Goal: Transaction & Acquisition: Purchase product/service

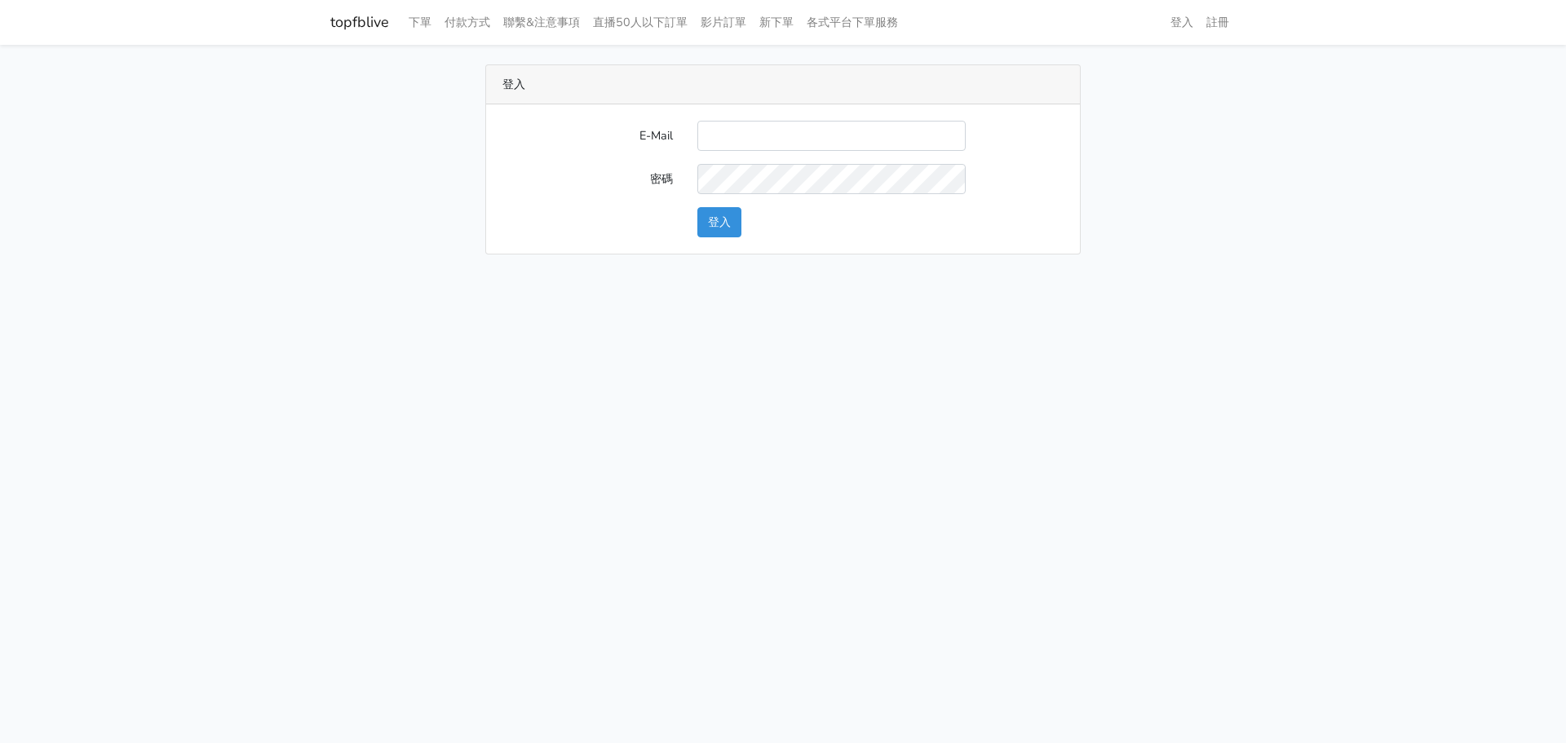
type input "a0936791433@gmail.com"
click at [731, 215] on button "登入" at bounding box center [719, 222] width 44 height 30
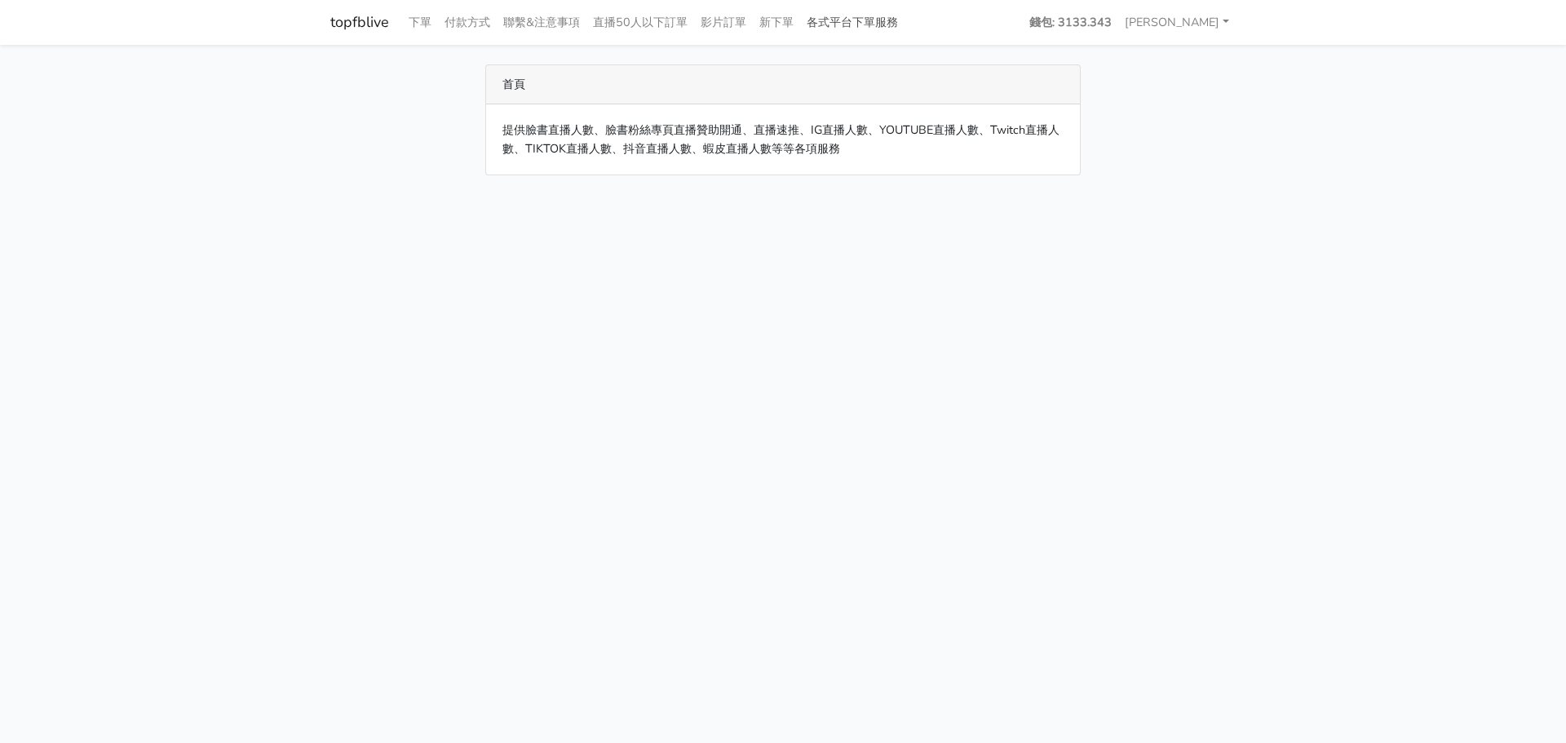
click at [855, 20] on link "各式平台下單服務" at bounding box center [852, 23] width 104 height 32
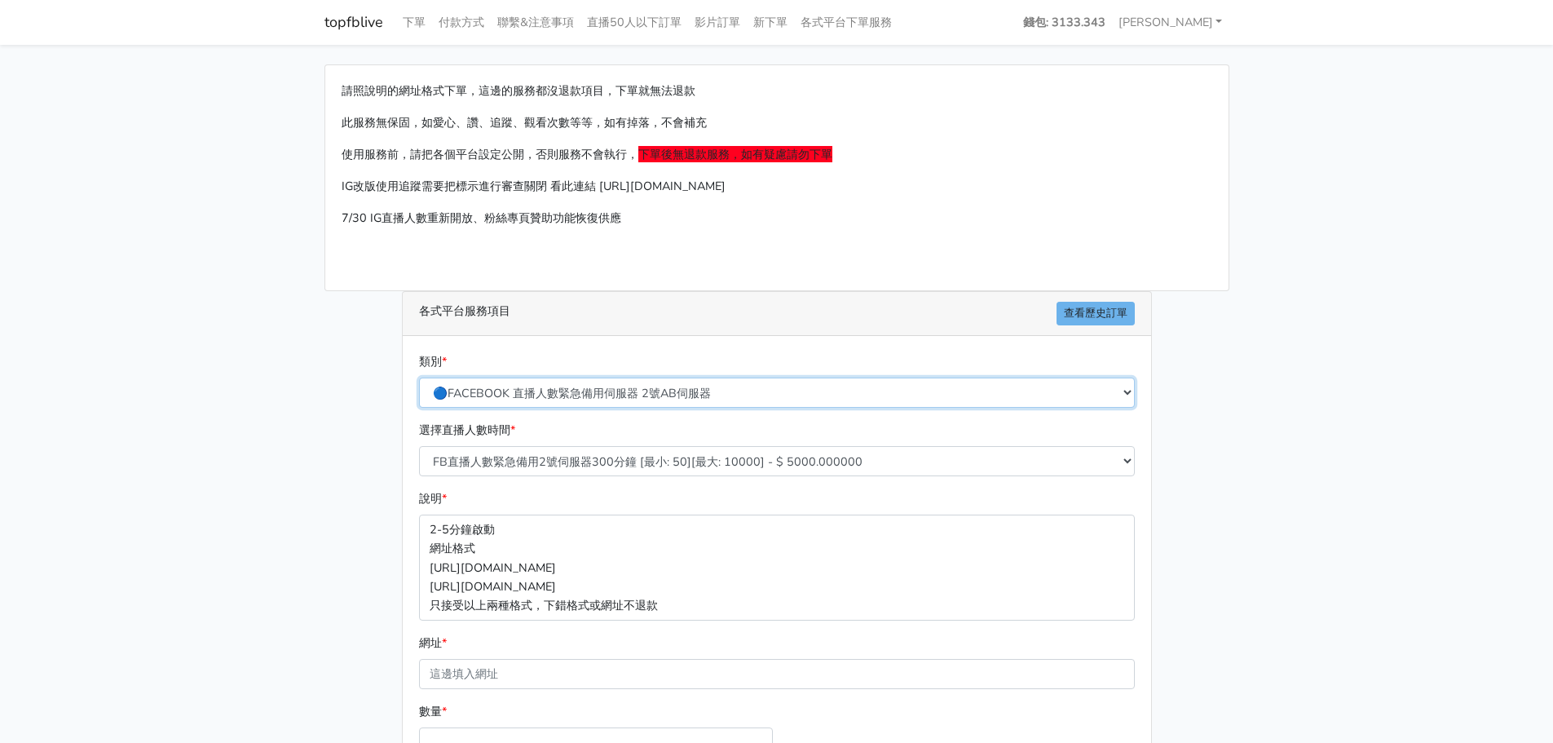
click at [763, 385] on select "🔵FACEBOOK 直播人數緊急備用伺服器 2號AB伺服器 🔵FACEBOOK 網軍專用貼文留言 安全保密 🔵FACEBOOK 直播人數緊急備用伺服器 J1 …" at bounding box center [777, 393] width 716 height 30
click at [419, 378] on select "🔵FACEBOOK 直播人數緊急備用伺服器 2號AB伺服器 🔵FACEBOOK 網軍專用貼文留言 安全保密 🔵FACEBOOK 直播人數緊急備用伺服器 J1 …" at bounding box center [777, 393] width 716 height 30
click at [744, 404] on select "🔵FACEBOOK 直播人數緊急備用伺服器 2號AB伺服器 🔵FACEBOOK 網軍專用貼文留言 安全保密 🔵FACEBOOK 直播人數緊急備用伺服器 J1 …" at bounding box center [777, 393] width 716 height 30
click at [1289, 204] on main "請照說明的網址格式下單，這邊的服務都沒退款項目，下單就無法退款 此服務無保固，如愛心、讚、追蹤、觀看次數等等，如有掉落，不會補充 使用服務前，請把各個平台設定…" at bounding box center [776, 484] width 1553 height 878
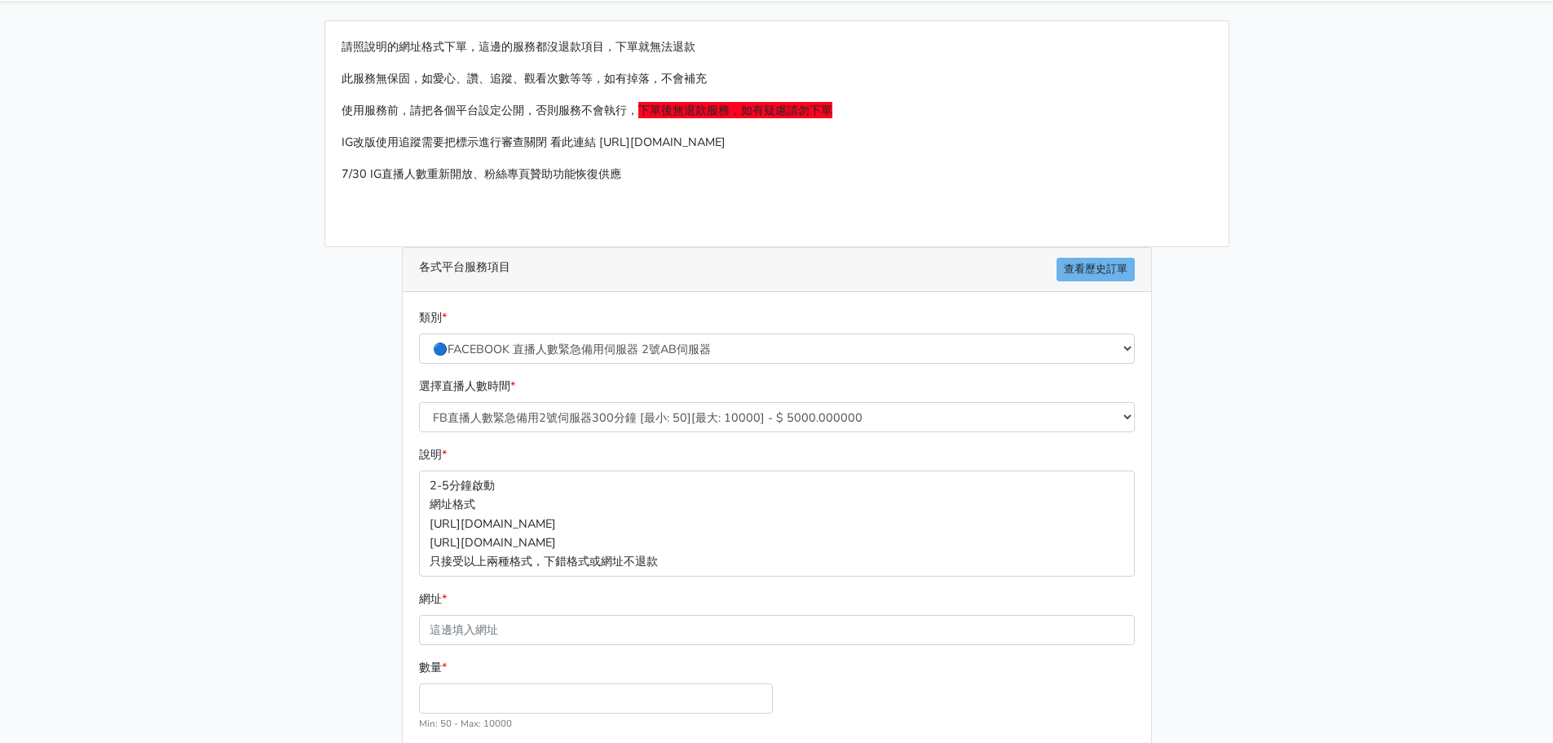
scroll to position [82, 0]
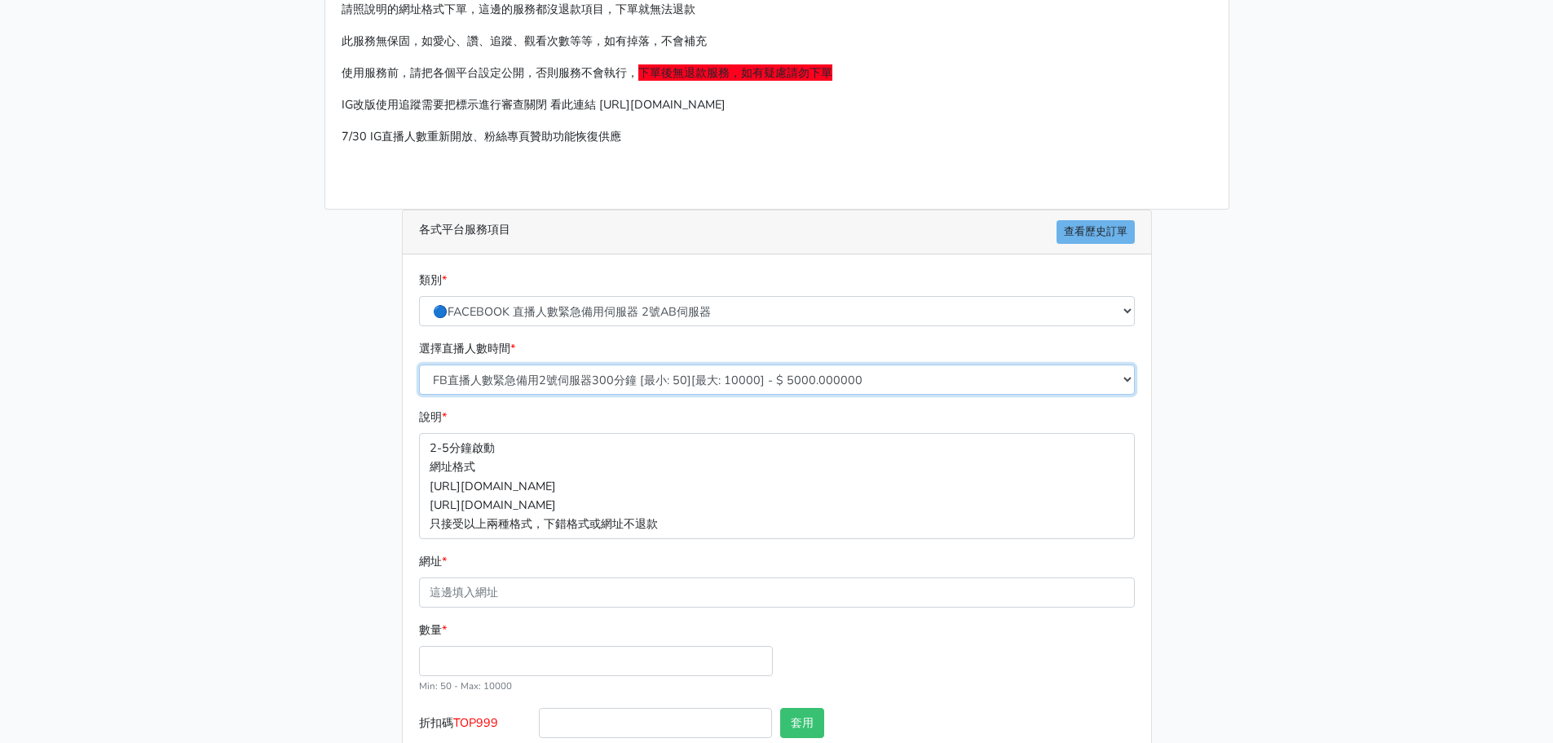
click at [861, 369] on select "FB直播人數緊急備用2號伺服器300分鐘 [最小: 50][最大: 10000] - $ 5000.000000 FB直播人數緊急備用2號伺服器60分鐘 [最…" at bounding box center [777, 379] width 716 height 30
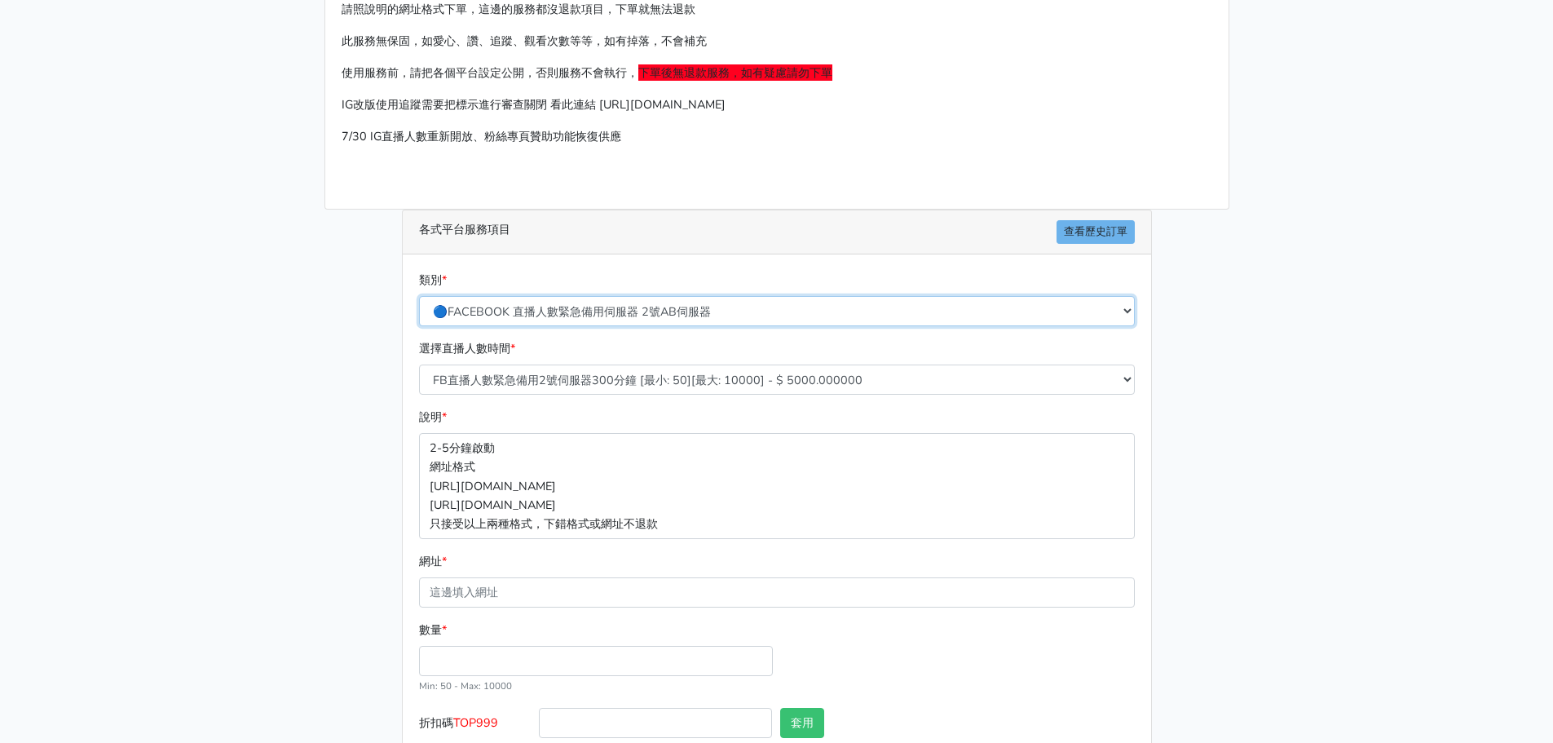
click at [797, 298] on select "🔵FACEBOOK 直播人數緊急備用伺服器 2號AB伺服器 🔵FACEBOOK 網軍專用貼文留言 安全保密 🔵FACEBOOK 直播人數緊急備用伺服器 J1 …" at bounding box center [777, 311] width 716 height 30
click at [419, 296] on select "🔵FACEBOOK 直播人數緊急備用伺服器 2號AB伺服器 🔵FACEBOOK 網軍專用貼文留言 安全保密 🔵FACEBOOK 直播人數緊急備用伺服器 J1 …" at bounding box center [777, 311] width 716 height 30
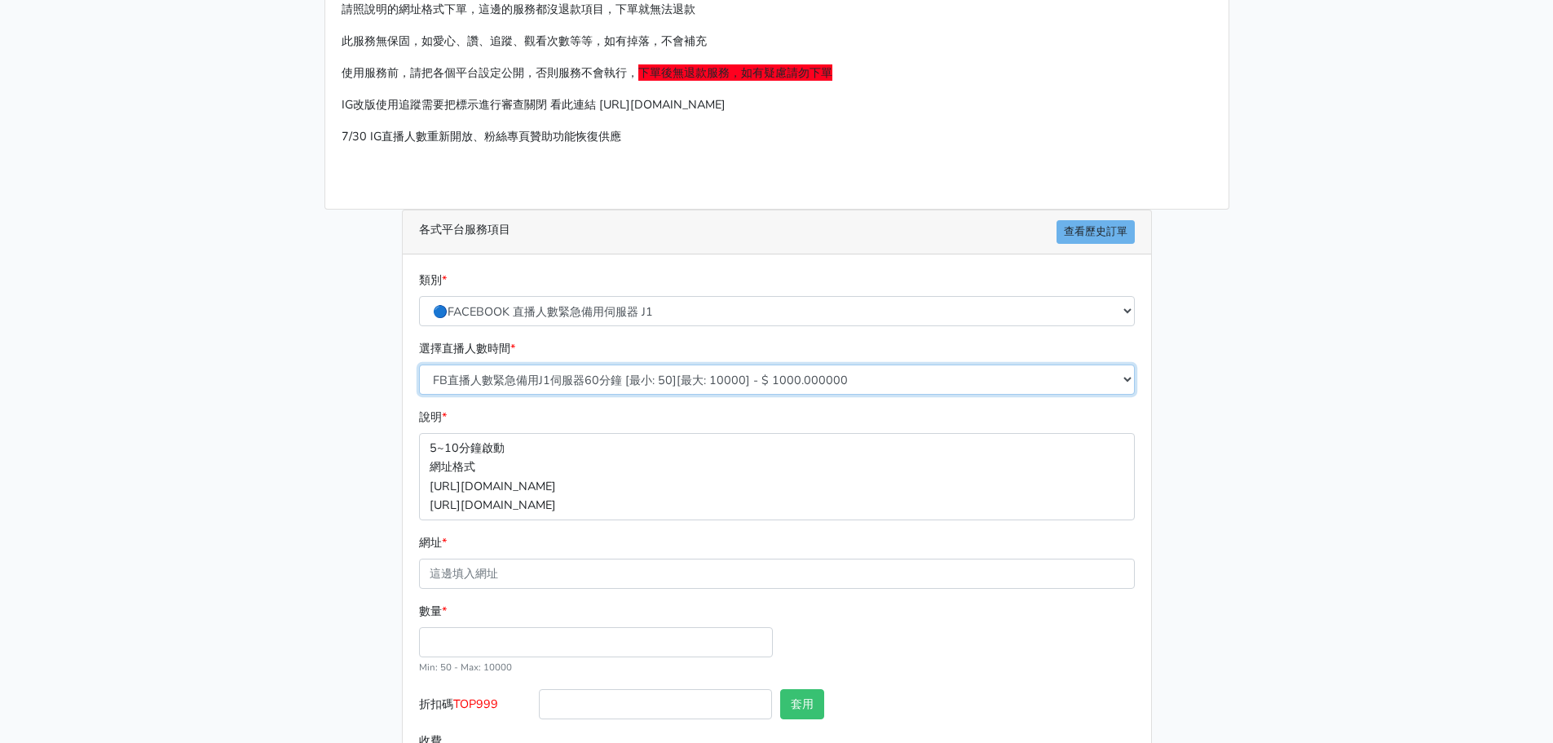
click at [769, 378] on select "FB直播人數緊急備用J1伺服器60分鐘 [最小: 50][最大: 10000] - $ 1000.000000 FB直播人數緊急備用J1伺服器120分鐘 [最…" at bounding box center [777, 379] width 716 height 30
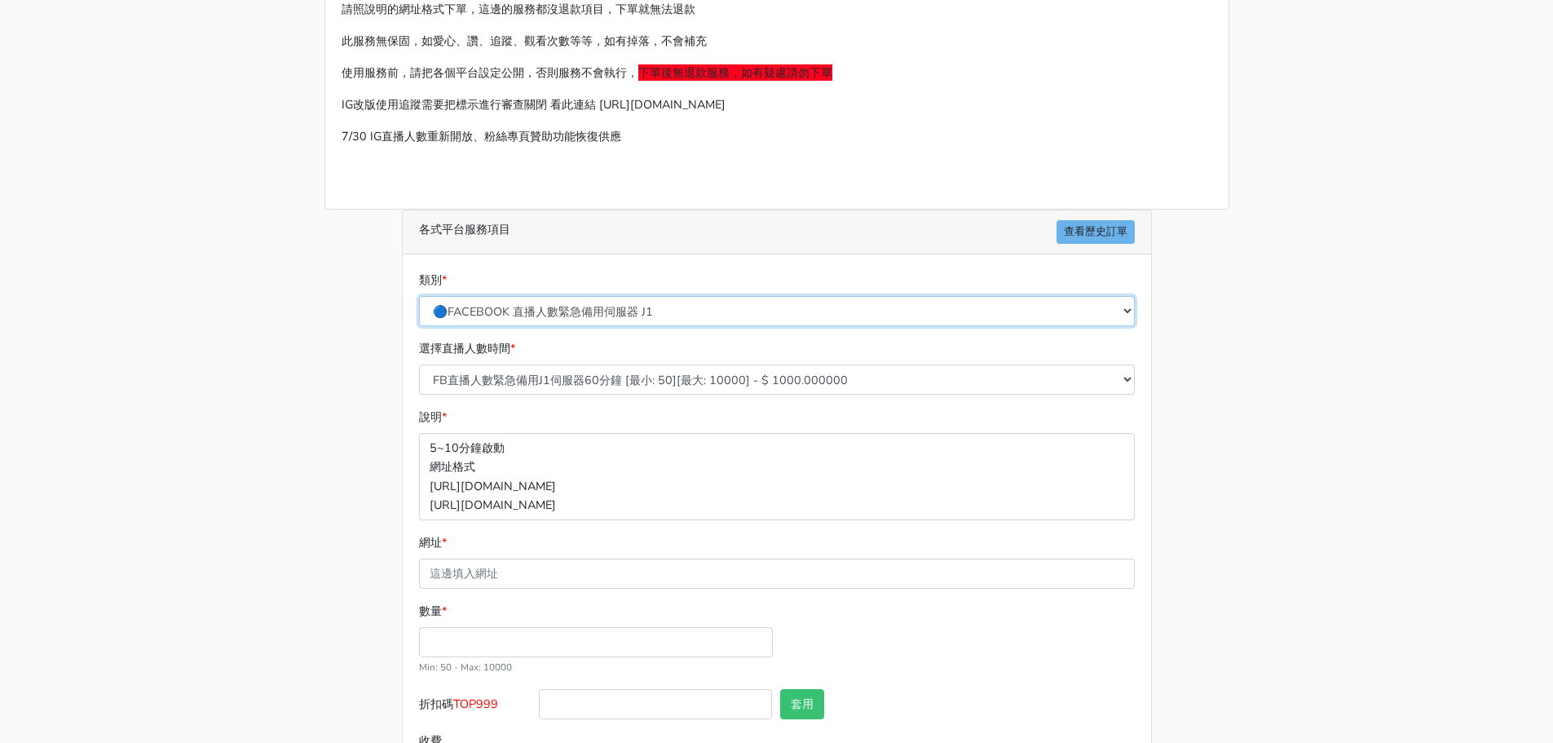
click at [754, 312] on select "🔵FACEBOOK 直播人數緊急備用伺服器 2號AB伺服器 🔵FACEBOOK 網軍專用貼文留言 安全保密 🔵FACEBOOK 直播人數緊急備用伺服器 J1 …" at bounding box center [777, 311] width 716 height 30
click at [419, 296] on select "🔵FACEBOOK 直播人數緊急備用伺服器 2號AB伺服器 🔵FACEBOOK 網軍專用貼文留言 安全保密 🔵FACEBOOK 直播人數緊急備用伺服器 J1 …" at bounding box center [777, 311] width 716 height 30
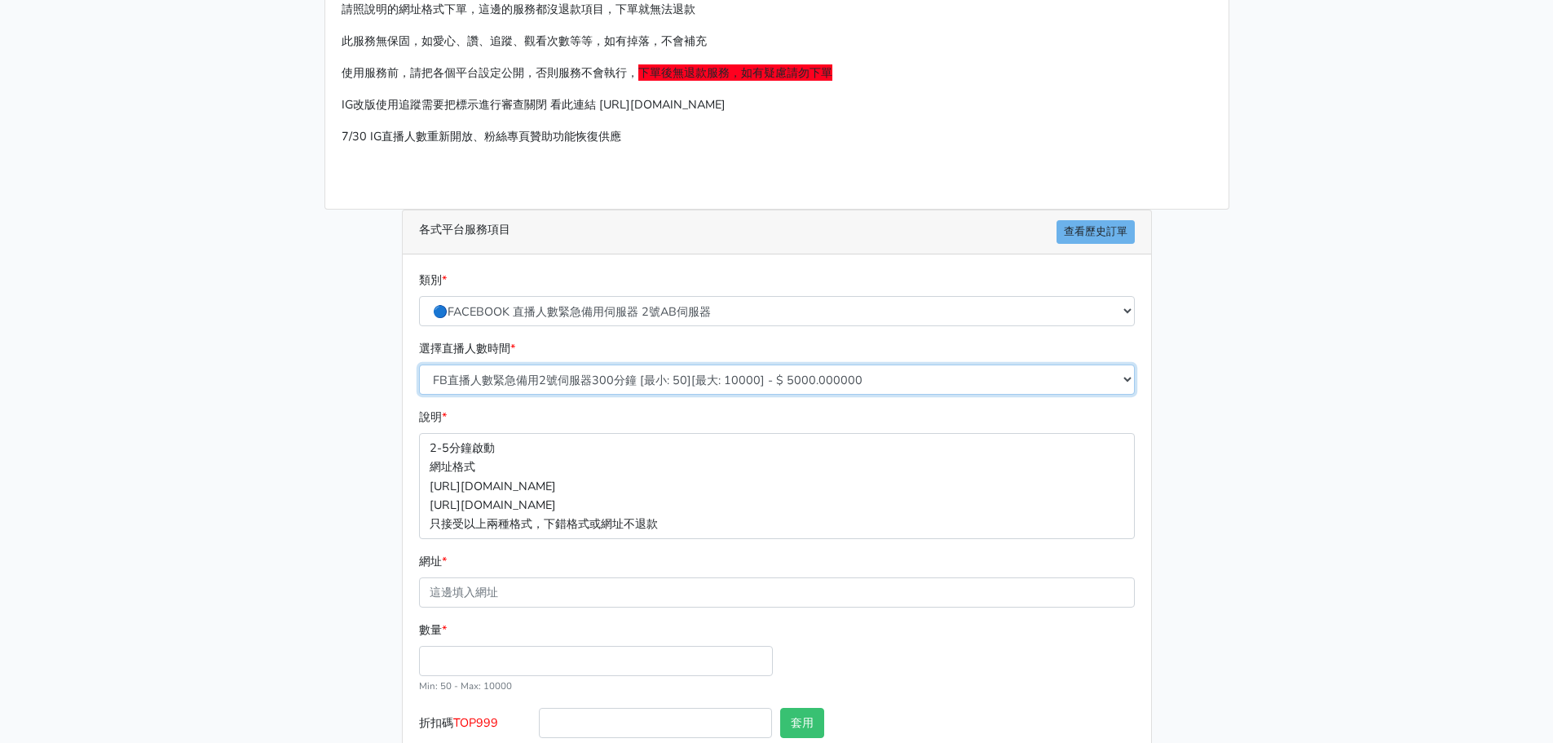
click at [665, 383] on select "FB直播人數緊急備用2號伺服器300分鐘 [最小: 50][最大: 10000] - $ 5000.000000 FB直播人數緊急備用2號伺服器60分鐘 [最…" at bounding box center [777, 379] width 716 height 30
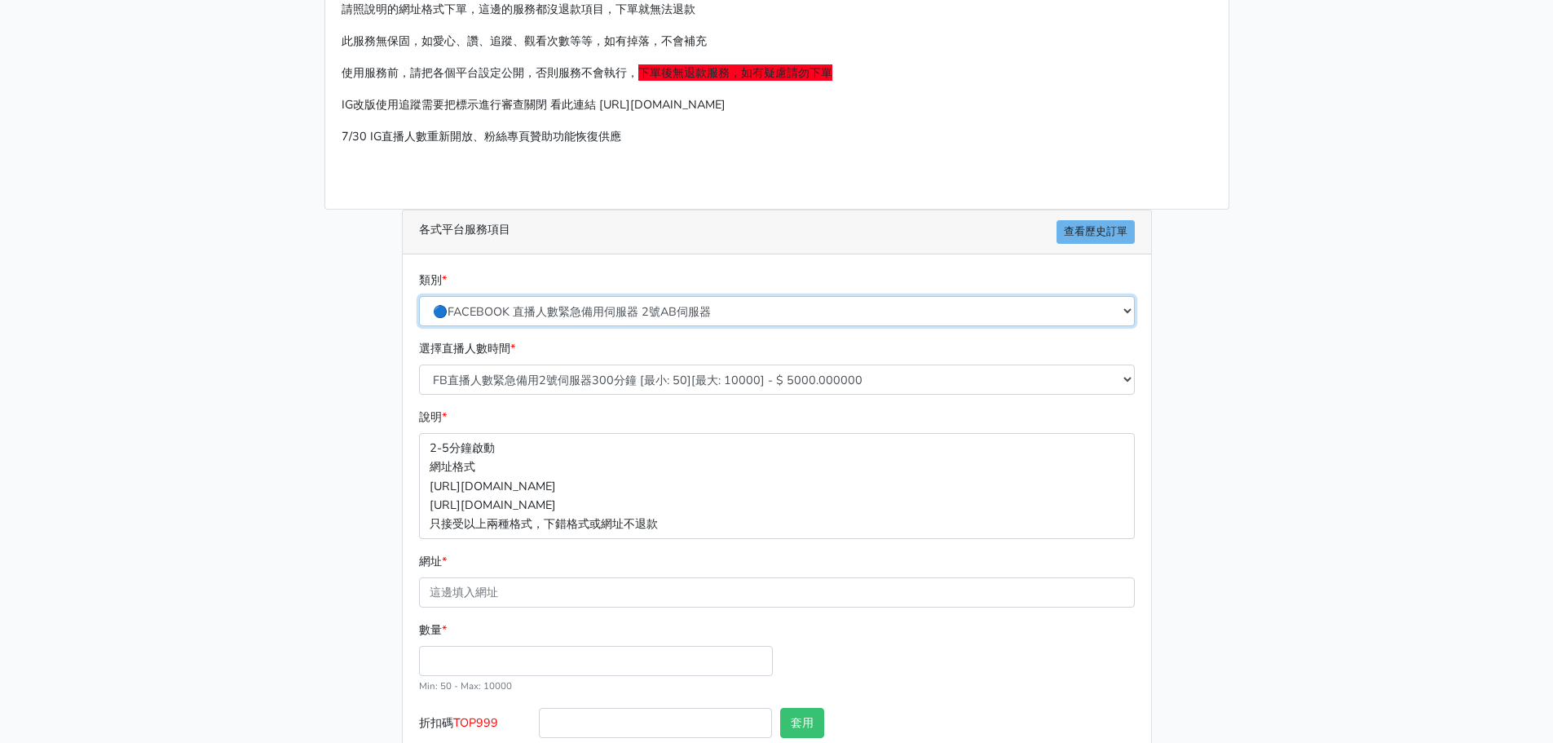
click at [680, 314] on select "🔵FACEBOOK 直播人數緊急備用伺服器 2號AB伺服器 🔵FACEBOOK 網軍專用貼文留言 安全保密 🔵FACEBOOK 直播人數緊急備用伺服器 J1 …" at bounding box center [777, 311] width 716 height 30
select select "🔵FACEBOOK 直播人數緊急備用伺服器 J1"
click at [419, 296] on select "🔵FACEBOOK 直播人數緊急備用伺服器 2號AB伺服器 🔵FACEBOOK 網軍專用貼文留言 安全保密 🔵FACEBOOK 直播人數緊急備用伺服器 J1 …" at bounding box center [777, 311] width 716 height 30
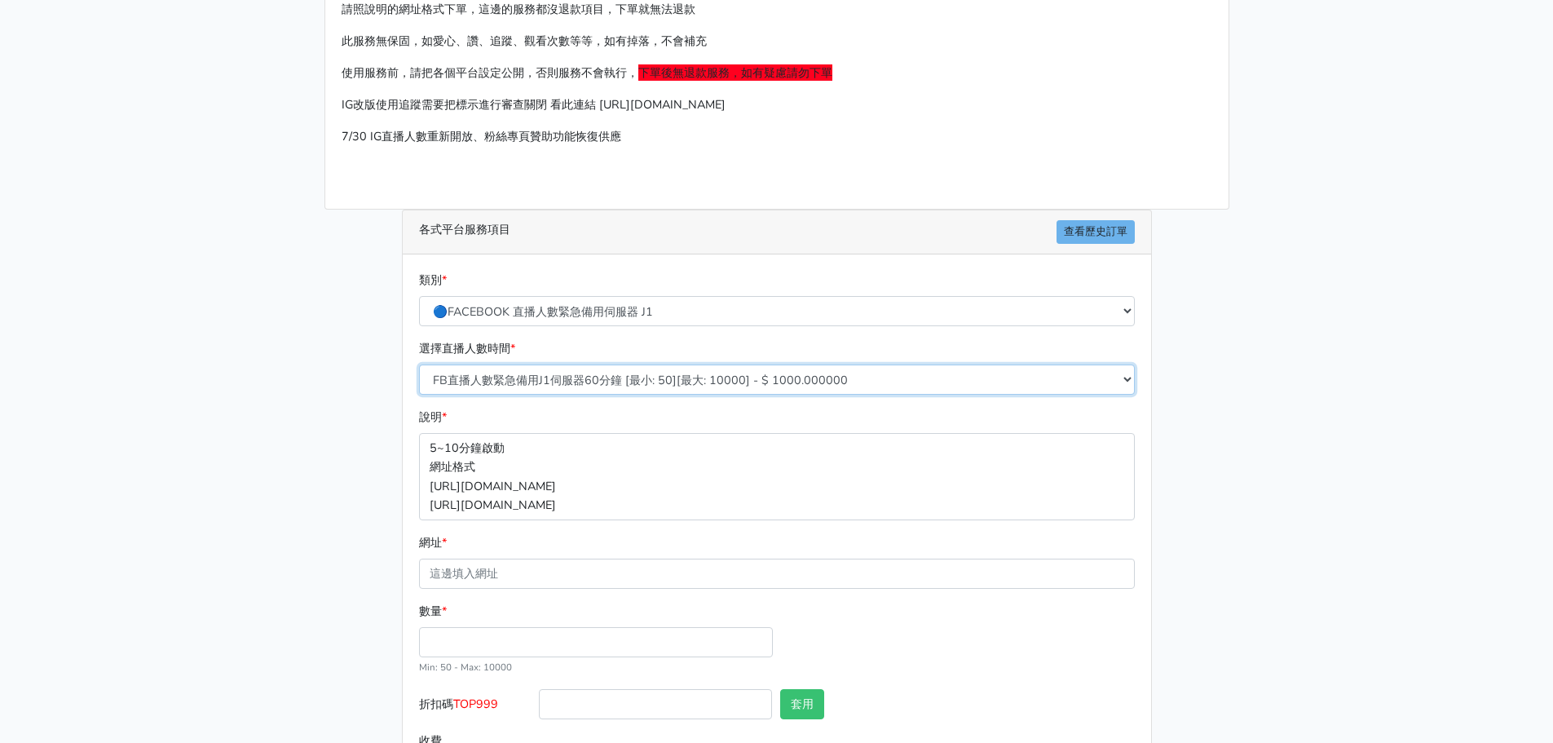
click at [655, 385] on select "FB直播人數緊急備用J1伺服器60分鐘 [最小: 50][最大: 10000] - $ 1000.000000 FB直播人數緊急備用J1伺服器120分鐘 [最…" at bounding box center [777, 379] width 716 height 30
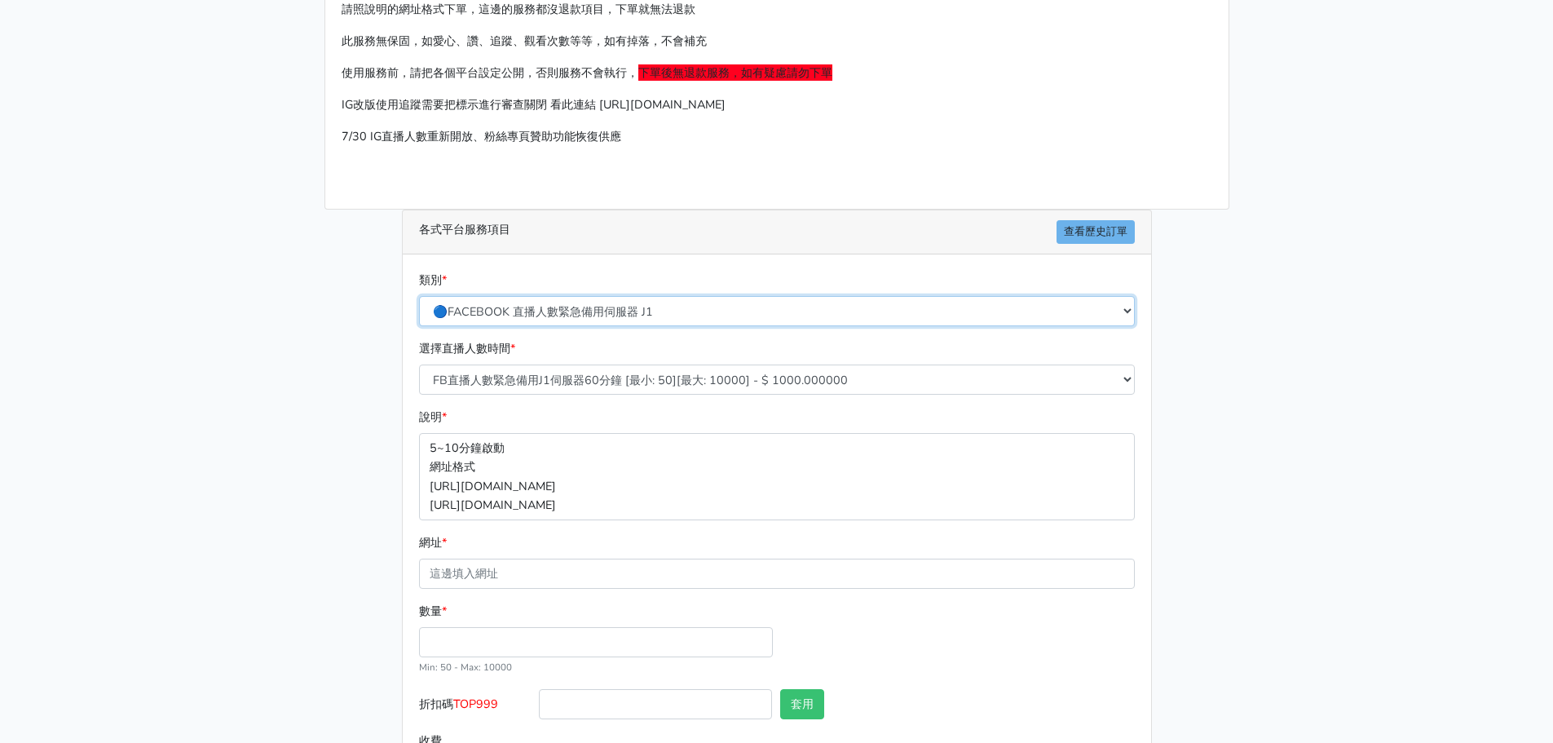
click at [669, 308] on select "🔵FACEBOOK 直播人數緊急備用伺服器 2號AB伺服器 🔵FACEBOOK 網軍專用貼文留言 安全保密 🔵FACEBOOK 直播人數緊急備用伺服器 J1 …" at bounding box center [777, 311] width 716 height 30
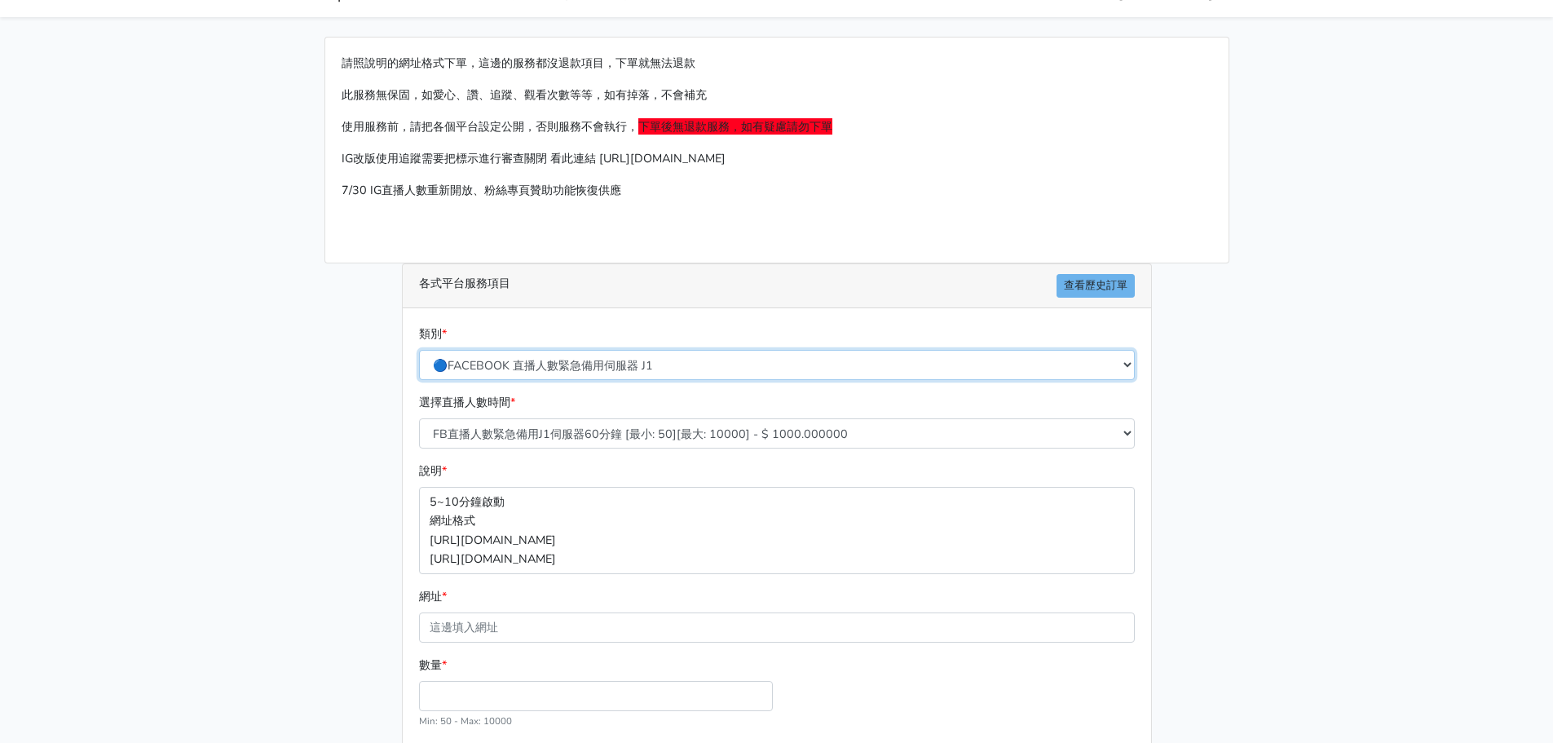
scroll to position [0, 0]
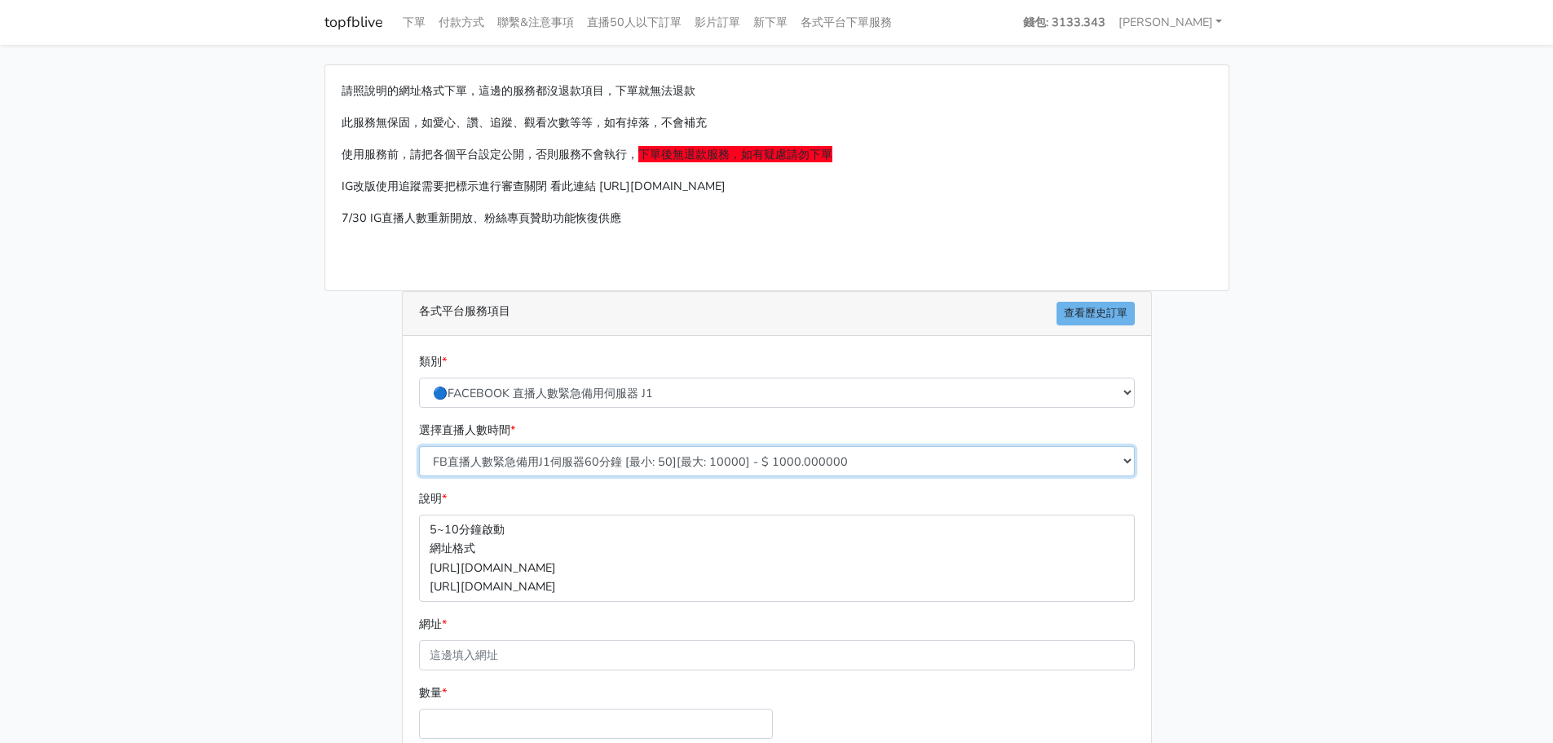
click at [691, 469] on select "FB直播人數緊急備用J1伺服器60分鐘 [最小: 50][最大: 10000] - $ 1000.000000 FB直播人數緊急備用J1伺服器120分鐘 [最…" at bounding box center [777, 461] width 716 height 30
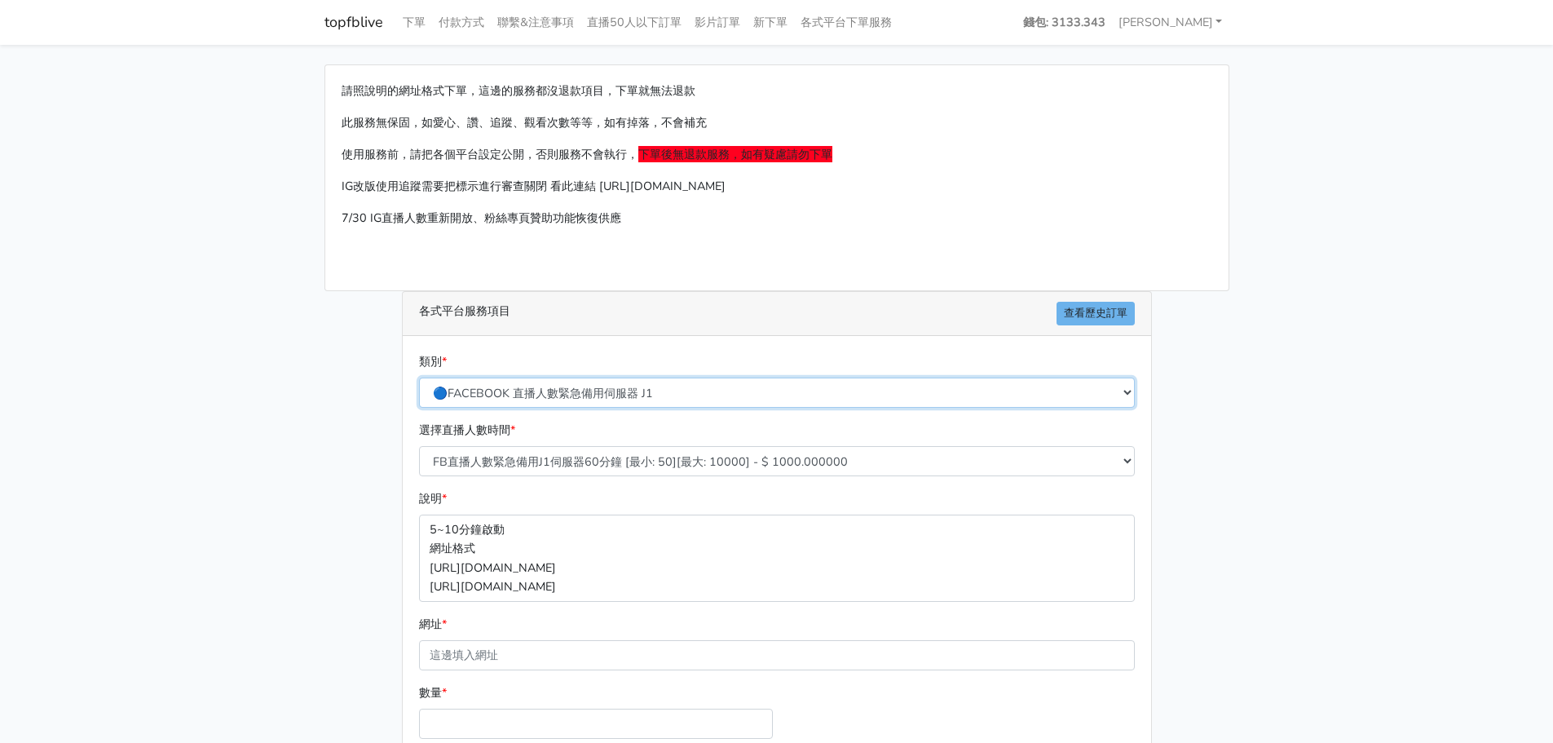
click at [673, 404] on select "🔵FACEBOOK 直播人數緊急備用伺服器 2號AB伺服器 🔵FACEBOOK 網軍專用貼文留言 安全保密 🔵FACEBOOK 直播人數緊急備用伺服器 J1 …" at bounding box center [777, 393] width 716 height 30
click at [1177, 250] on div "請照說明的網址格式下單，這邊的服務都沒退款項目，下單就無法退款 此服務無保固，如愛心、讚、追蹤、觀看次數等等，如有掉落，不會補充 使用服務前，請把各個平台設定…" at bounding box center [776, 177] width 903 height 225
click at [862, 19] on link "各式平台下單服務" at bounding box center [846, 23] width 104 height 32
click at [733, 387] on select "🔵FACEBOOK 直播人數緊急備用伺服器 2號AB伺服器 🔵FACEBOOK 網軍專用貼文留言 安全保密 🔵FACEBOOK 直播人數緊急備用伺服器 J1 …" at bounding box center [777, 393] width 716 height 30
click at [731, 389] on select "🔵FACEBOOK 直播人數緊急備用伺服器 2號AB伺服器 🔵FACEBOOK 網軍專用貼文留言 安全保密 🔵FACEBOOK 直播人數緊急備用伺服器 J1 …" at bounding box center [777, 393] width 716 height 30
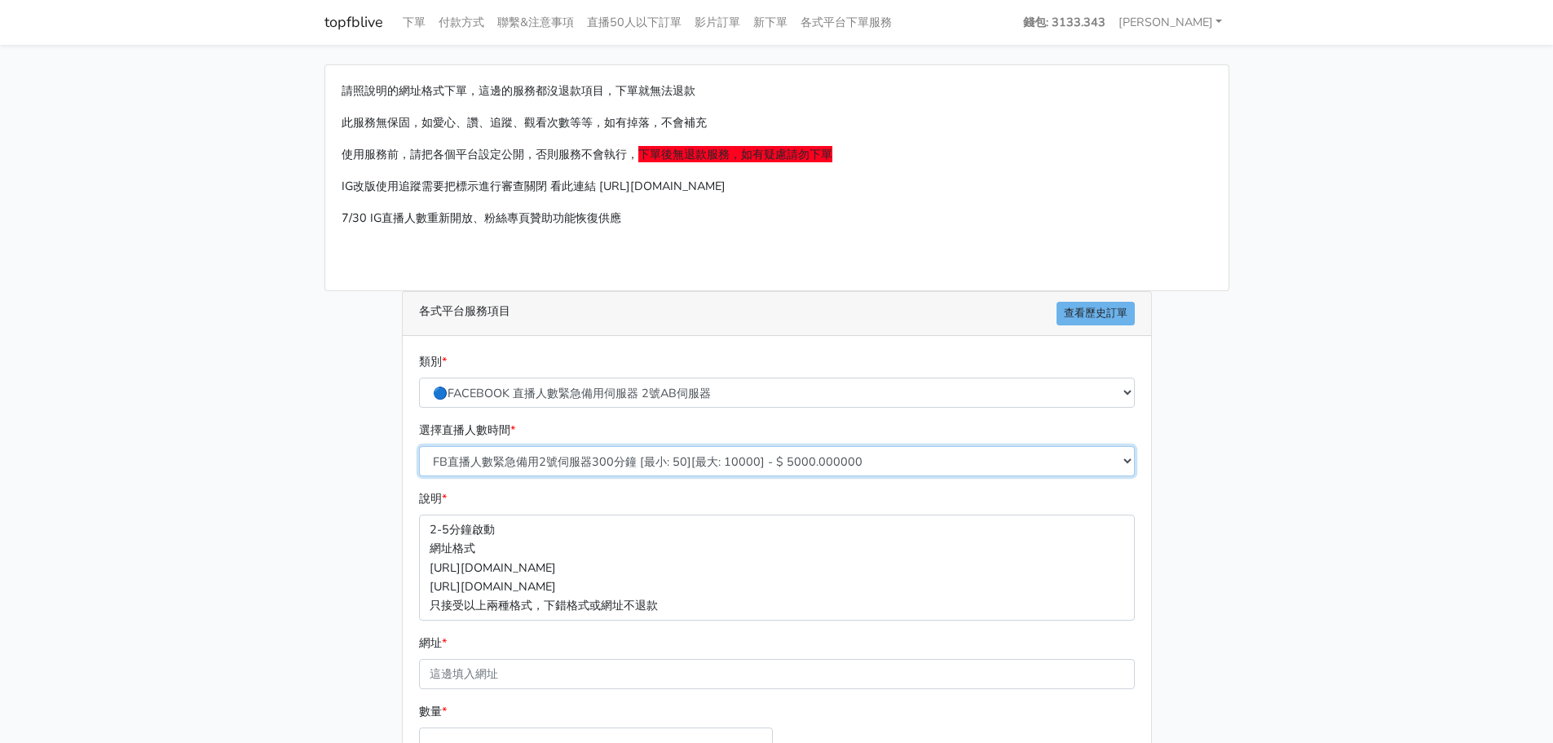
click at [721, 453] on select "FB直播人數緊急備用2號伺服器300分鐘 [最小: 50][最大: 10000] - $ 5000.000000 FB直播人數緊急備用2號伺服器60分鐘 [最…" at bounding box center [777, 461] width 716 height 30
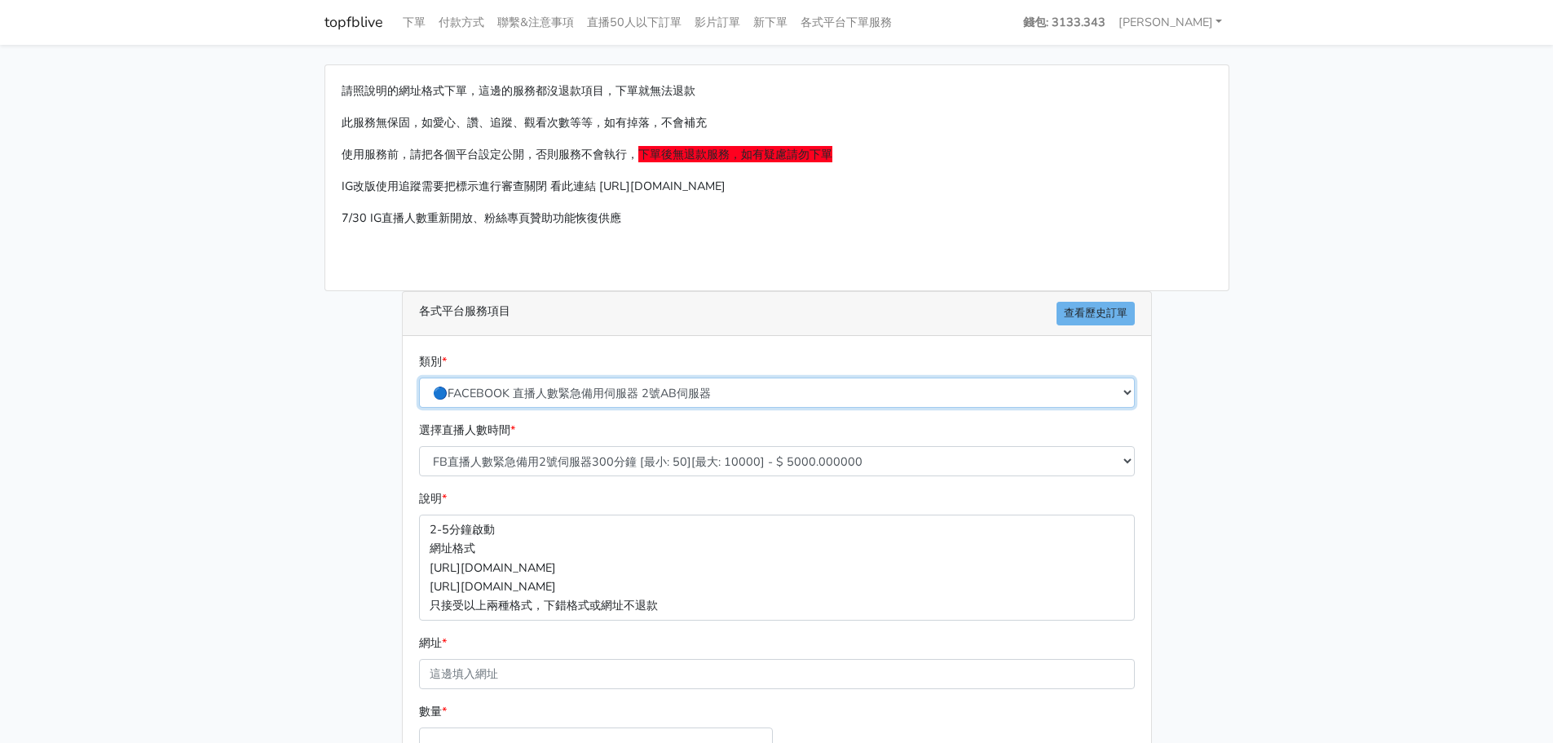
click at [724, 399] on select "🔵FACEBOOK 直播人數緊急備用伺服器 2號AB伺服器 🔵FACEBOOK 網軍專用貼文留言 安全保密 🔵FACEBOOK 直播人數緊急備用伺服器 J1 …" at bounding box center [777, 393] width 716 height 30
click at [419, 378] on select "🔵FACEBOOK 直播人數緊急備用伺服器 2號AB伺服器 🔵FACEBOOK 網軍專用貼文留言 安全保密 🔵FACEBOOK 直播人數緊急備用伺服器 J1 …" at bounding box center [777, 393] width 716 height 30
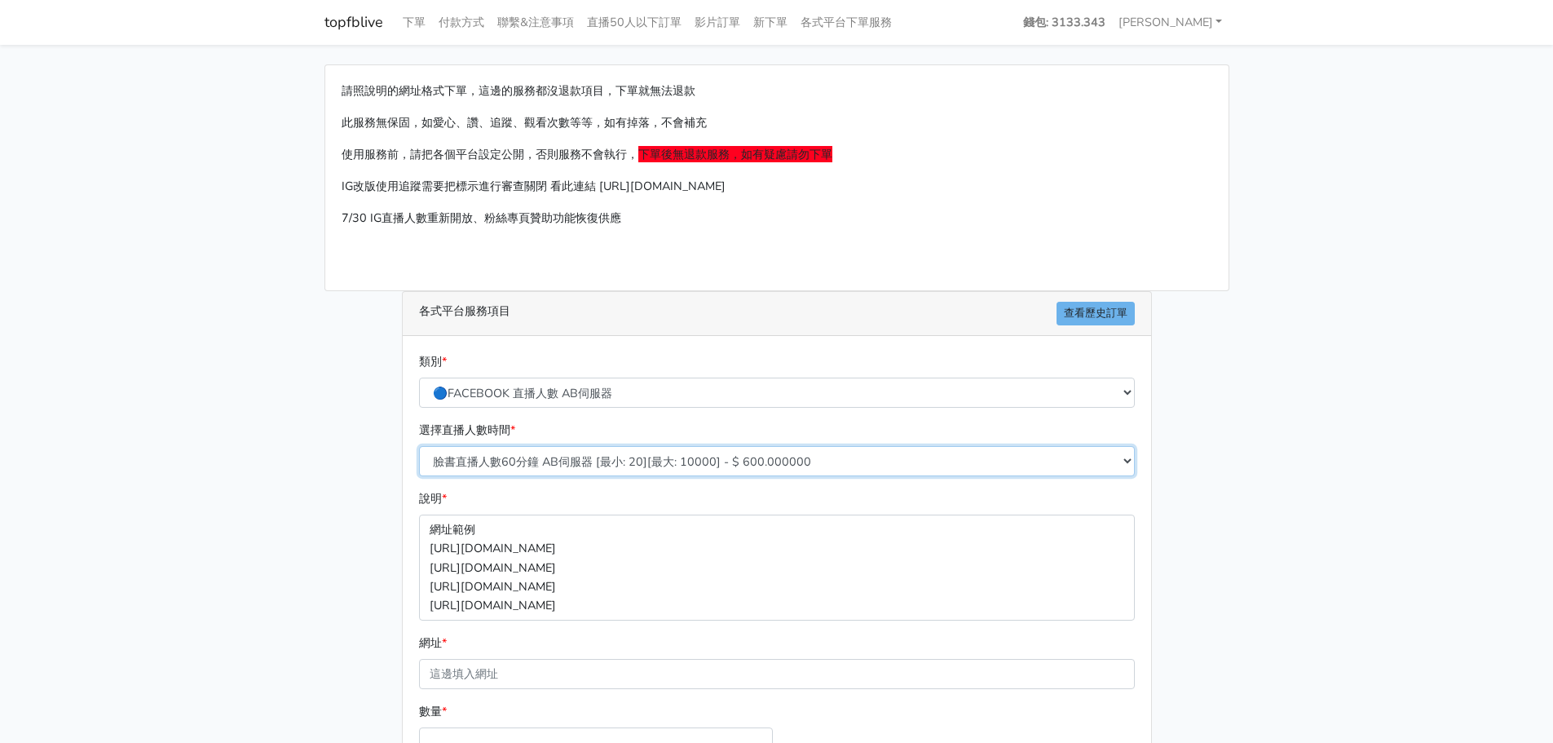
click at [706, 453] on select "臉書直播人數60分鐘 AB伺服器 [最小: 20][最大: 10000] - $ 600.000000 臉書直播人數90分鐘 AB伺服器 [最小: 20][最…" at bounding box center [777, 461] width 716 height 30
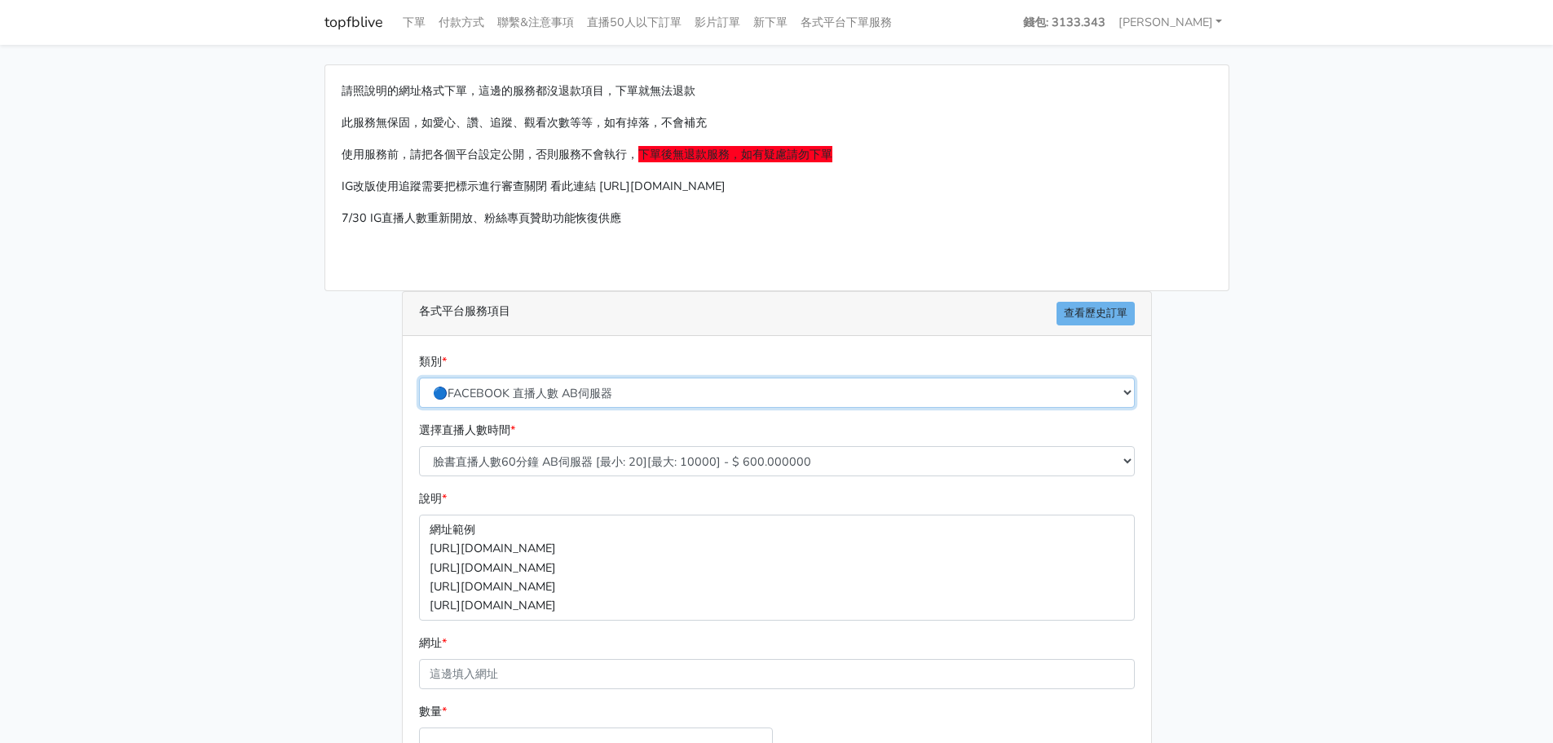
click at [703, 394] on select "🔵FACEBOOK 直播人數緊急備用伺服器 2號AB伺服器 🔵FACEBOOK 網軍專用貼文留言 安全保密 🔵FACEBOOK 直播人數緊急備用伺服器 J1 …" at bounding box center [777, 393] width 716 height 30
click at [419, 378] on select "🔵FACEBOOK 直播人數緊急備用伺服器 2號AB伺服器 🔵FACEBOOK 網軍專用貼文留言 安全保密 🔵FACEBOOK 直播人數緊急備用伺服器 J1 …" at bounding box center [777, 393] width 716 height 30
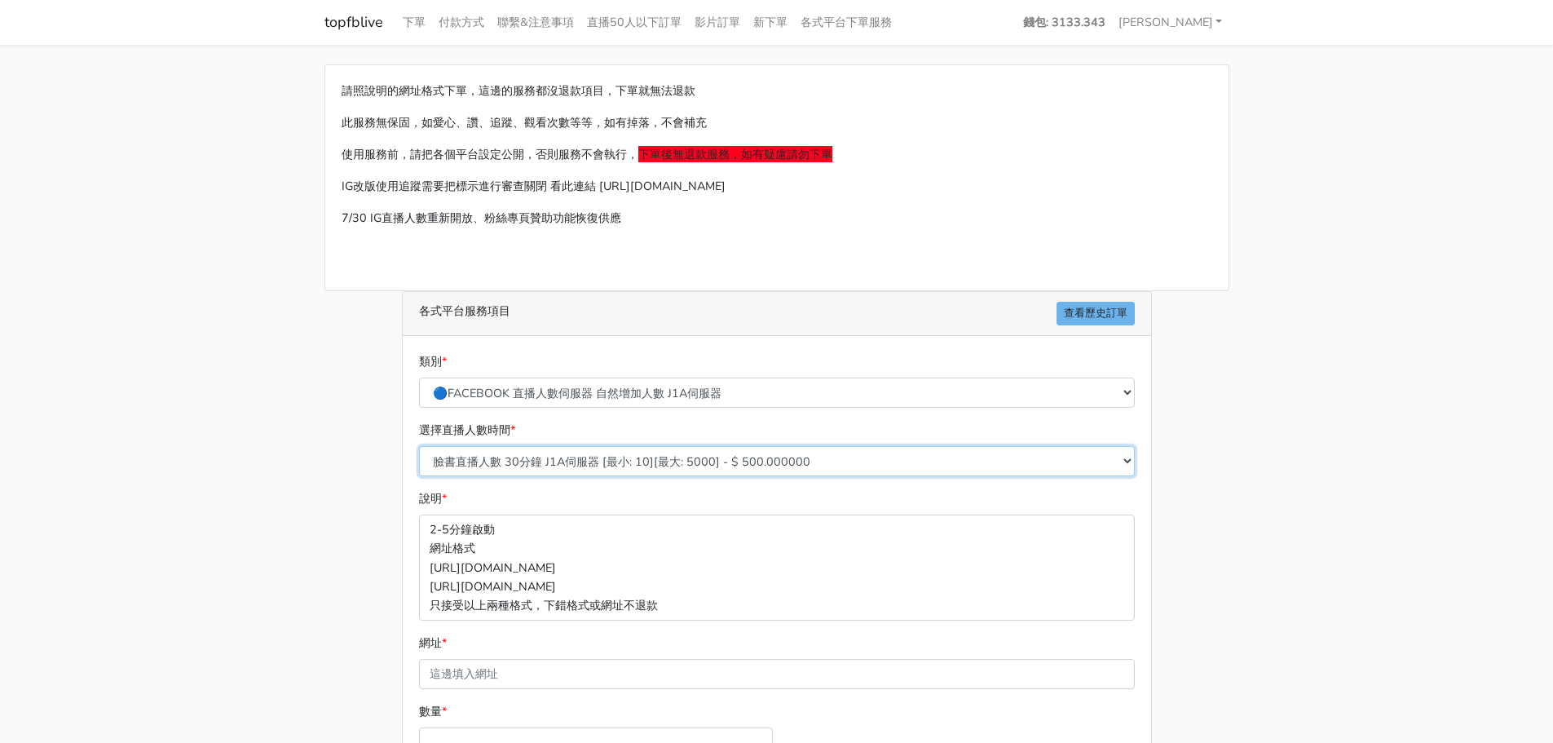
click at [665, 458] on select "臉書直播人數 30分鐘 J1A伺服器 [最小: 10][最大: 5000] - $ 500.000000 臉書直播人數 60分鐘 J1A伺服器 [最小: 10…" at bounding box center [777, 461] width 716 height 30
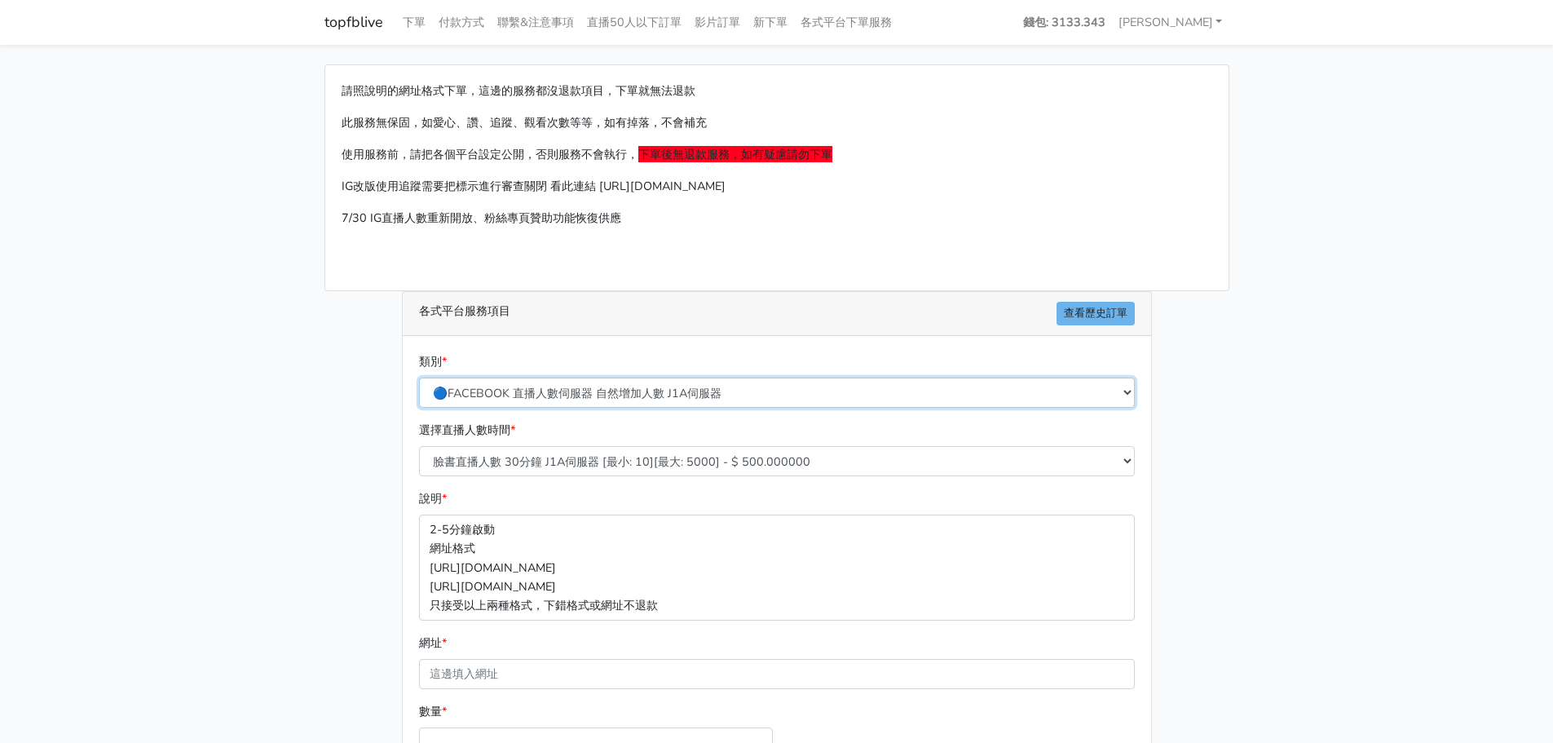
click at [677, 398] on select "🔵FACEBOOK 直播人數緊急備用伺服器 2號AB伺服器 🔵FACEBOOK 網軍專用貼文留言 安全保密 🔵FACEBOOK 直播人數緊急備用伺服器 J1 …" at bounding box center [777, 393] width 716 height 30
click at [419, 378] on select "🔵FACEBOOK 直播人數緊急備用伺服器 2號AB伺服器 🔵FACEBOOK 網軍專用貼文留言 安全保密 🔵FACEBOOK 直播人數緊急備用伺服器 J1 …" at bounding box center [777, 393] width 716 height 30
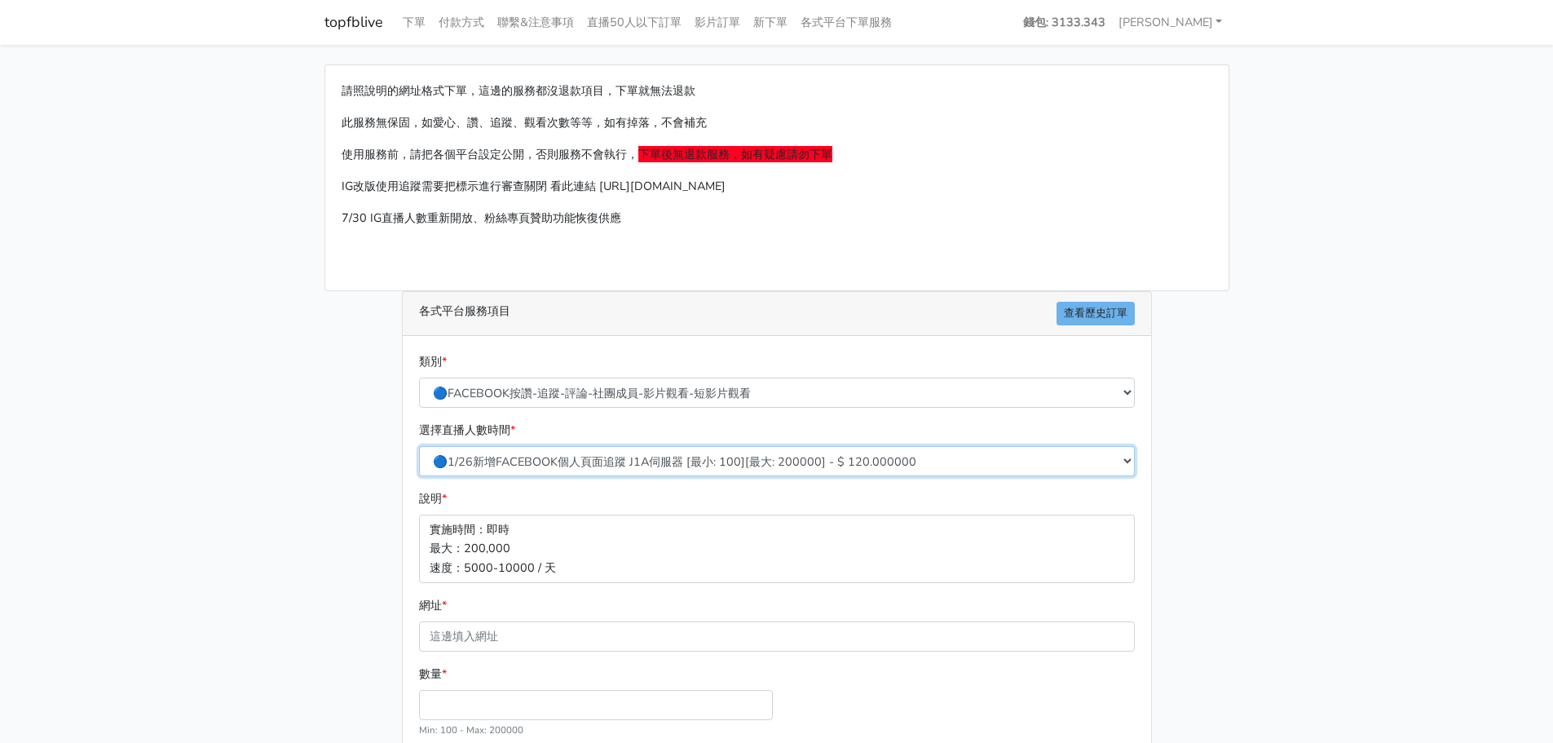
click at [688, 462] on select "🔵1/26新增FACEBOOK個人頁面追蹤 J1A伺服器 [最小: 100][最大: 200000] - $ 120.000000 🔵增加社團成員數 伺服器J…" at bounding box center [777, 461] width 716 height 30
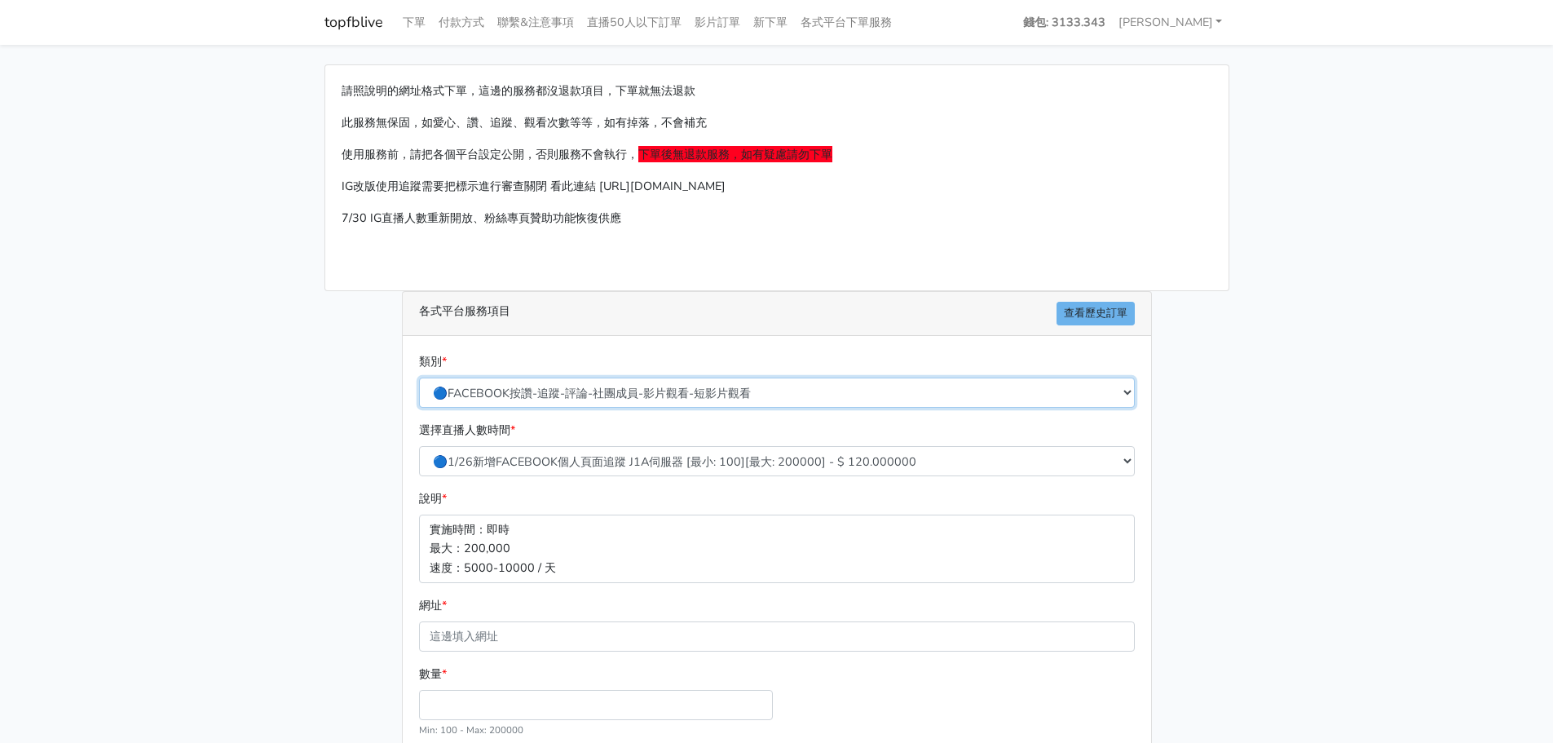
click at [678, 382] on select "🔵FACEBOOK 直播人數緊急備用伺服器 2號AB伺服器 🔵FACEBOOK 網軍專用貼文留言 安全保密 🔵FACEBOOK 直播人數緊急備用伺服器 J1 …" at bounding box center [777, 393] width 716 height 30
select select "🔵FACEBOOK 直播人數緊急備用伺服器 2號AB伺服器"
click at [419, 378] on select "🔵FACEBOOK 直播人數緊急備用伺服器 2號AB伺服器 🔵FACEBOOK 網軍專用貼文留言 安全保密 🔵FACEBOOK 直播人數緊急備用伺服器 J1 …" at bounding box center [777, 393] width 716 height 30
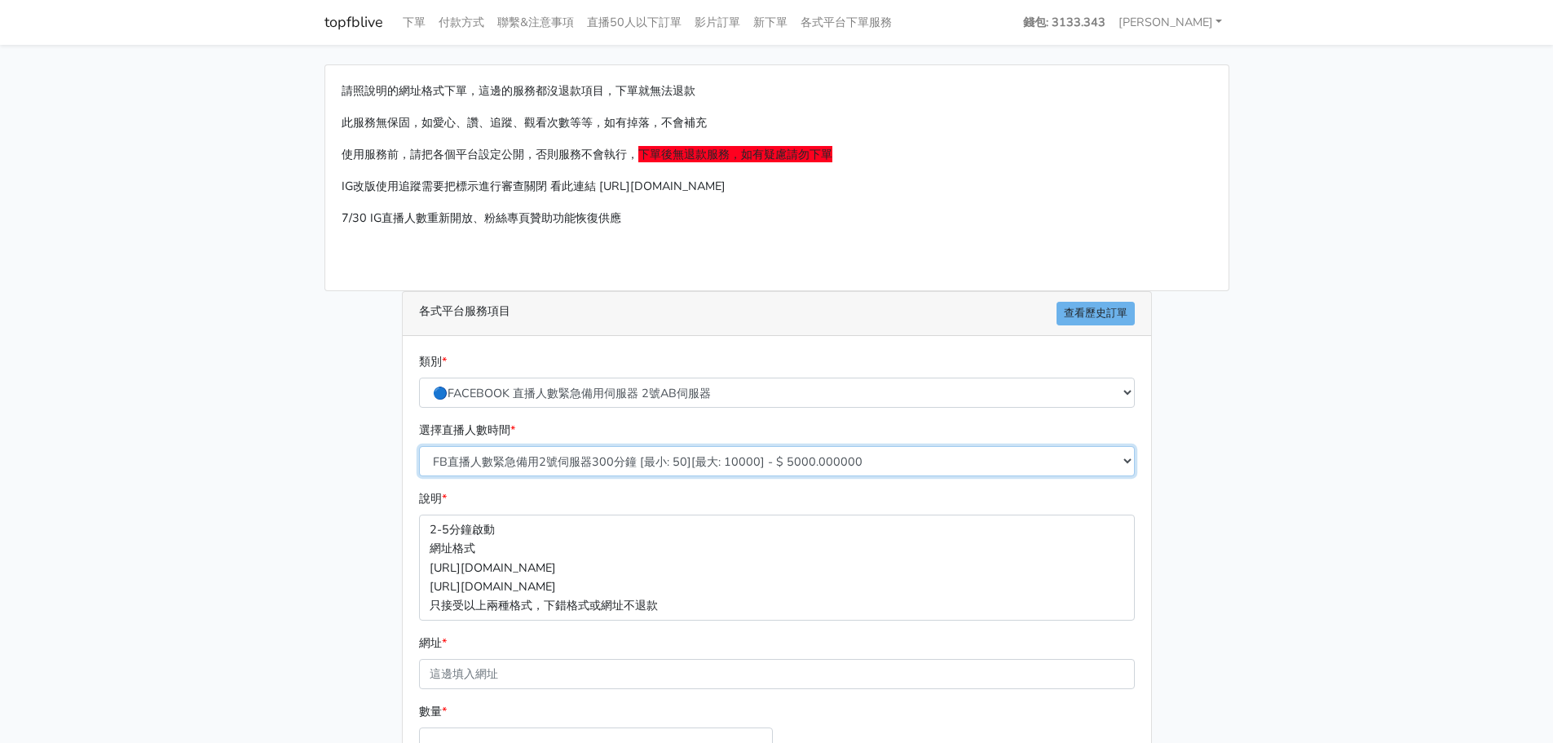
click at [690, 469] on select "FB直播人數緊急備用2號伺服器300分鐘 [最小: 50][最大: 10000] - $ 5000.000000 FB直播人數緊急備用2號伺服器60分鐘 [最…" at bounding box center [777, 461] width 716 height 30
select select "573"
click at [419, 446] on select "FB直播人數緊急備用2號伺服器300分鐘 [最小: 50][最大: 10000] - $ 5000.000000 FB直播人數緊急備用2號伺服器60分鐘 [最…" at bounding box center [777, 461] width 716 height 30
click at [413, 26] on link "下單" at bounding box center [414, 23] width 36 height 32
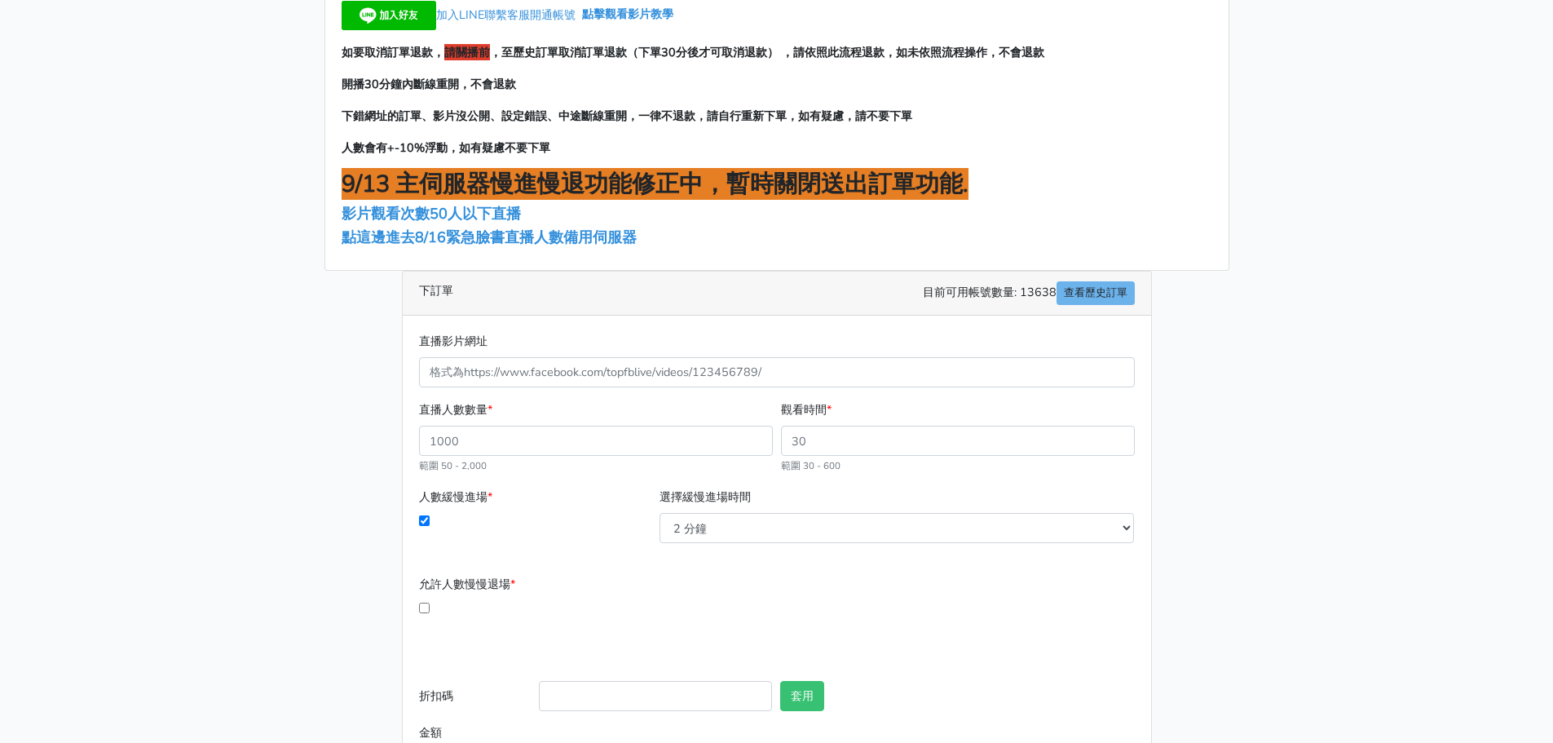
scroll to position [82, 0]
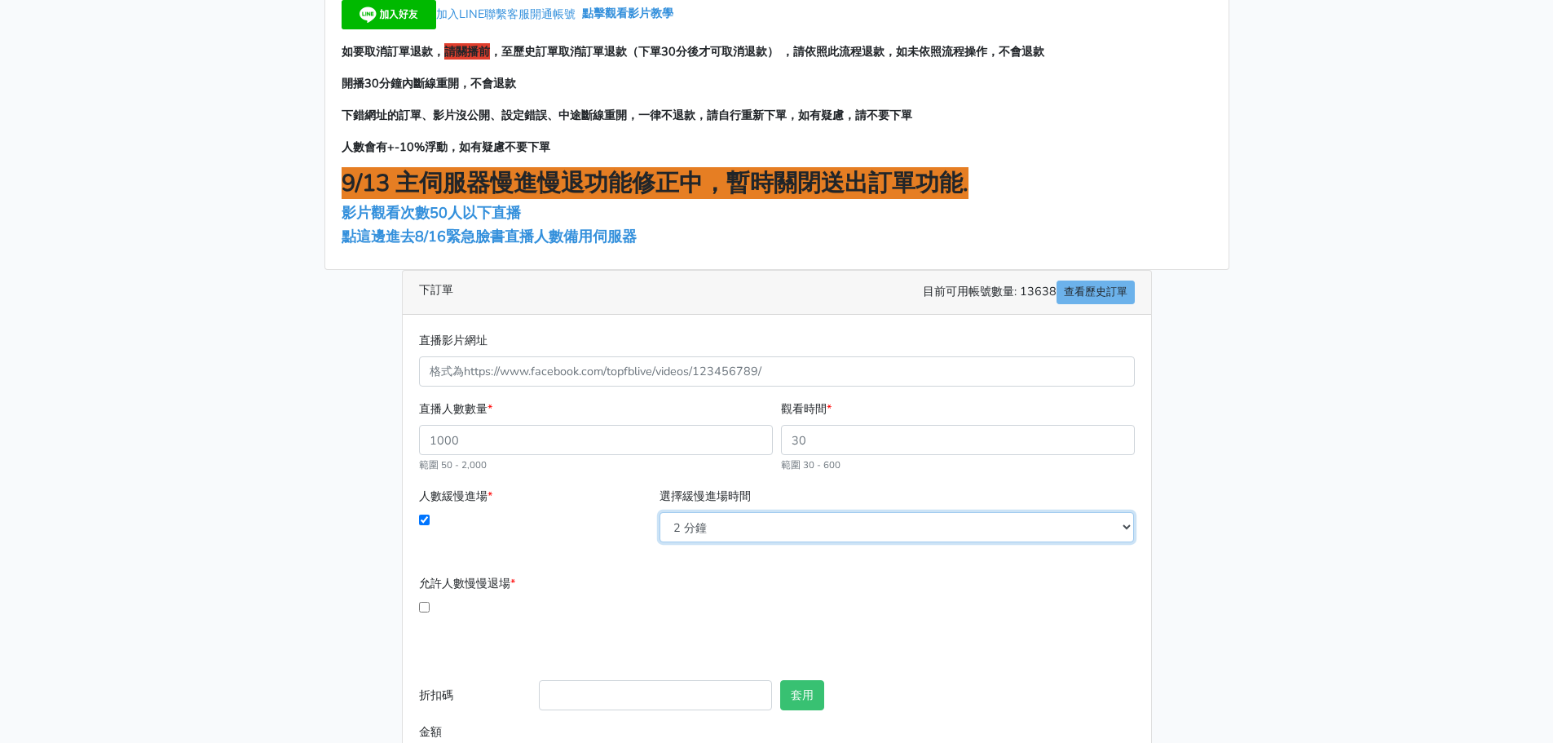
click at [1118, 526] on select "2 分鐘 3 分鐘 5 分鐘 7 分鐘 10 分鐘 11 分鐘 12 分鐘 13 分鐘 14 分鐘 15 分鐘 16 分鐘" at bounding box center [897, 527] width 475 height 30
select select "10"
click at [660, 512] on select "2 分鐘 3 分鐘 5 分鐘 7 分鐘 10 分鐘 11 分鐘 12 分鐘 13 分鐘 14 分鐘 15 分鐘 16 分鐘" at bounding box center [897, 527] width 475 height 30
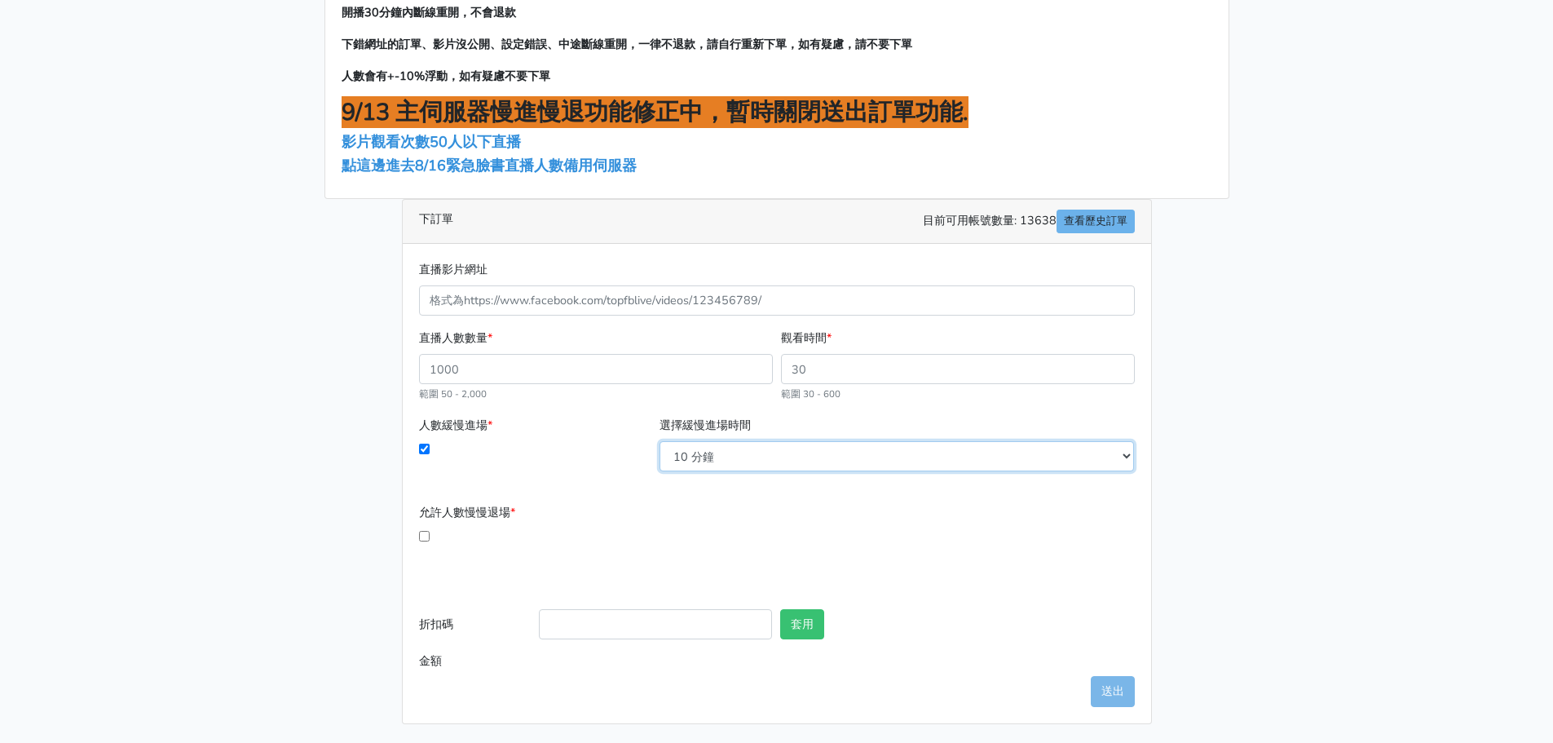
scroll to position [153, 0]
click at [423, 532] on input "允許人數慢慢退場 *" at bounding box center [424, 535] width 11 height 11
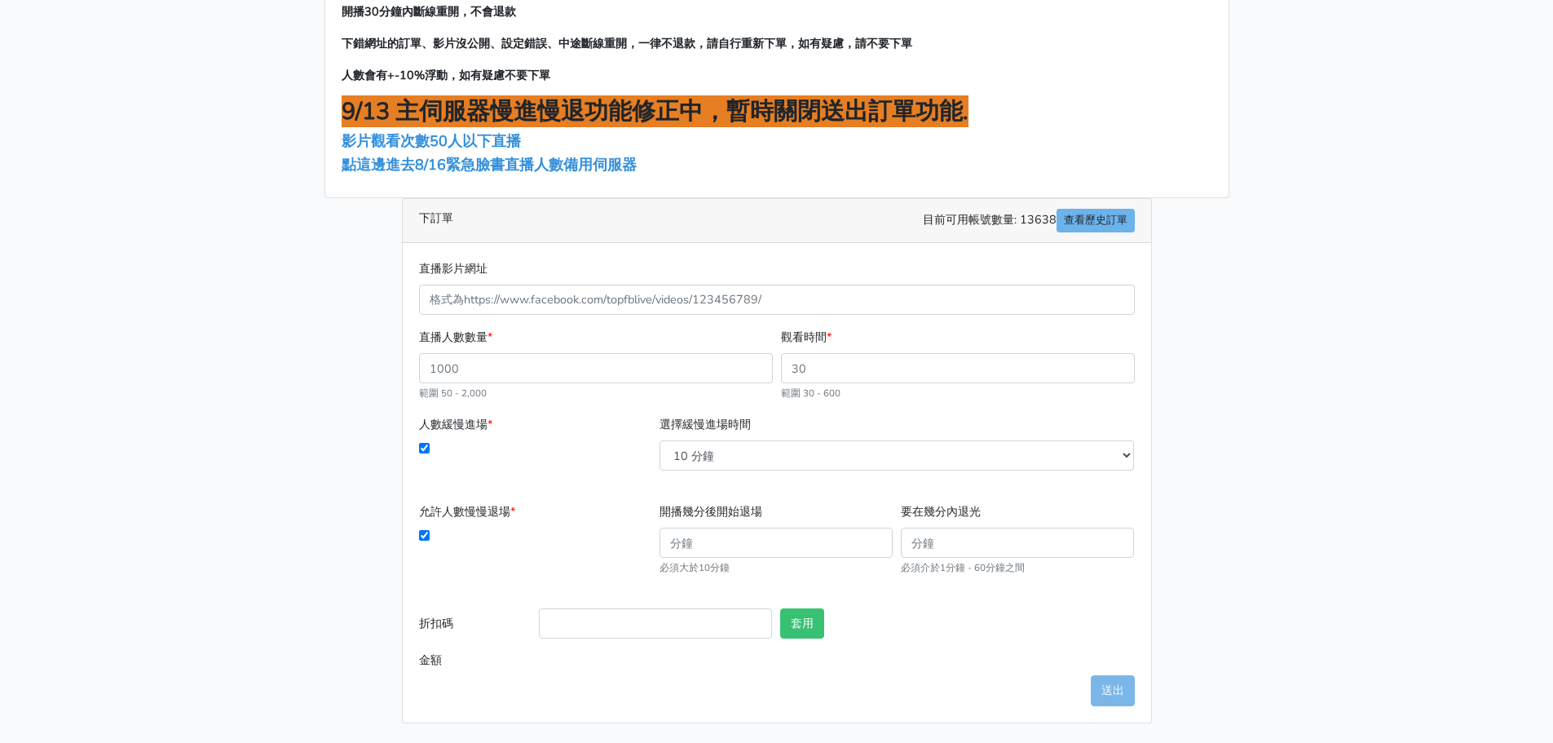
click at [422, 537] on input "允許人數慢慢退場 *" at bounding box center [424, 535] width 11 height 11
checkbox input "false"
click at [676, 373] on input "直播人數數量 *" at bounding box center [596, 368] width 354 height 30
type input "300"
click at [592, 427] on div "人數緩慢進場 *" at bounding box center [535, 442] width 241 height 55
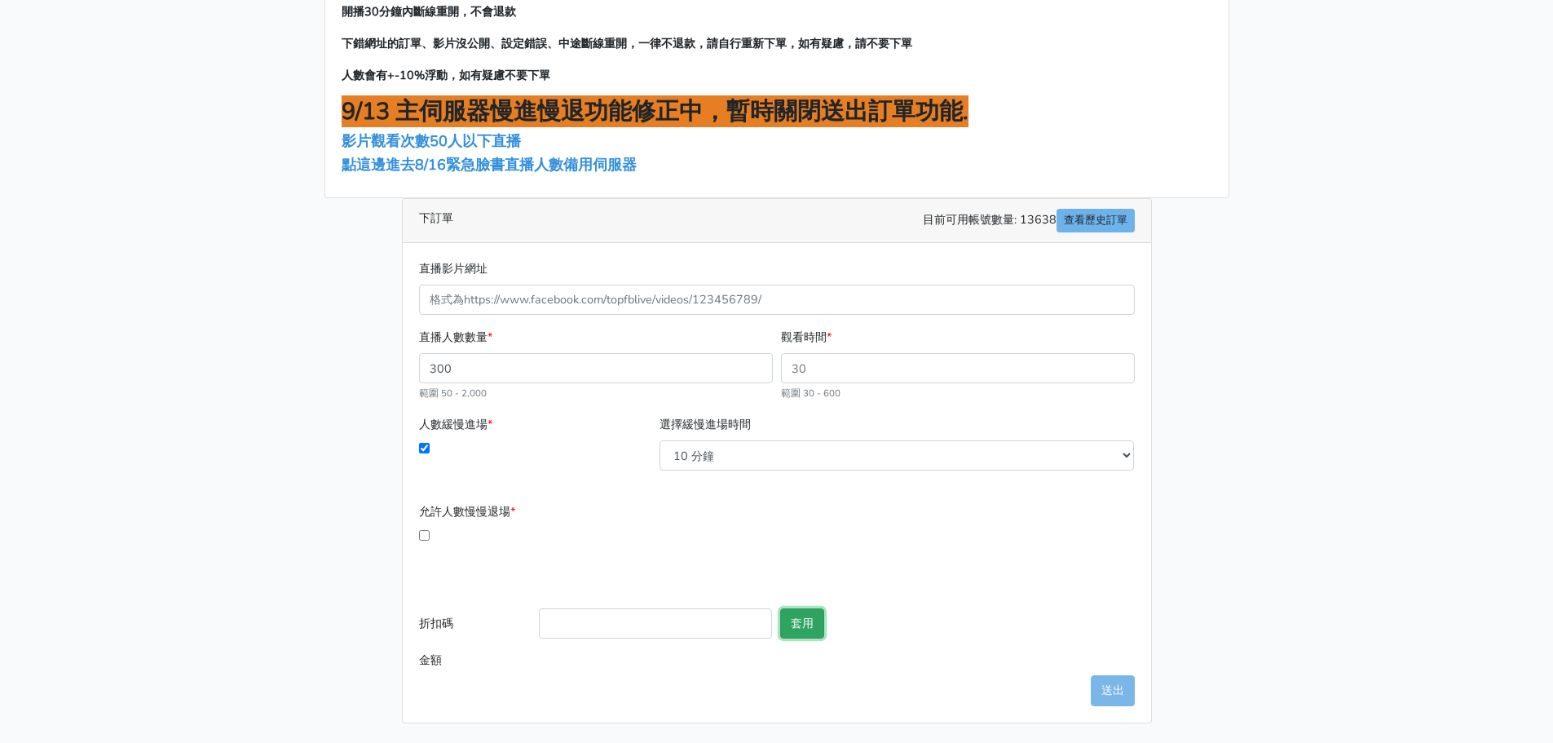
click at [807, 619] on button "套用" at bounding box center [802, 623] width 44 height 30
click at [718, 305] on input "直播影片網址" at bounding box center [777, 300] width 716 height 30
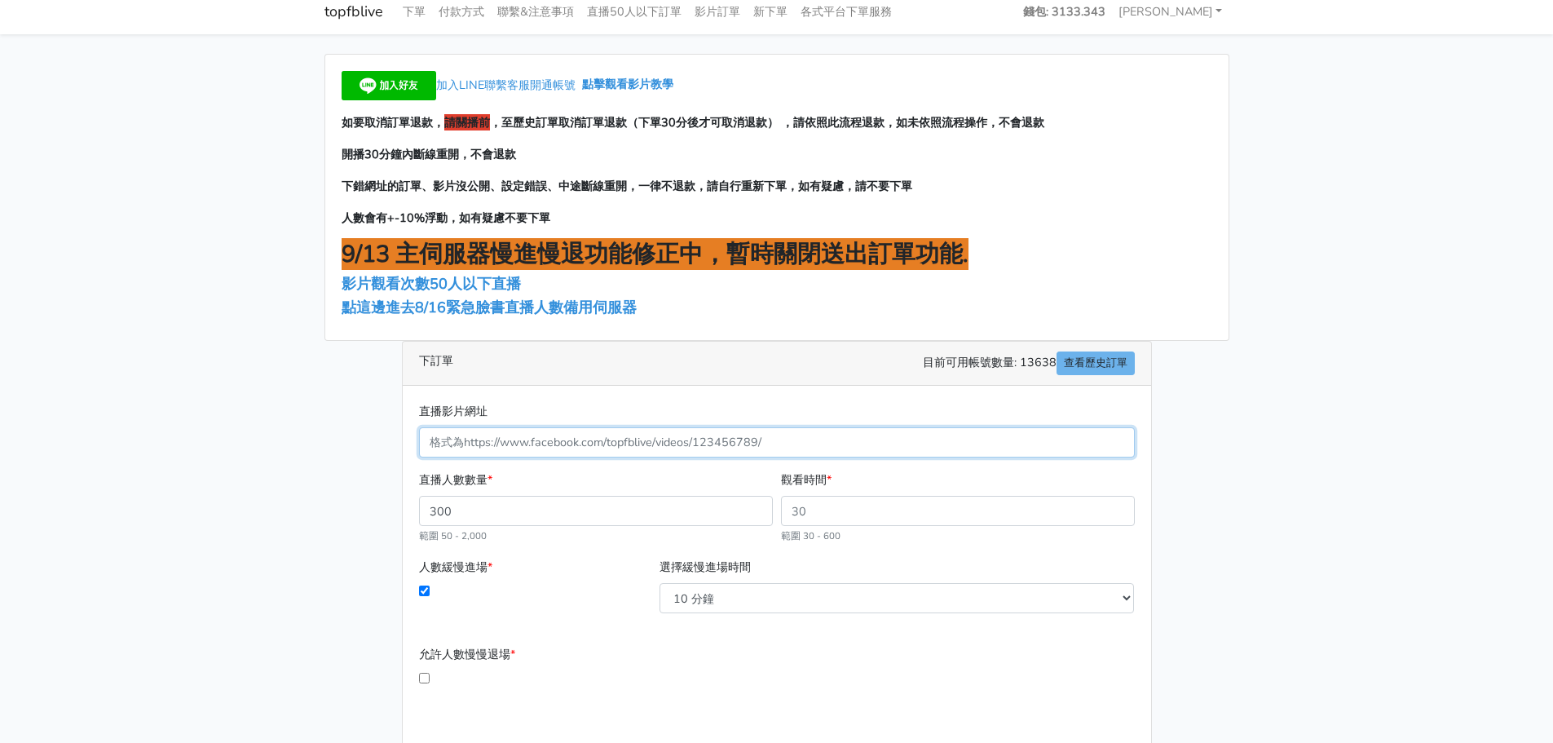
scroll to position [0, 0]
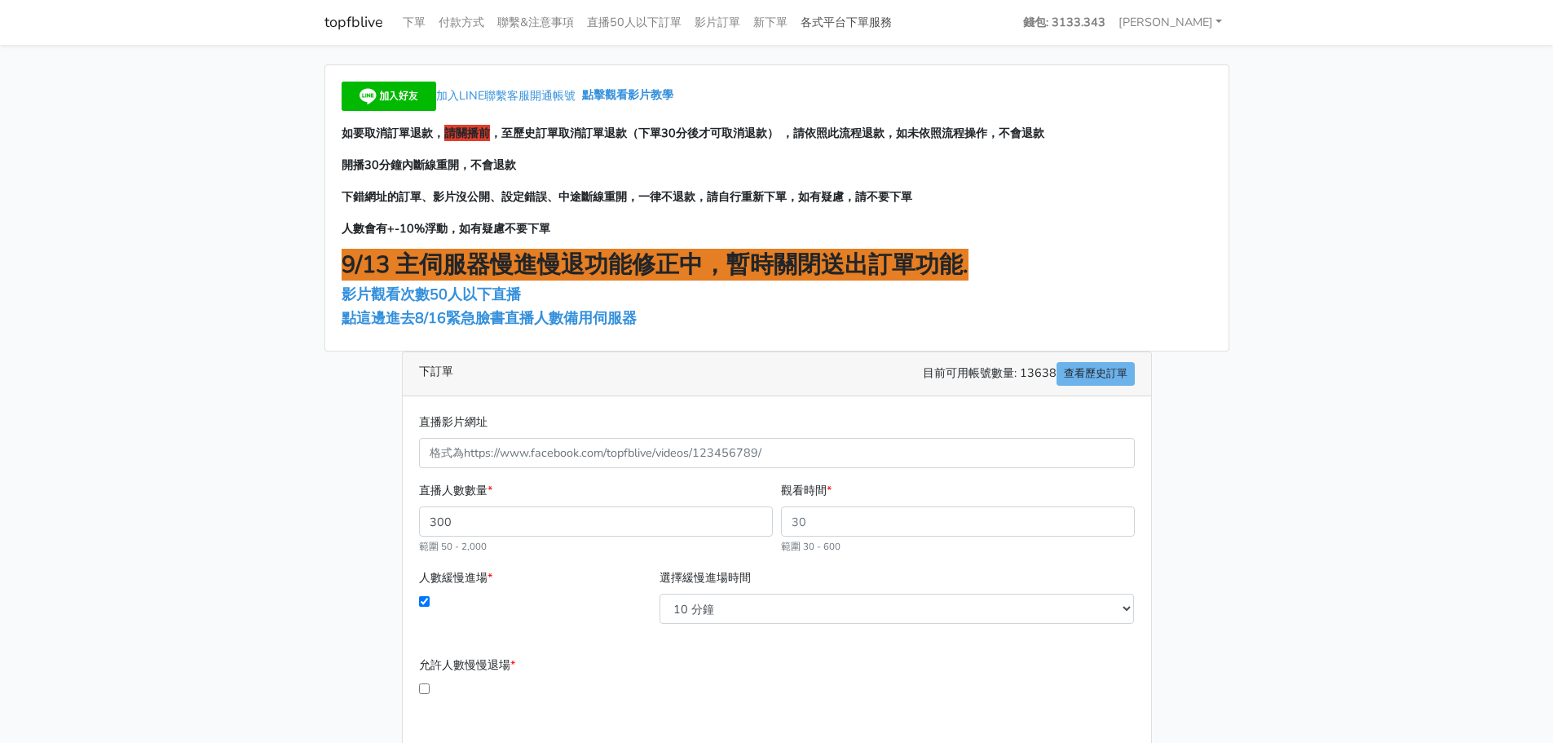
click at [845, 22] on link "各式平台下單服務" at bounding box center [846, 23] width 104 height 32
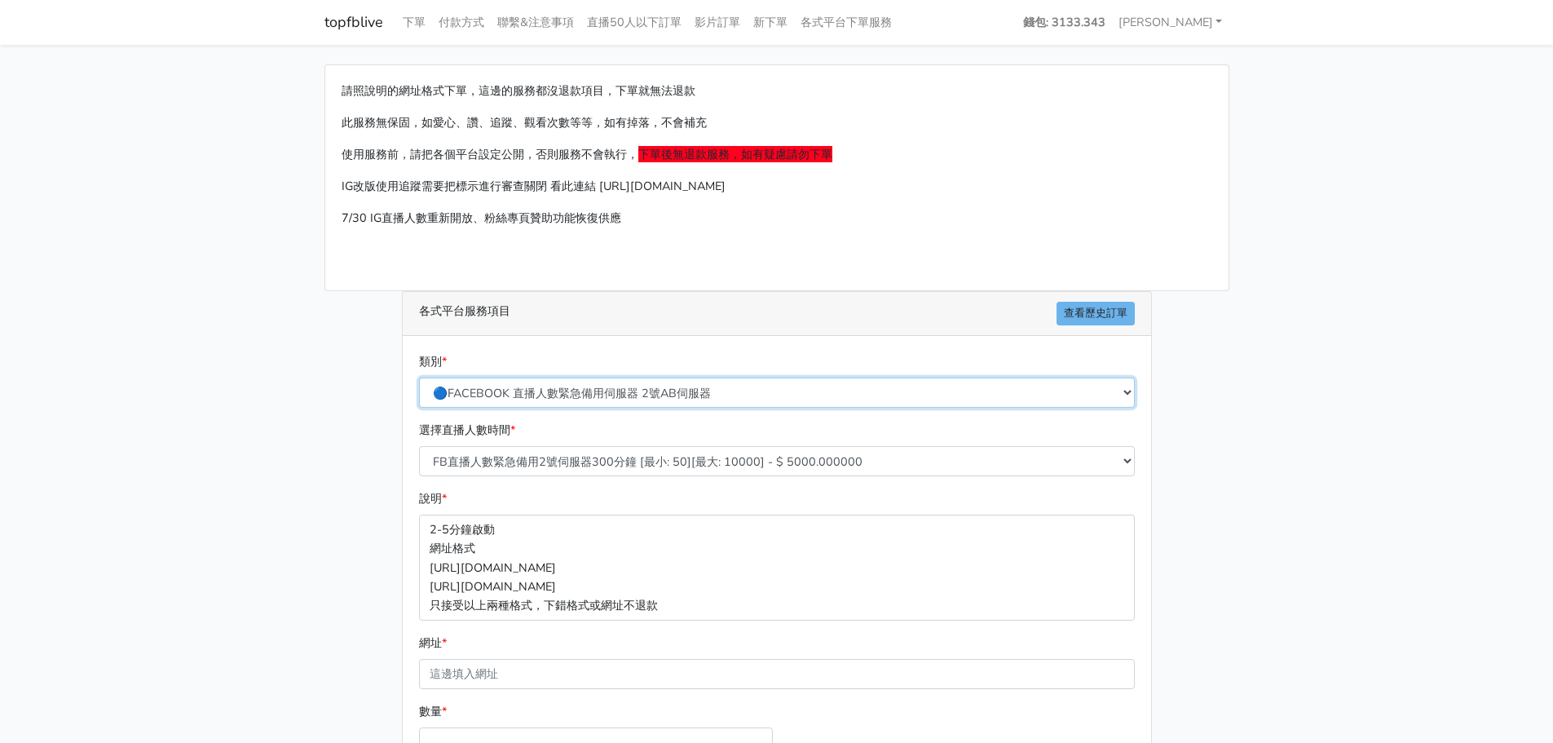
click at [656, 392] on select "🔵FACEBOOK 直播人數緊急備用伺服器 2號AB伺服器 🔵FACEBOOK 網軍專用貼文留言 安全保密 🔵FACEBOOK 直播人數緊急備用伺服器 J1 …" at bounding box center [777, 393] width 716 height 30
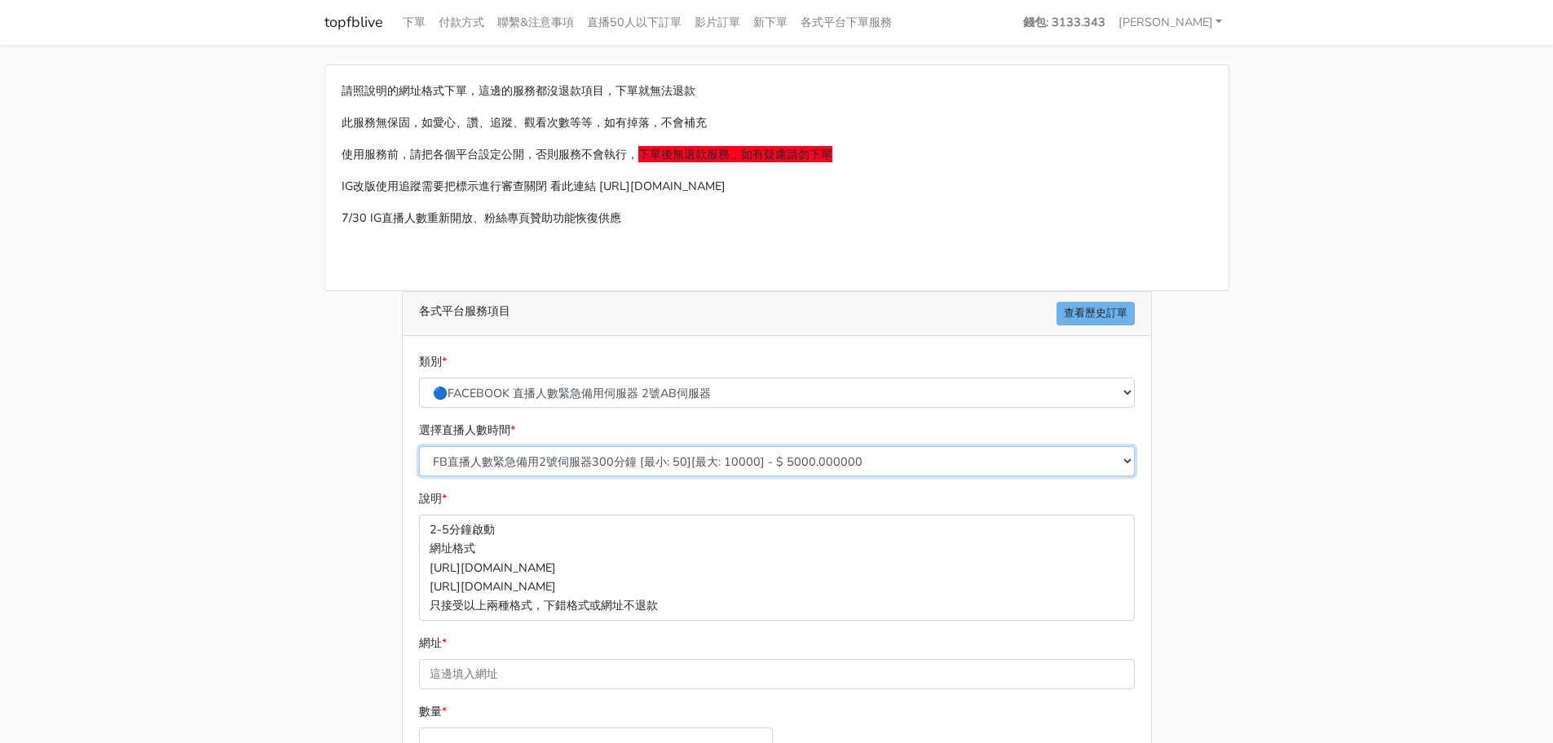
click at [641, 459] on select "FB直播人數緊急備用2號伺服器300分鐘 [最小: 50][最大: 10000] - $ 5000.000000 FB直播人數緊急備用2號伺服器60分鐘 [最…" at bounding box center [777, 461] width 716 height 30
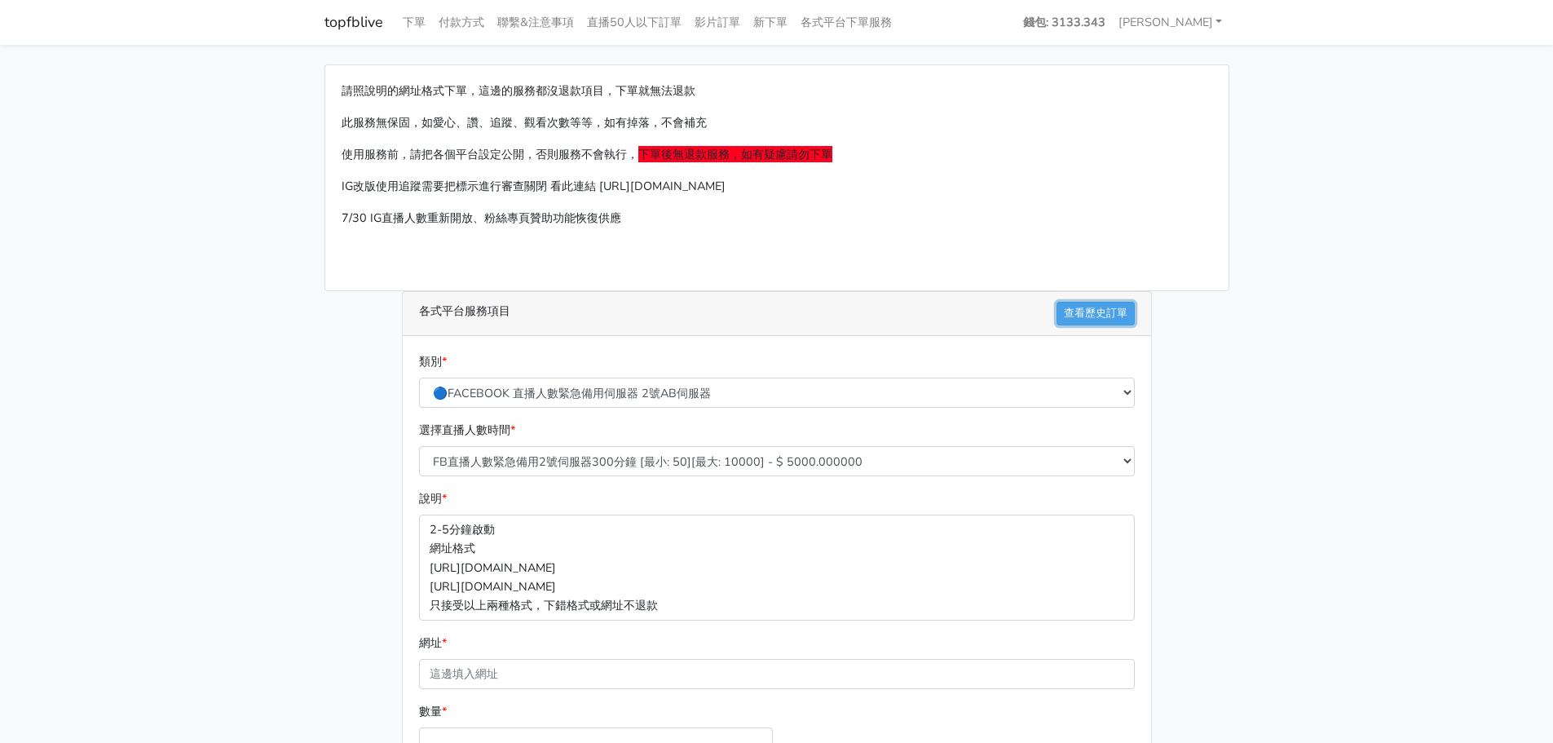
click at [1064, 311] on link "查看歷史訂單" at bounding box center [1096, 314] width 78 height 24
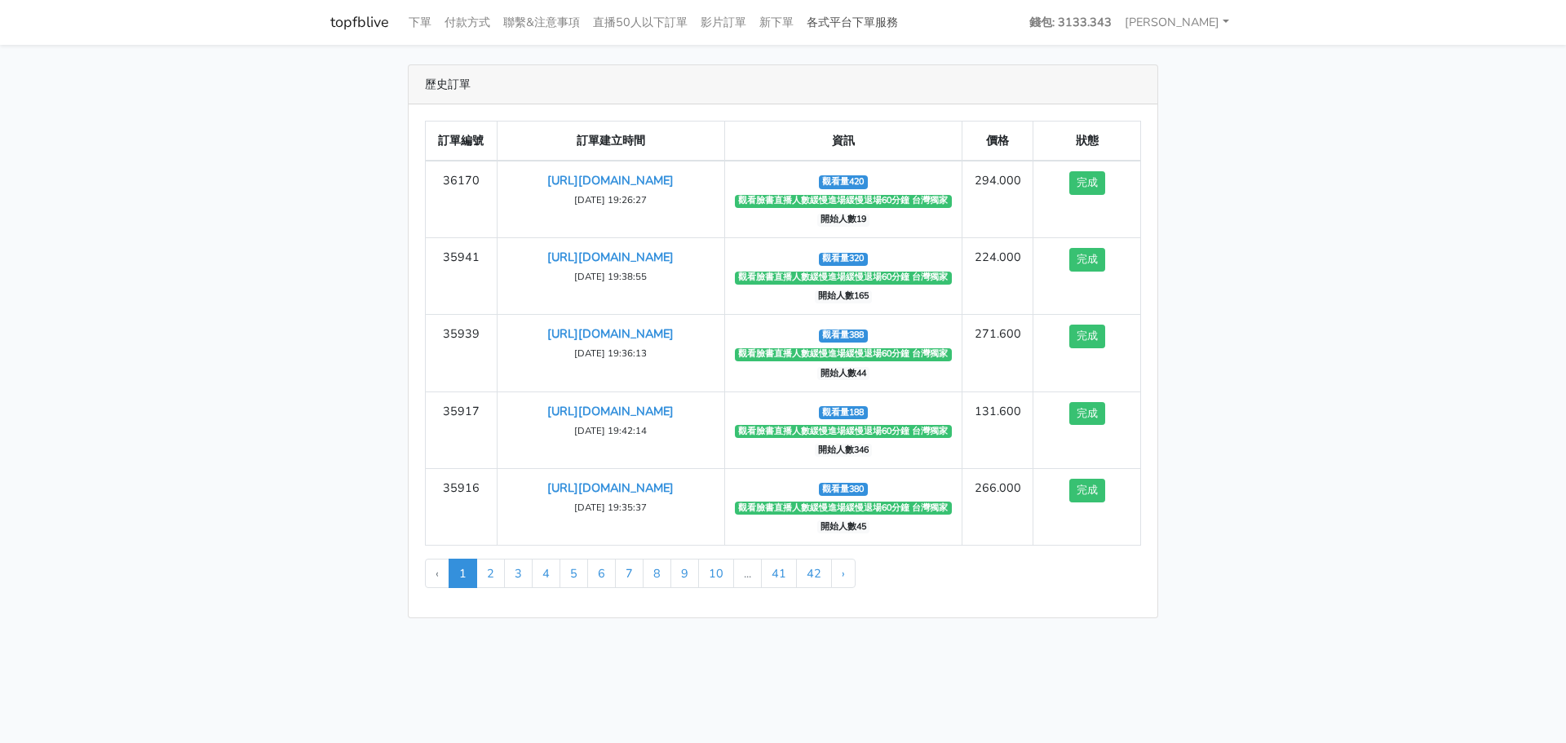
click at [883, 21] on link "各式平台下單服務" at bounding box center [852, 23] width 104 height 32
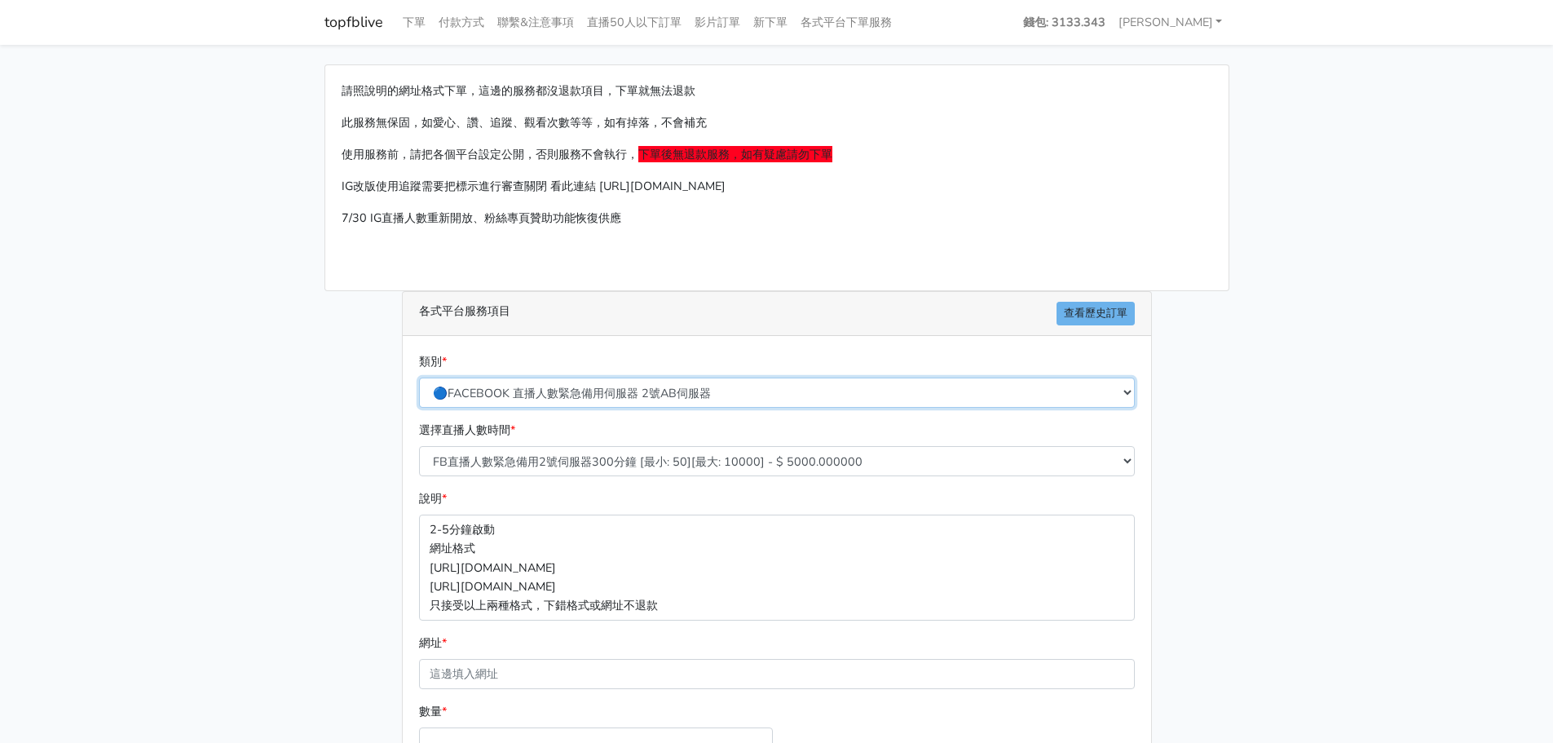
click at [842, 397] on select "🔵FACEBOOK 直播人數緊急備用伺服器 2號AB伺服器 🔵FACEBOOK 網軍專用貼文留言 安全保密 🔵FACEBOOK 直播人數緊急備用伺服器 J1 …" at bounding box center [777, 393] width 716 height 30
select select "🔵FACEBOOK按讚-追蹤-評論-社團成員-影片觀看-短影片觀看"
click at [419, 378] on select "🔵FACEBOOK 直播人數緊急備用伺服器 2號AB伺服器 🔵FACEBOOK 網軍專用貼文留言 安全保密 🔵FACEBOOK 直播人數緊急備用伺服器 J1 …" at bounding box center [777, 393] width 716 height 30
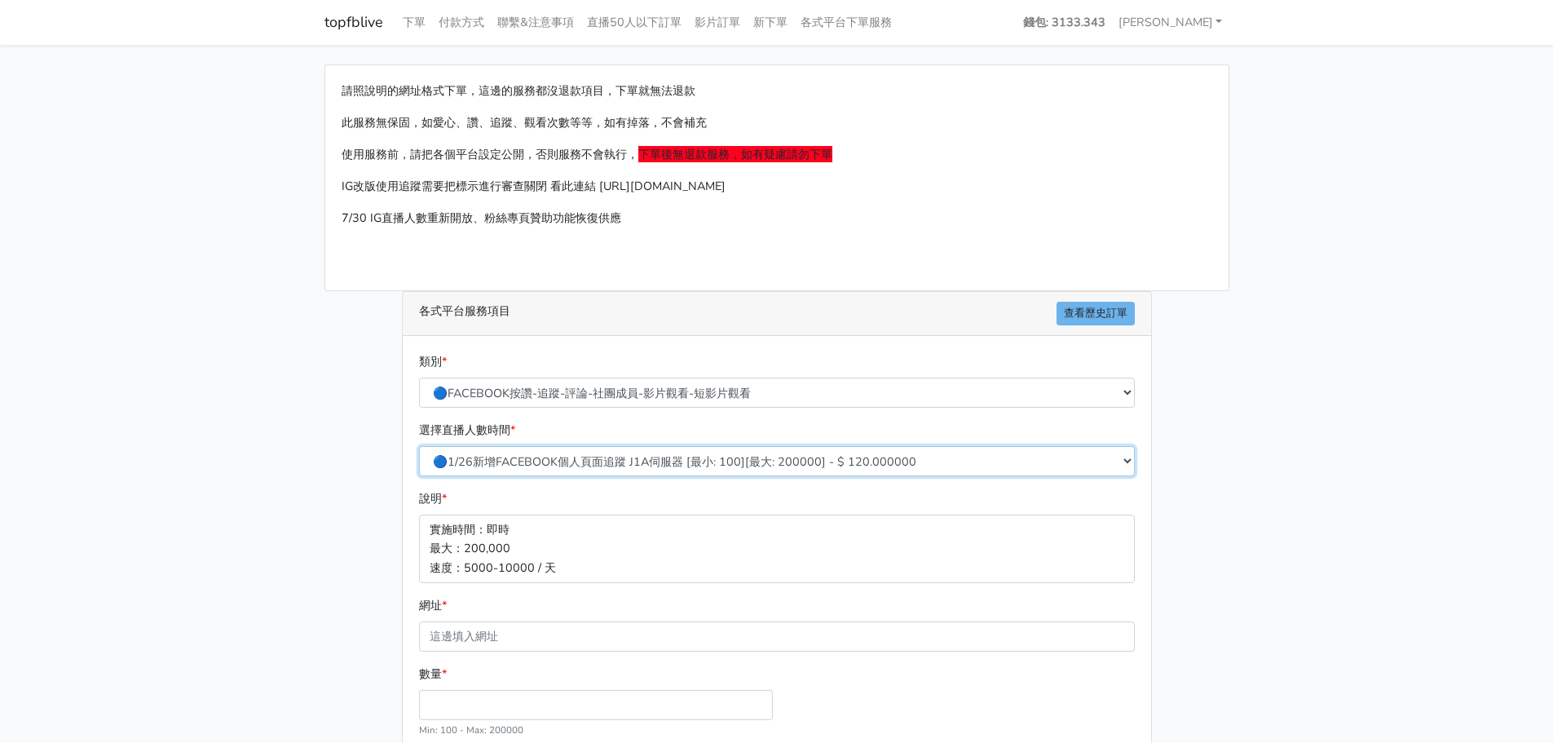
click at [745, 457] on select "🔵1/26新增FACEBOOK個人頁面追蹤 J1A伺服器 [最小: 100][最大: 200000] - $ 120.000000 🔵增加社團成員數 伺服器J…" at bounding box center [777, 461] width 716 height 30
click at [866, 20] on link "各式平台下單服務" at bounding box center [846, 23] width 104 height 32
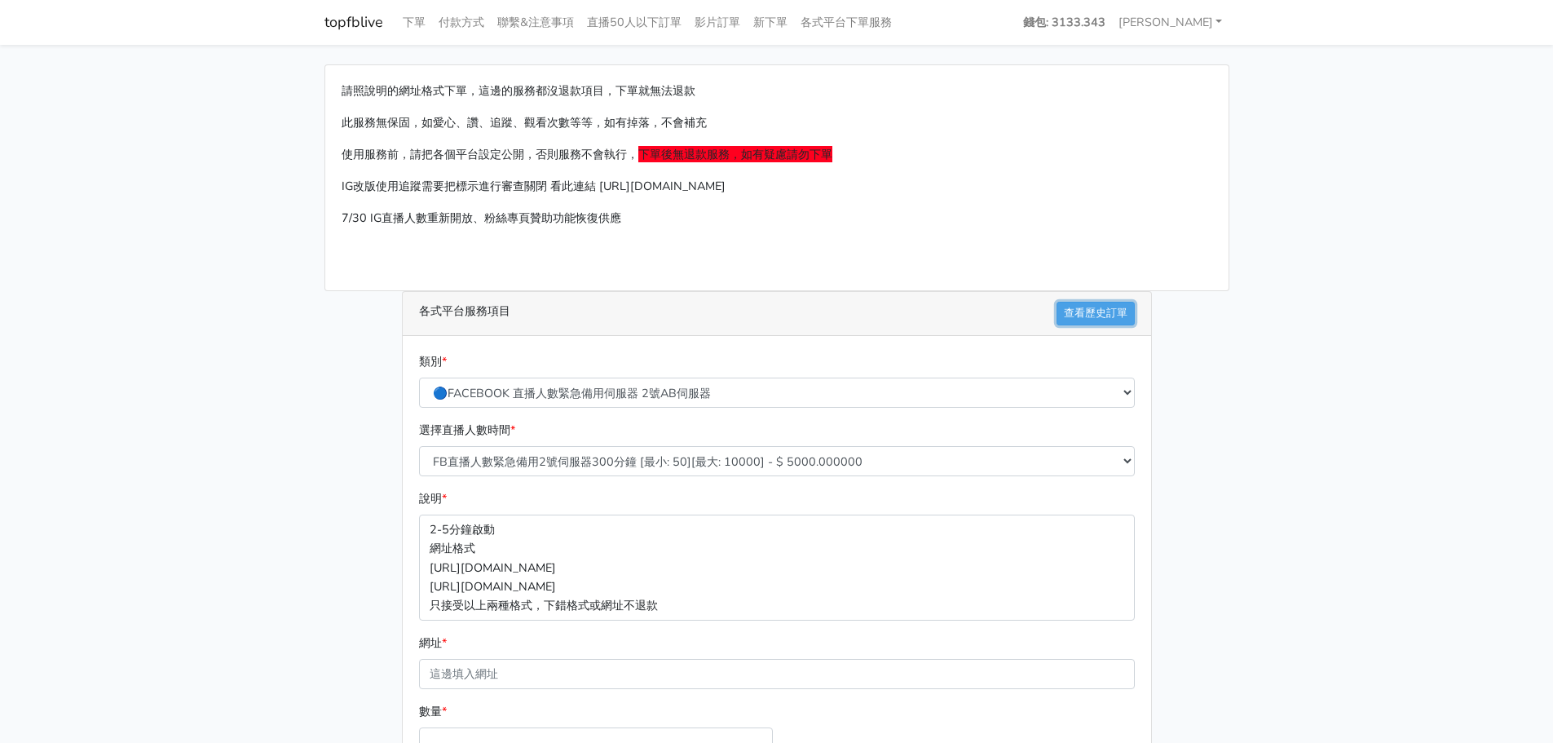
click at [1080, 315] on link "查看歷史訂單" at bounding box center [1096, 314] width 78 height 24
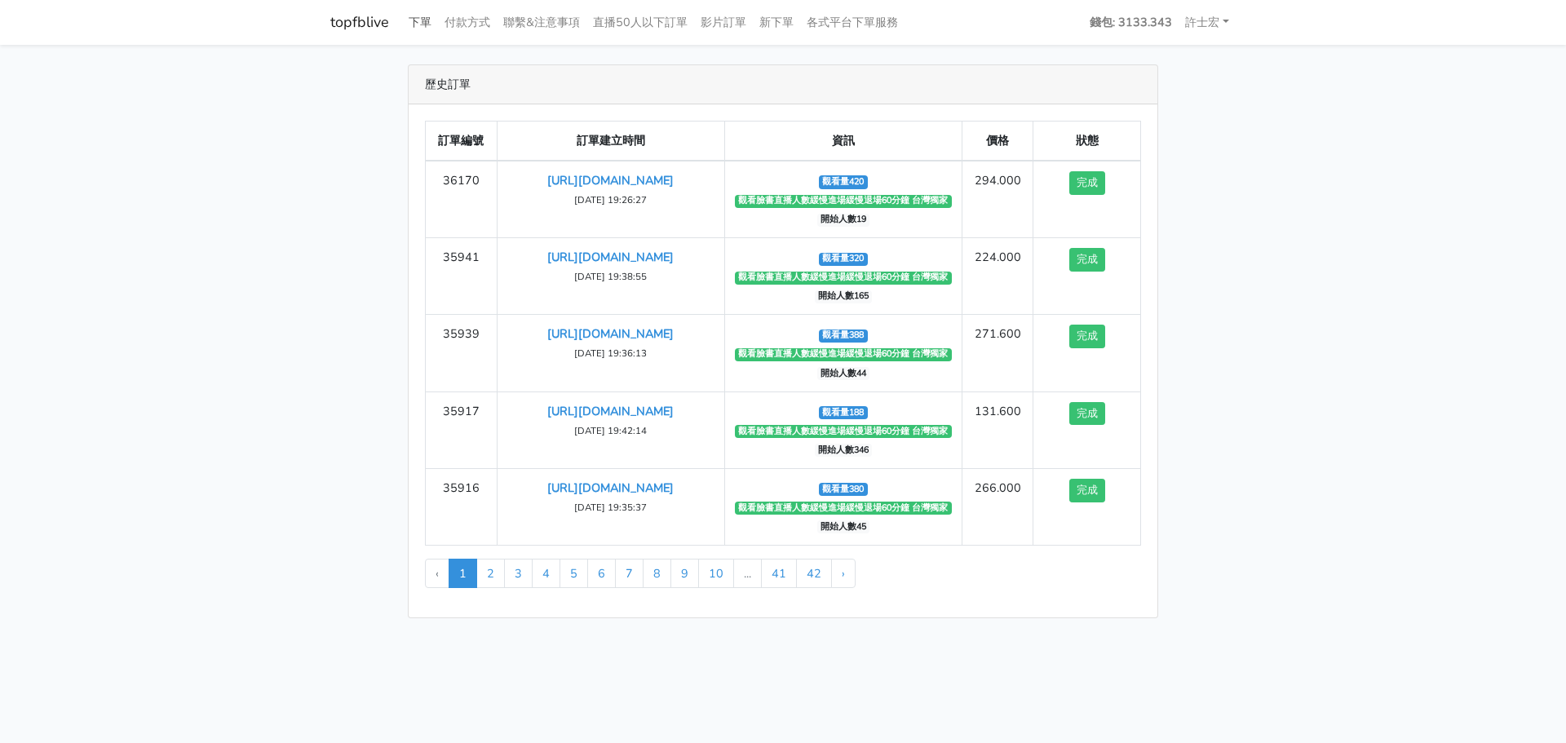
click at [426, 20] on link "下單" at bounding box center [420, 23] width 36 height 32
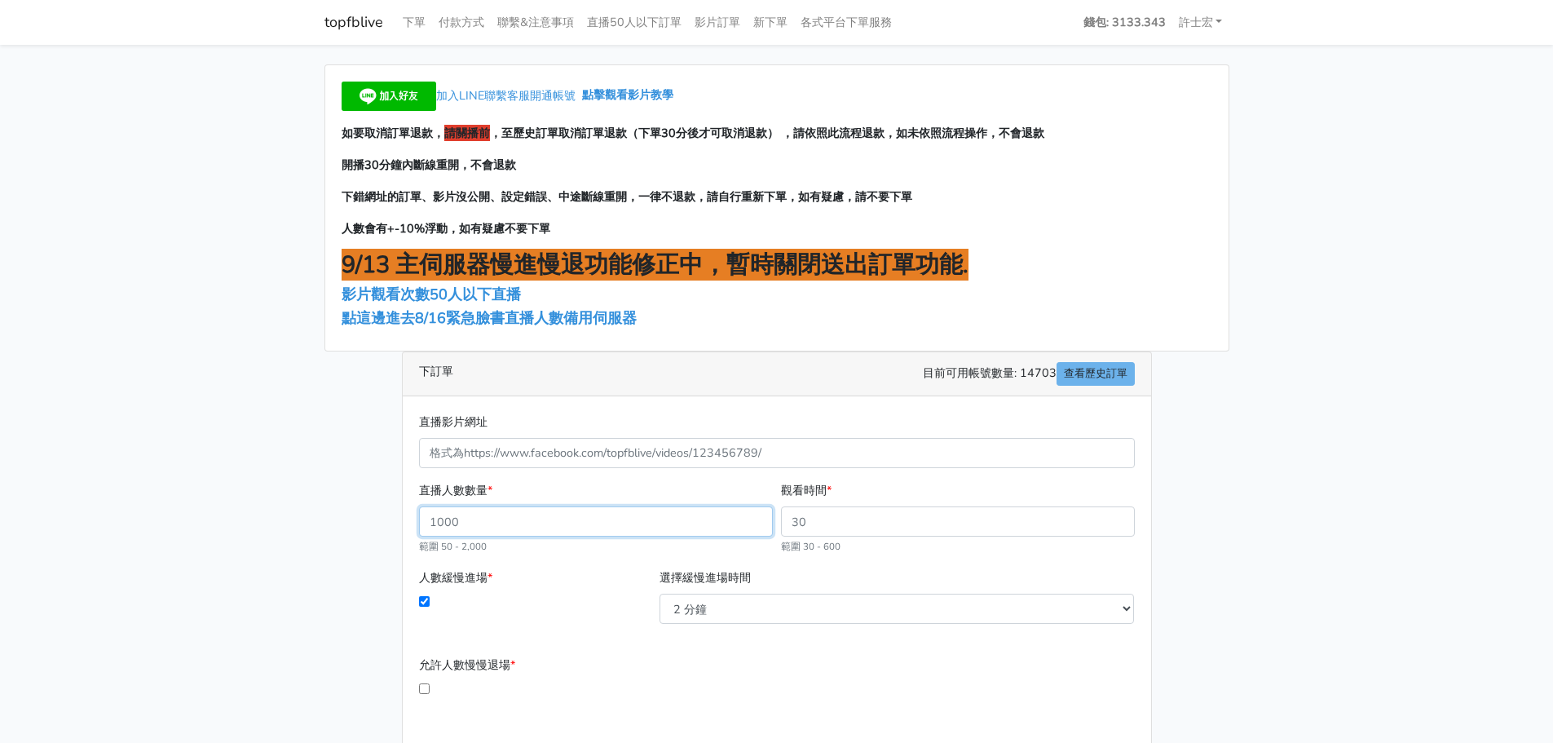
drag, startPoint x: 716, startPoint y: 521, endPoint x: 569, endPoint y: 530, distance: 147.0
click at [569, 530] on input "直播人數數量 *" at bounding box center [596, 521] width 354 height 30
type input "358"
click at [740, 605] on select "2 分鐘 3 分鐘 5 分鐘 7 分鐘 10 分鐘 11 分鐘 12 分鐘 13 分鐘 14 分鐘 15 分鐘 16 分鐘" at bounding box center [897, 609] width 475 height 30
select select "10"
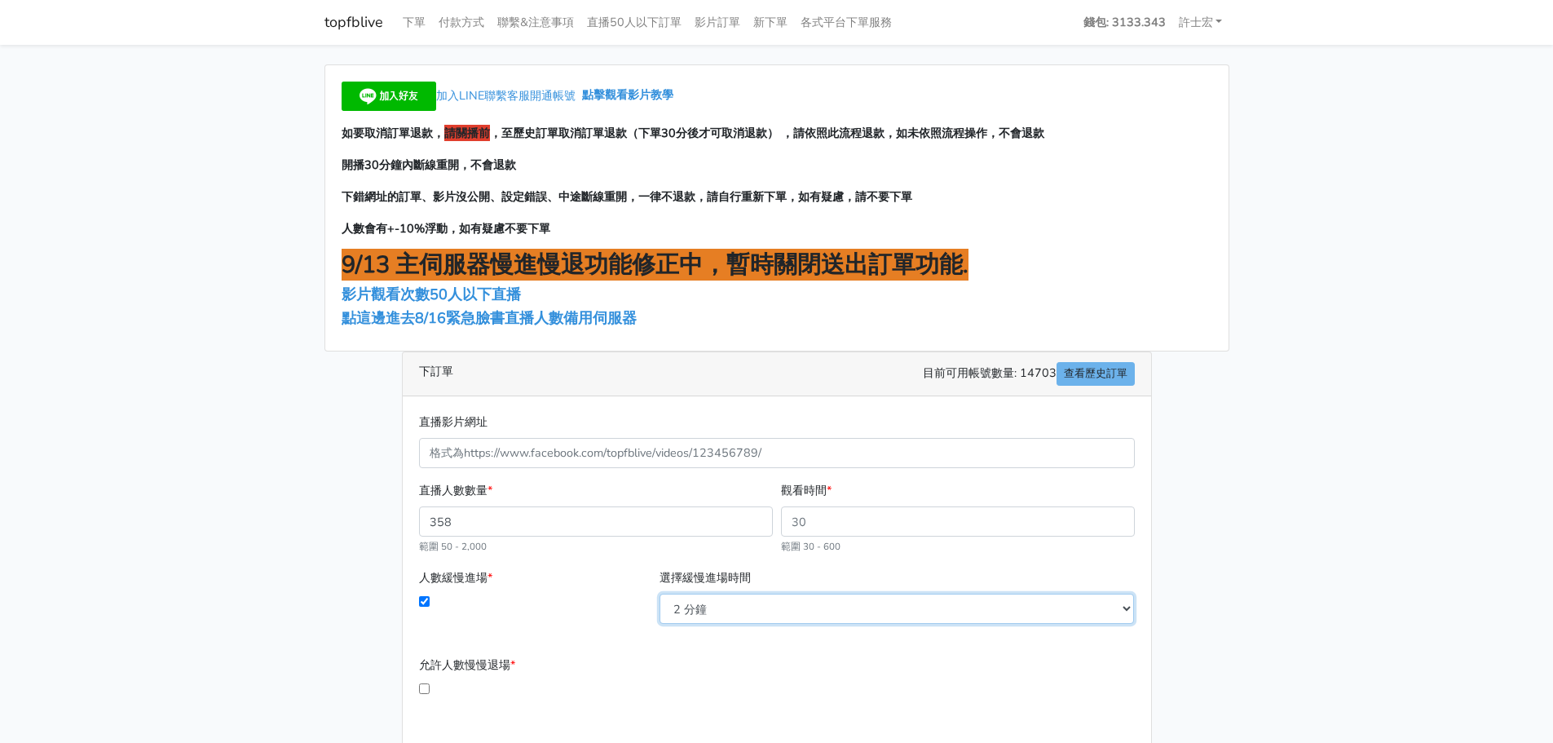
click at [660, 594] on select "2 分鐘 3 分鐘 5 分鐘 7 分鐘 10 分鐘 11 分鐘 12 分鐘 13 分鐘 14 分鐘 15 分鐘 16 分鐘" at bounding box center [897, 609] width 475 height 30
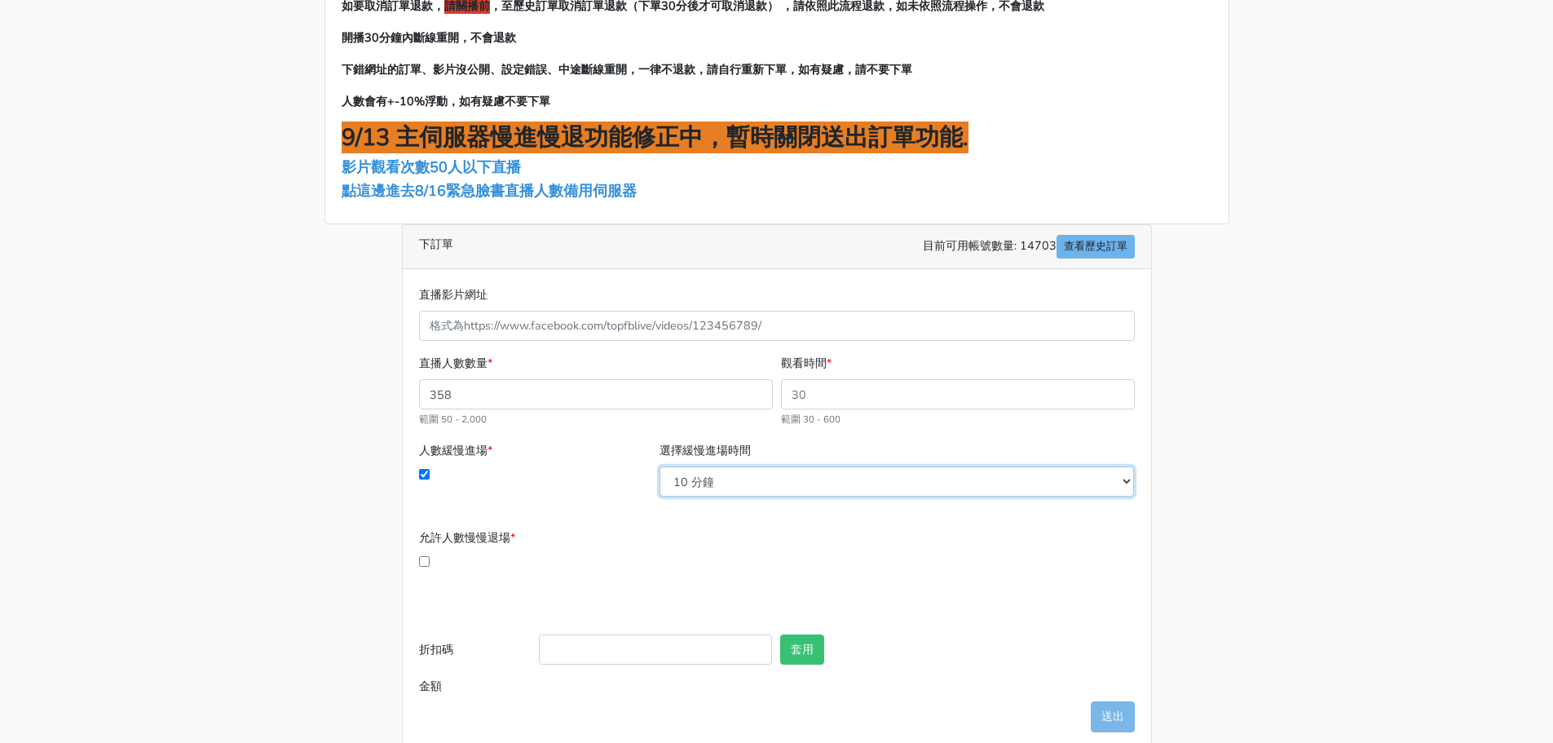
scroll to position [153, 0]
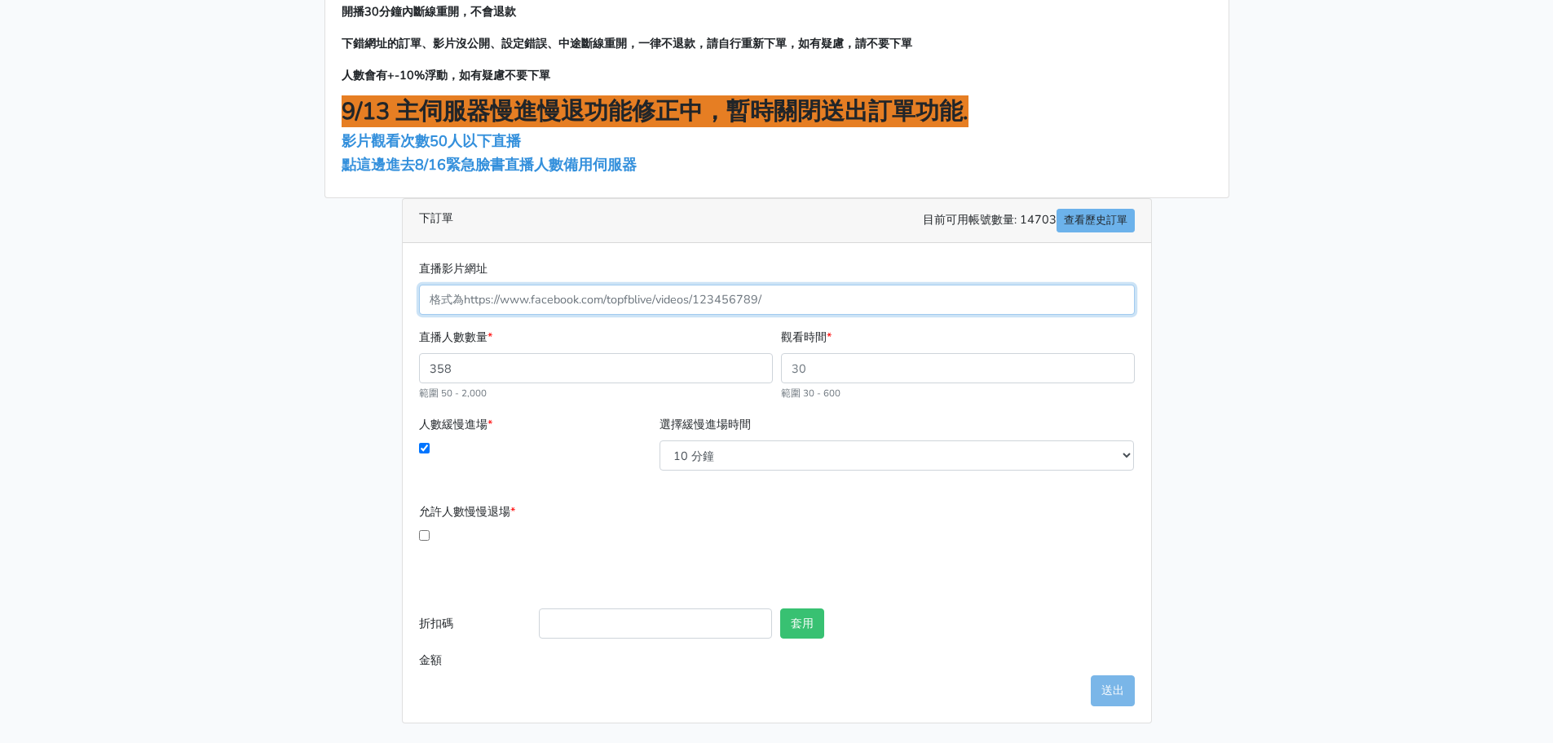
click at [546, 304] on input "直播影片網址" at bounding box center [777, 300] width 716 height 30
paste input "https://www.facebook.com/share/v/1ABbr5SS7Z/"
type input "https://www.facebook.com/share/v/1ABbr5SS7Z/"
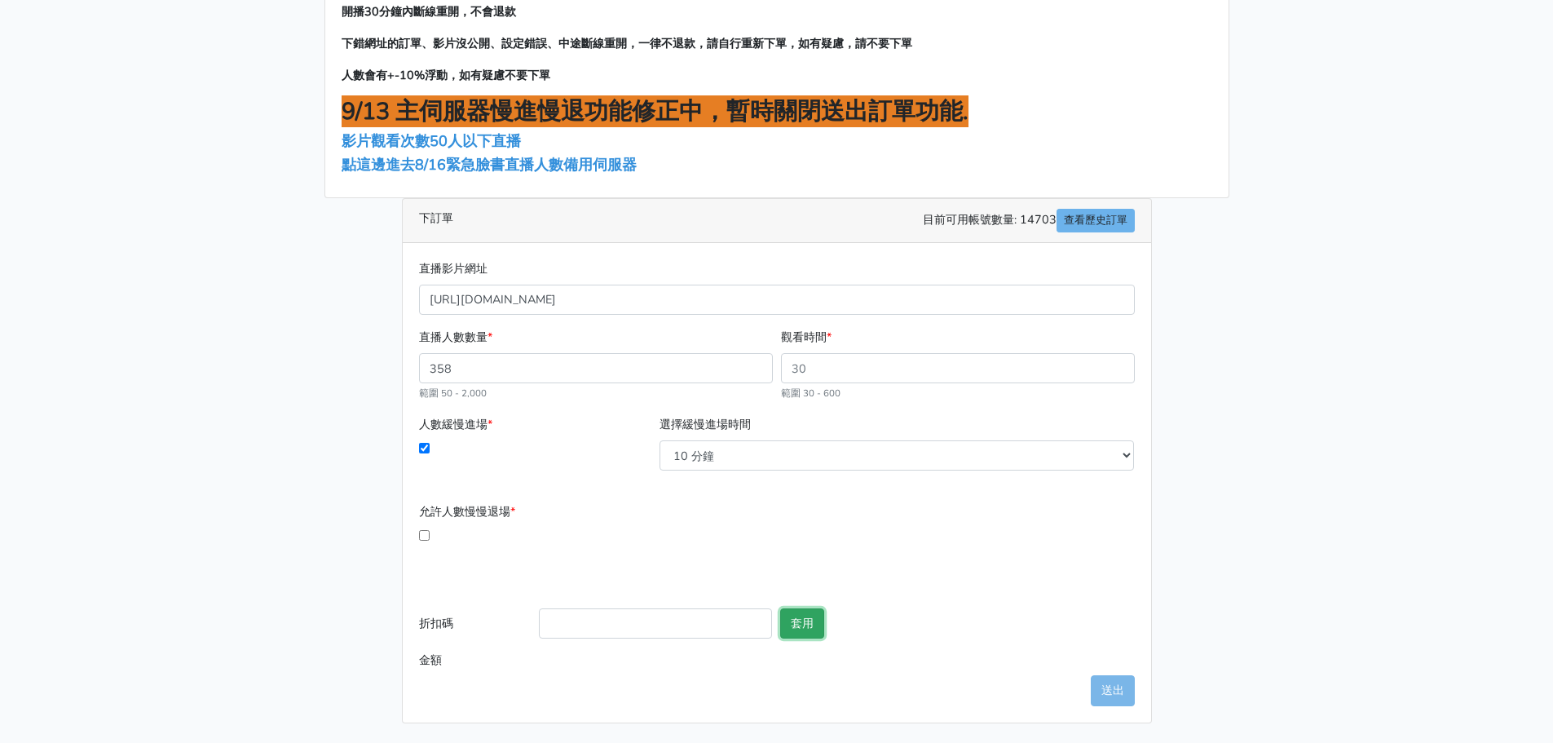
click at [805, 625] on button "套用" at bounding box center [802, 623] width 44 height 30
click at [881, 498] on form "直播影片網址 https://www.facebook.com/share/v/1ABbr5SS7Z/ 直播人數數量 * 358 範圍 50 - 2,000 …" at bounding box center [777, 467] width 716 height 417
click at [543, 362] on input "358" at bounding box center [596, 368] width 354 height 30
click at [758, 364] on input "359" at bounding box center [596, 368] width 354 height 30
click at [756, 364] on input "360" at bounding box center [596, 368] width 354 height 30
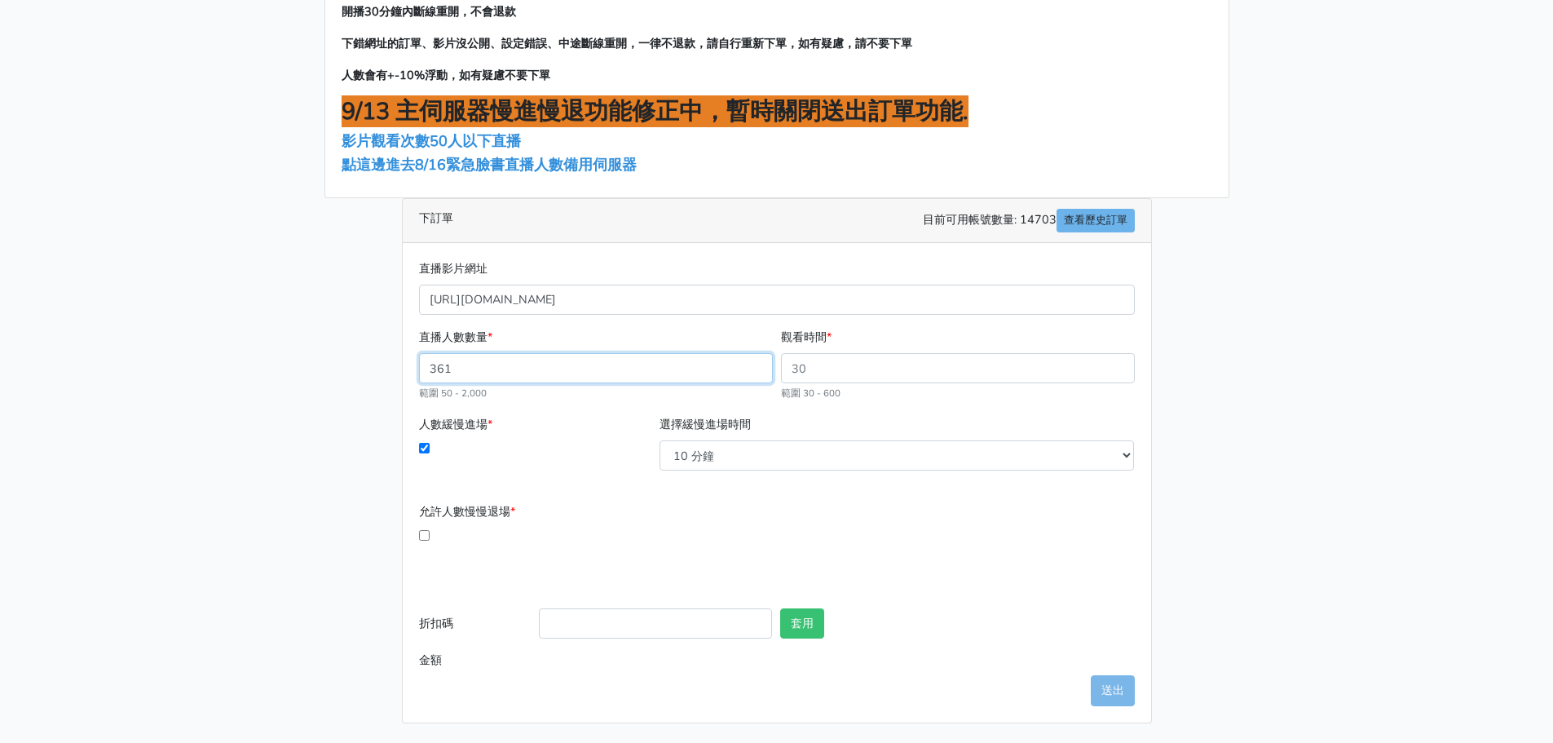
click at [756, 364] on input "361" at bounding box center [596, 368] width 354 height 30
click at [756, 364] on input "362" at bounding box center [596, 368] width 354 height 30
click at [756, 364] on input "363" at bounding box center [596, 368] width 354 height 30
click at [755, 364] on input "364" at bounding box center [596, 368] width 354 height 30
type input "365"
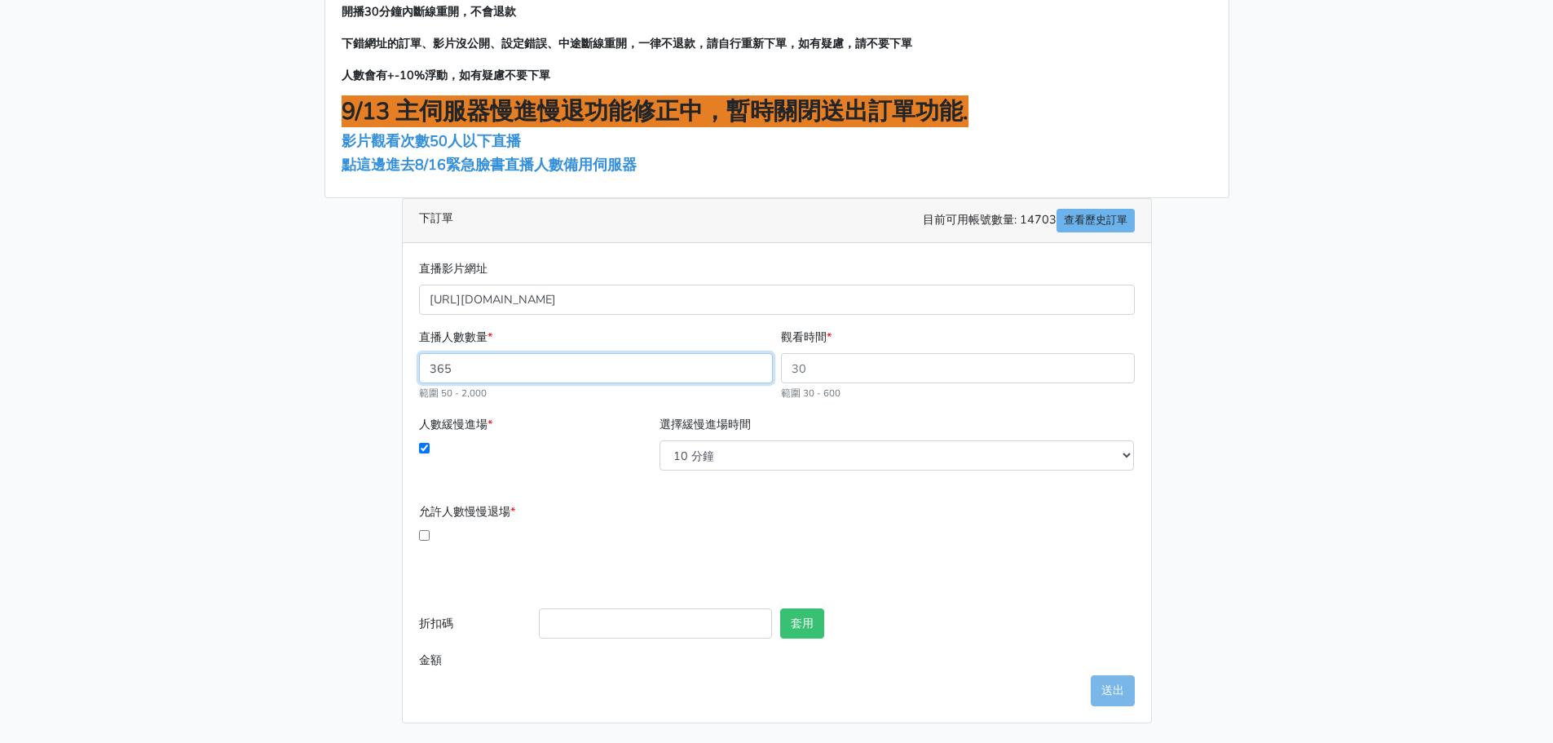
click at [755, 364] on input "365" at bounding box center [596, 368] width 354 height 30
click at [914, 519] on div "允許人數慢慢退場 * 開播幾分後開始退場 必須大於10分鐘 要在幾分內退光 必須介於1分鐘 - 60分鐘之間" at bounding box center [777, 545] width 724 height 87
click at [810, 626] on button "套用" at bounding box center [802, 623] width 44 height 30
click at [1218, 325] on div "加入LINE聯繫客服開通帳號 點擊觀看影片教學 如要取消訂單退款， 請關播前 ，至歷史訂單取消訂單退款（下單30分後才可取消退款） ，請依照此流程退款，如未依…" at bounding box center [777, 316] width 930 height 811
click at [924, 449] on select "2 分鐘 3 分鐘 5 分鐘 7 分鐘 10 分鐘 11 分鐘 12 分鐘 13 分鐘 14 分鐘 15 分鐘 16 分鐘" at bounding box center [897, 455] width 475 height 30
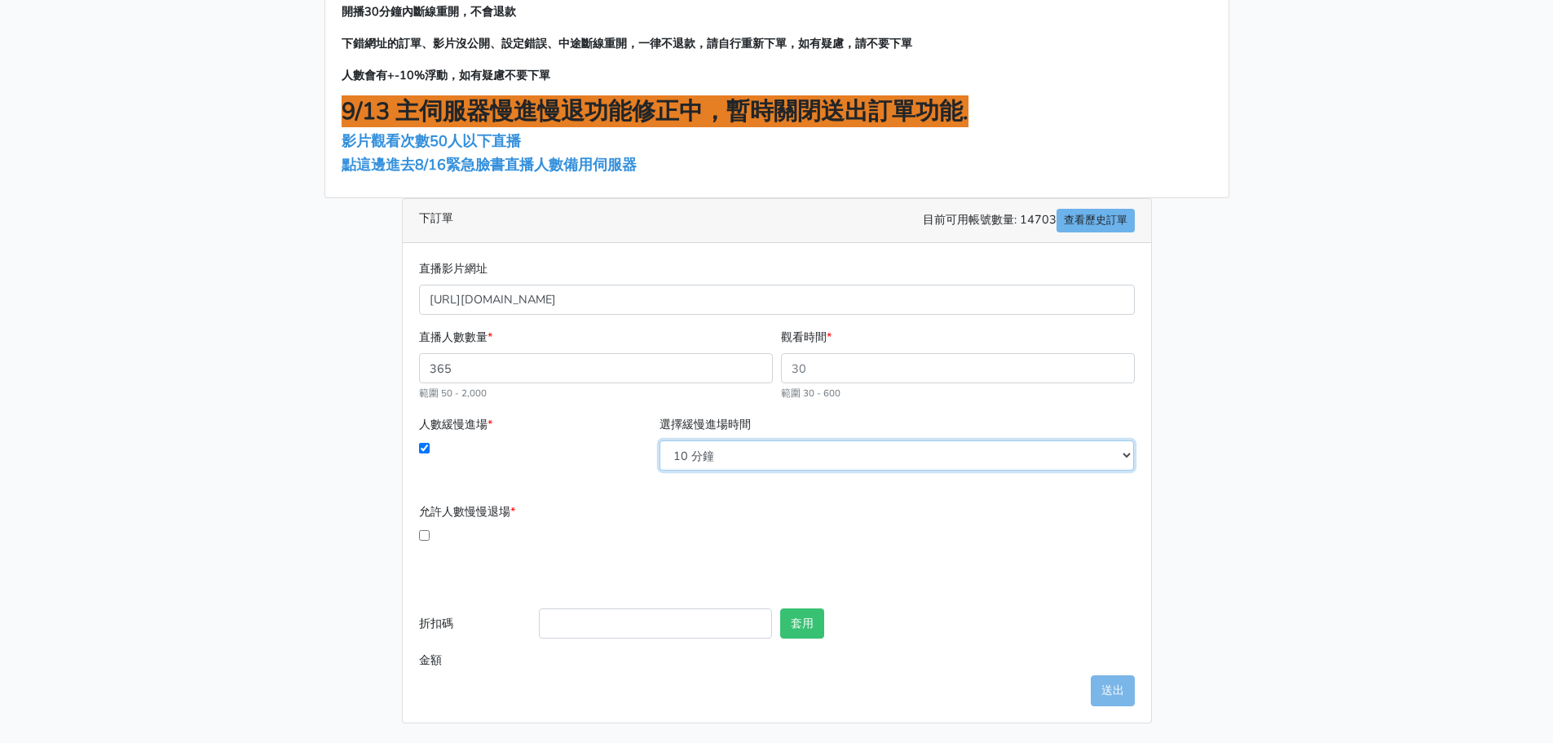
select select "7"
click at [660, 440] on select "2 分鐘 3 分鐘 5 分鐘 7 分鐘 10 分鐘 11 分鐘 12 分鐘 13 分鐘 14 分鐘 15 分鐘 16 分鐘" at bounding box center [897, 455] width 475 height 30
click at [423, 452] on input "人數緩慢進場 *" at bounding box center [424, 448] width 11 height 11
checkbox input "false"
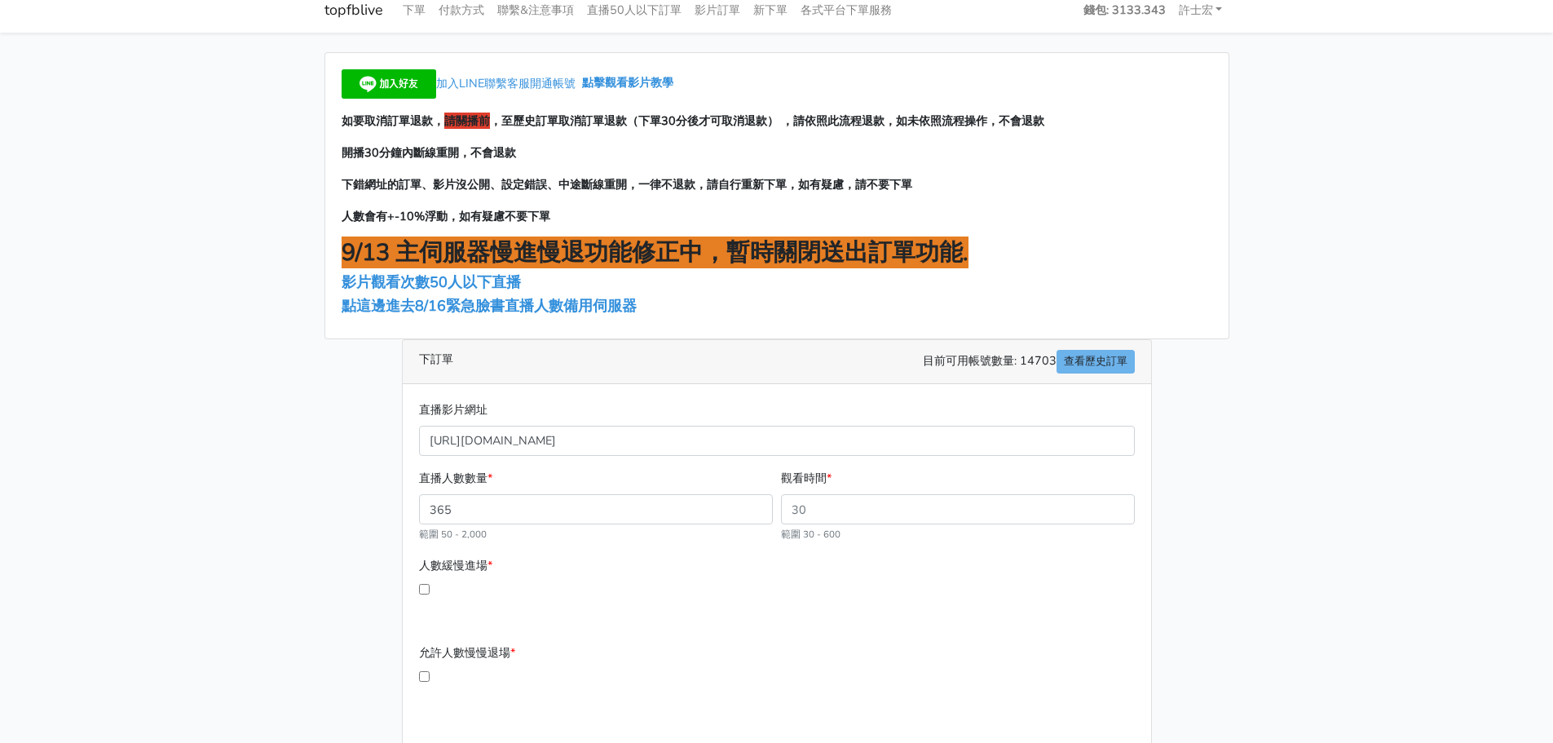
scroll to position [0, 0]
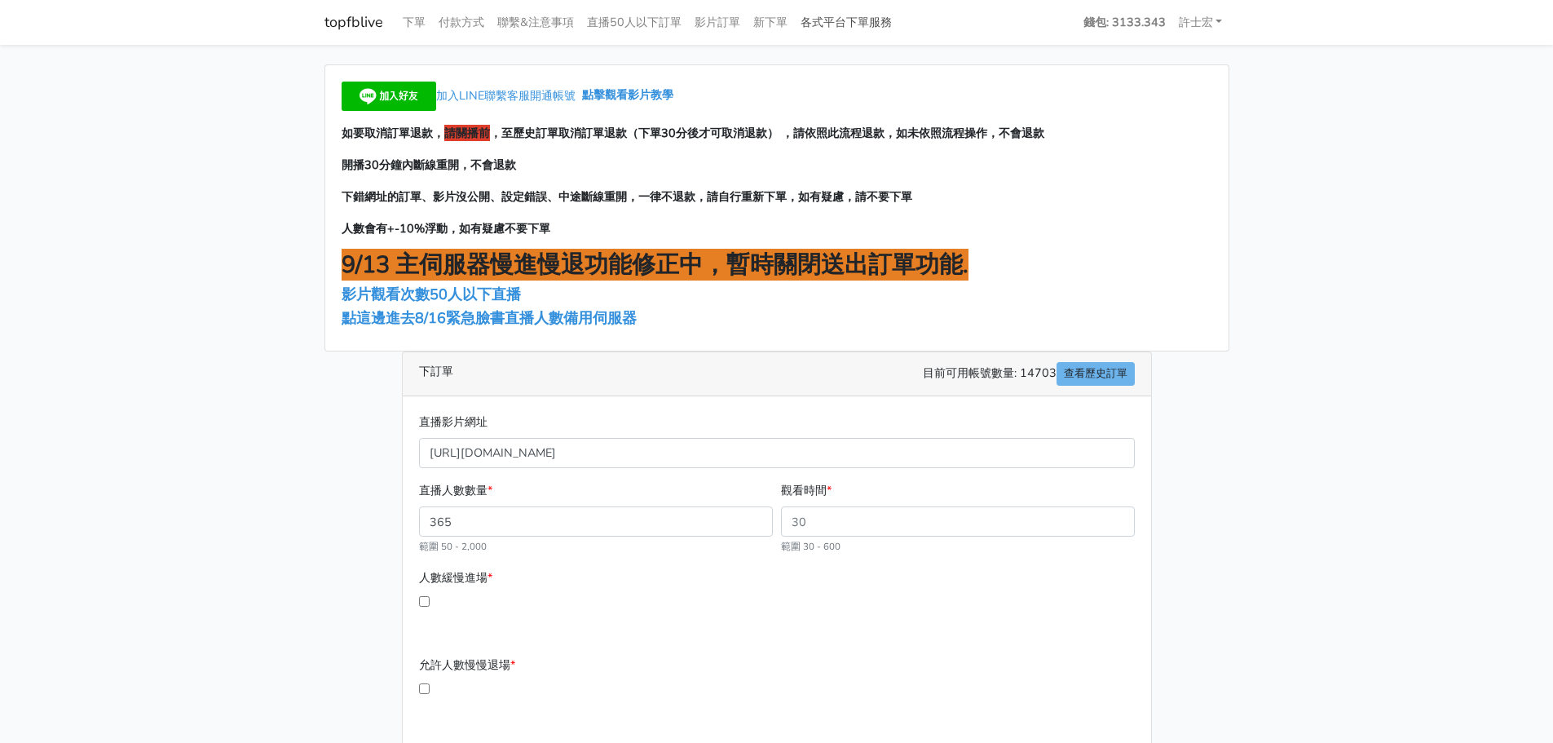
click at [862, 12] on link "各式平台下單服務" at bounding box center [846, 23] width 104 height 32
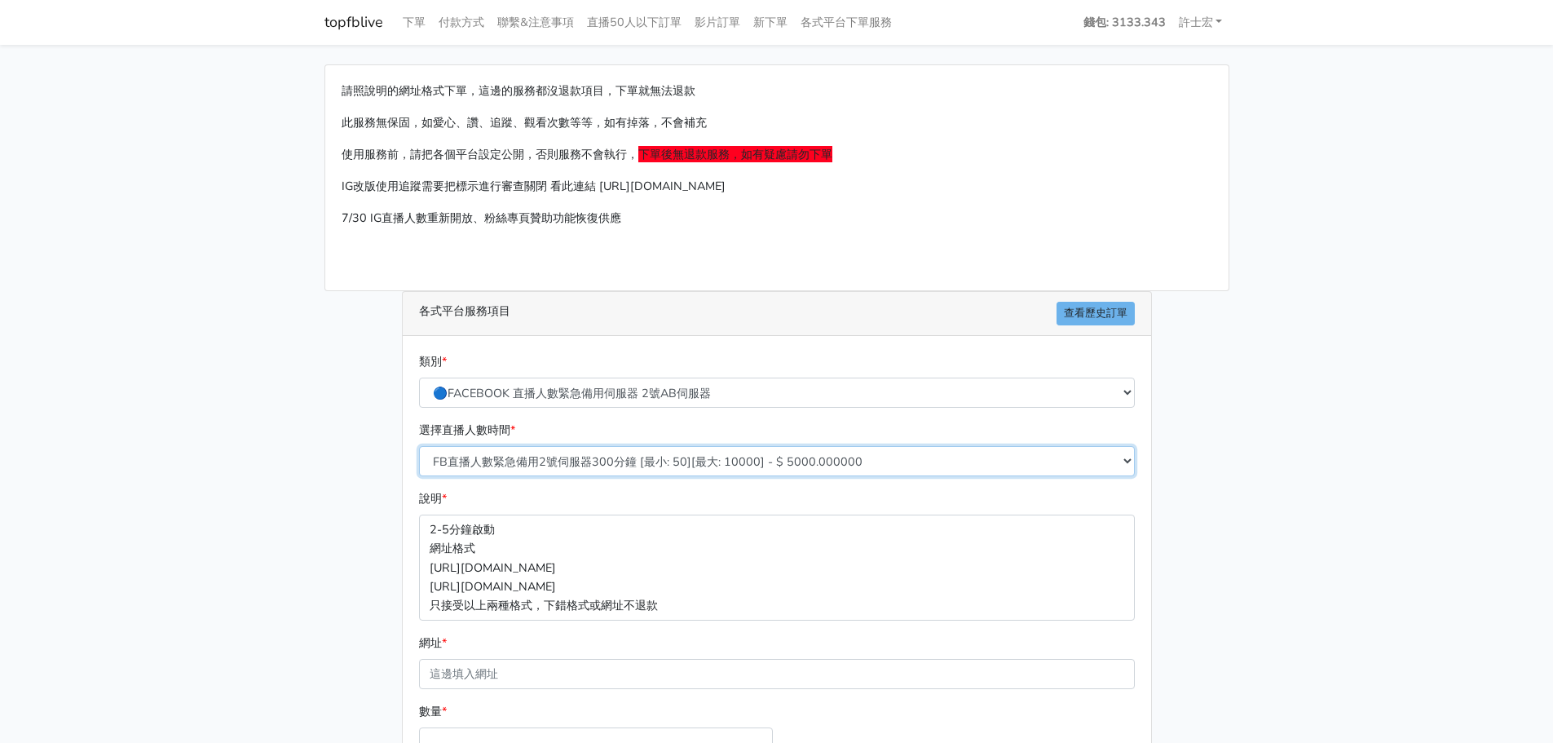
click at [748, 464] on select "FB直播人數緊急備用2號伺服器300分鐘 [最小: 50][最大: 10000] - $ 5000.000000 FB直播人數緊急備用2號伺服器60分鐘 [最…" at bounding box center [777, 461] width 716 height 30
click at [422, 22] on link "下單" at bounding box center [414, 23] width 36 height 32
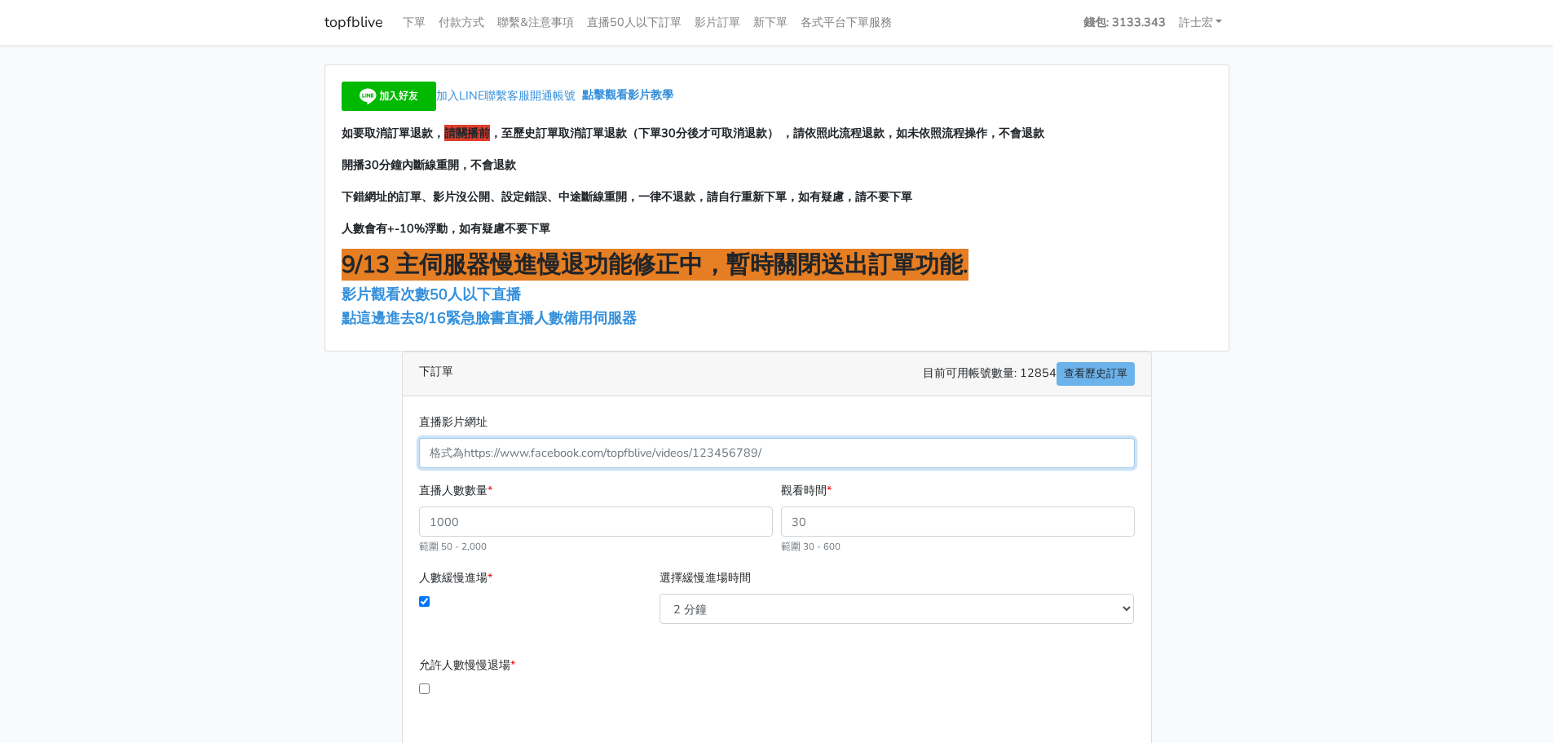
click at [634, 457] on input "直播影片網址" at bounding box center [777, 453] width 716 height 30
paste input "[URL][DOMAIN_NAME]"
type input "[URL][DOMAIN_NAME]"
type input "104"
click at [755, 517] on input "104" at bounding box center [596, 521] width 354 height 30
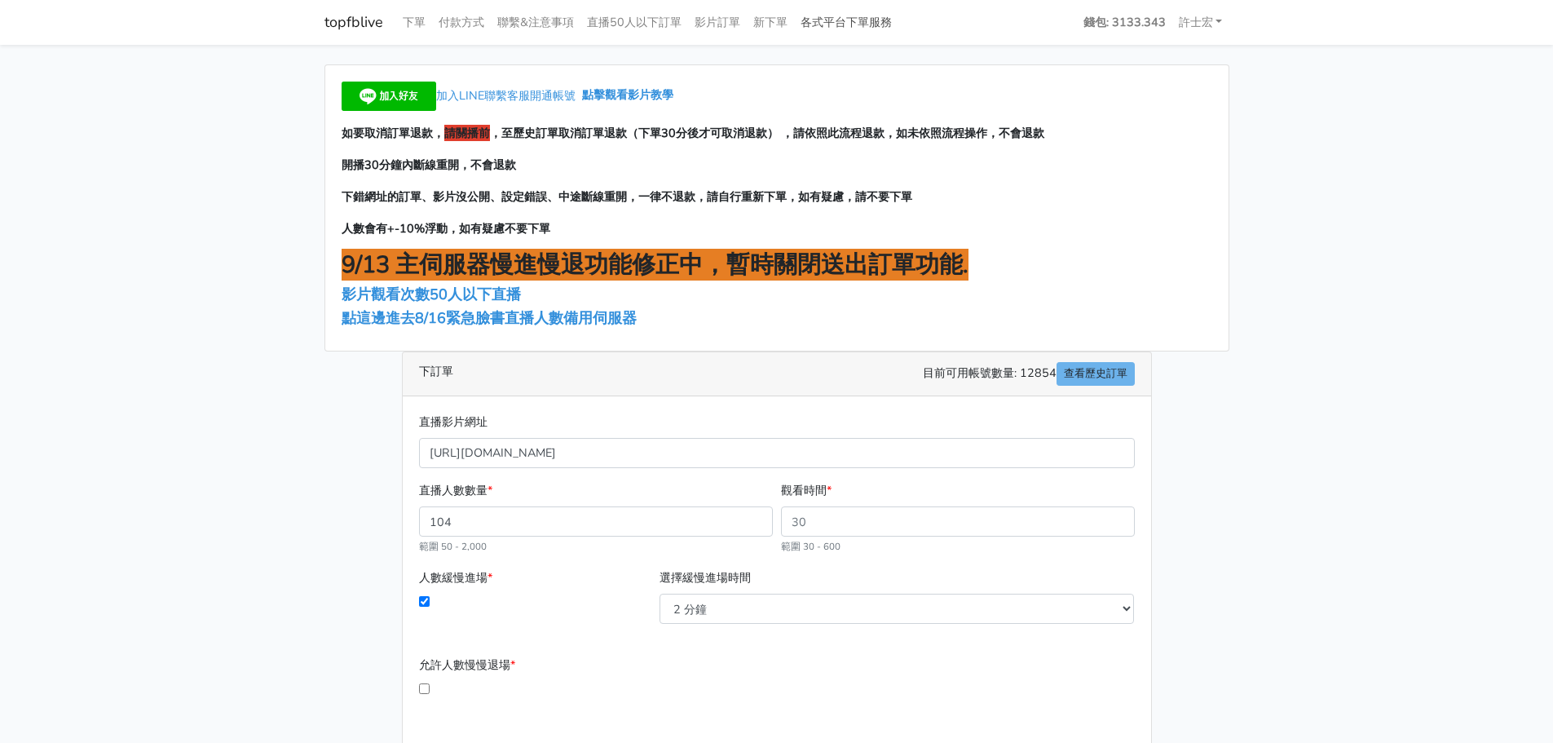
click at [838, 22] on link "各式平台下單服務" at bounding box center [846, 23] width 104 height 32
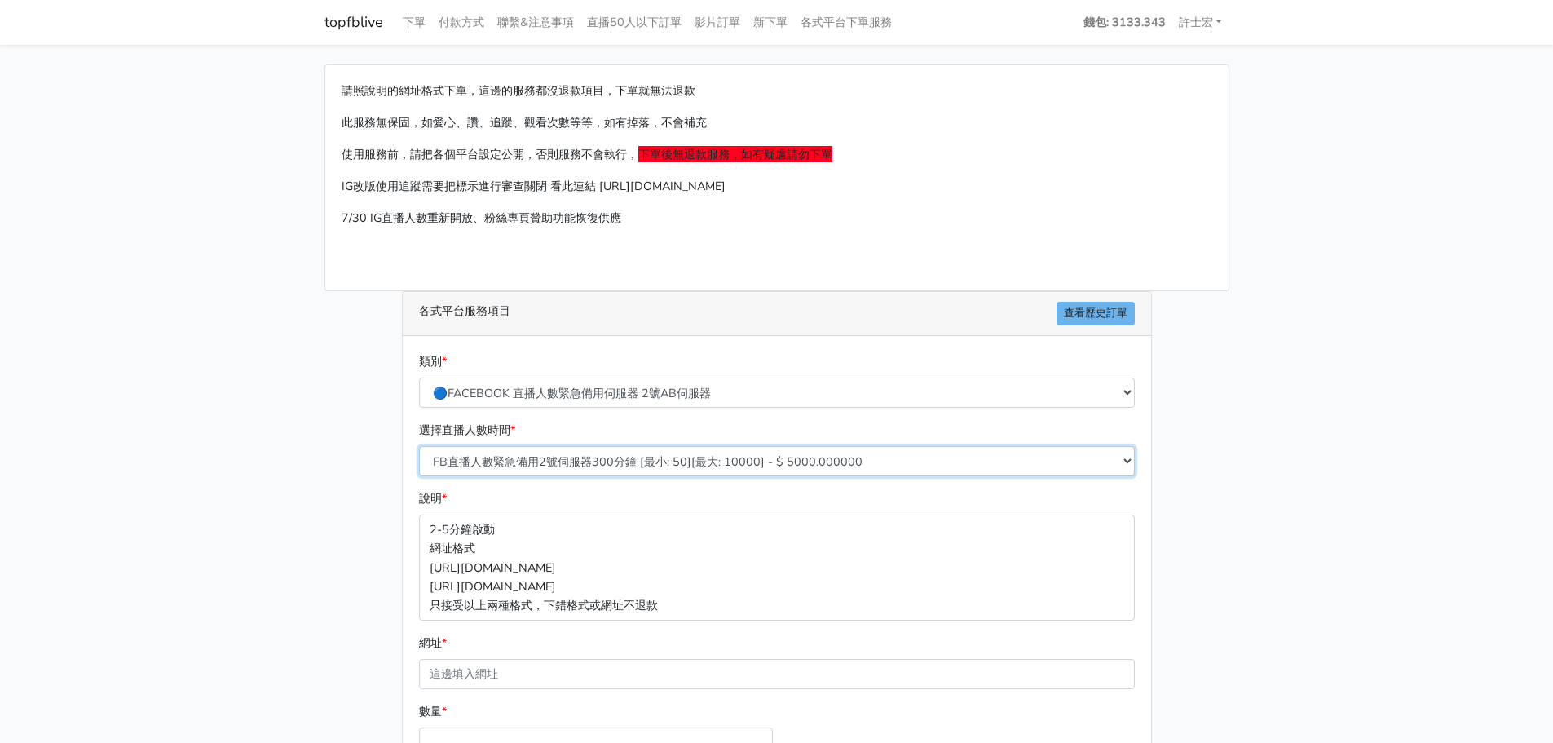
click at [647, 463] on select "FB直播人數緊急備用2號伺服器300分鐘 [最小: 50][最大: 10000] - $ 5000.000000 FB直播人數緊急備用2號伺服器60分鐘 [最…" at bounding box center [777, 461] width 716 height 30
select select "573"
click at [419, 446] on select "FB直播人數緊急備用2號伺服器300分鐘 [最小: 50][最大: 10000] - $ 5000.000000 FB直播人數緊急備用2號伺服器60分鐘 [最…" at bounding box center [777, 461] width 716 height 30
click at [857, 22] on link "各式平台下單服務" at bounding box center [846, 23] width 104 height 32
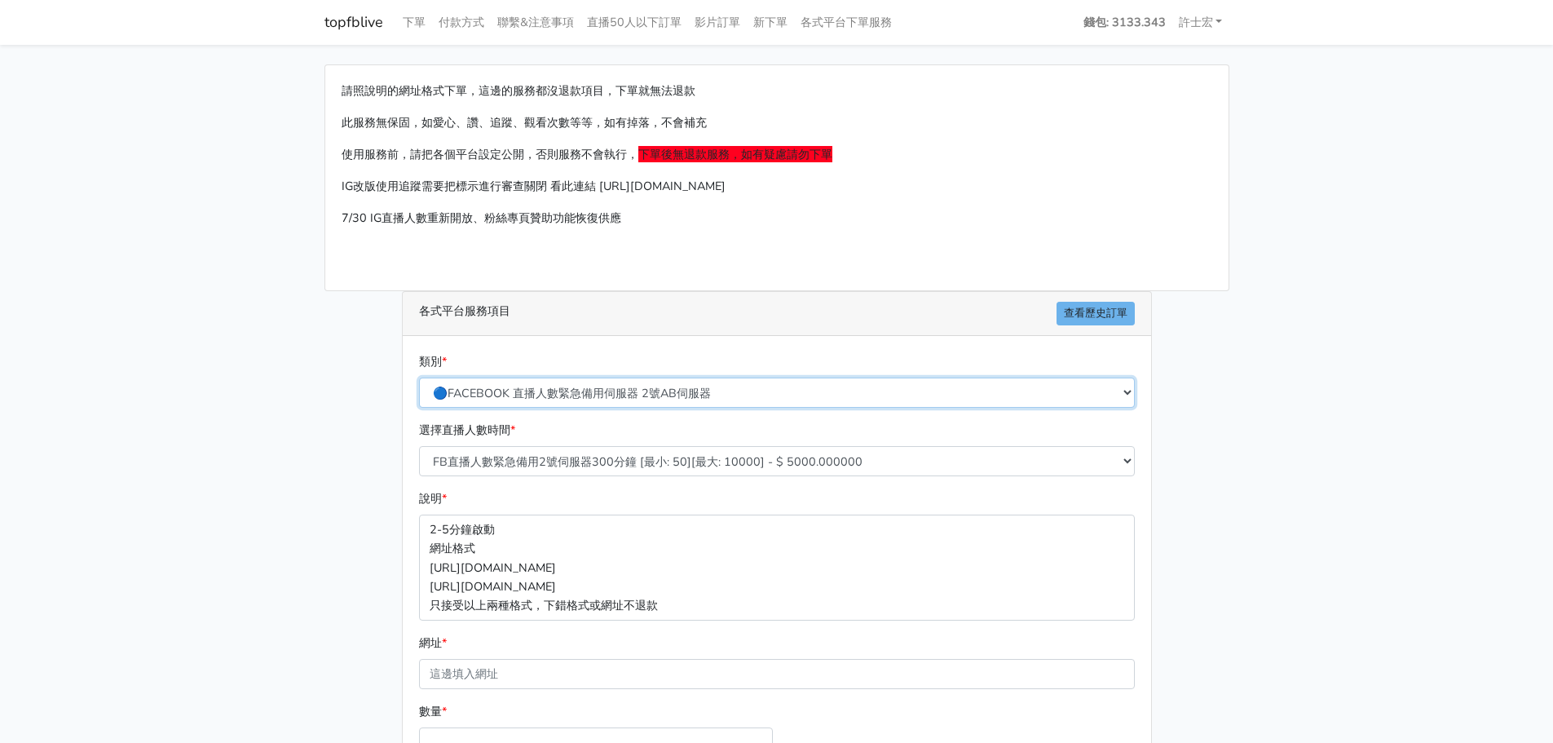
click at [686, 394] on select "🔵FACEBOOK 直播人數緊急備用伺服器 2號AB伺服器 🔵FACEBOOK 網軍專用貼文留言 安全保密 🔵FACEBOOK 直播人數緊急備用伺服器 J1 …" at bounding box center [777, 393] width 716 height 30
click at [419, 378] on select "🔵FACEBOOK 直播人數緊急備用伺服器 2號AB伺服器 🔵FACEBOOK 網軍專用貼文留言 安全保密 🔵FACEBOOK 直播人數緊急備用伺服器 J1 …" at bounding box center [777, 393] width 716 height 30
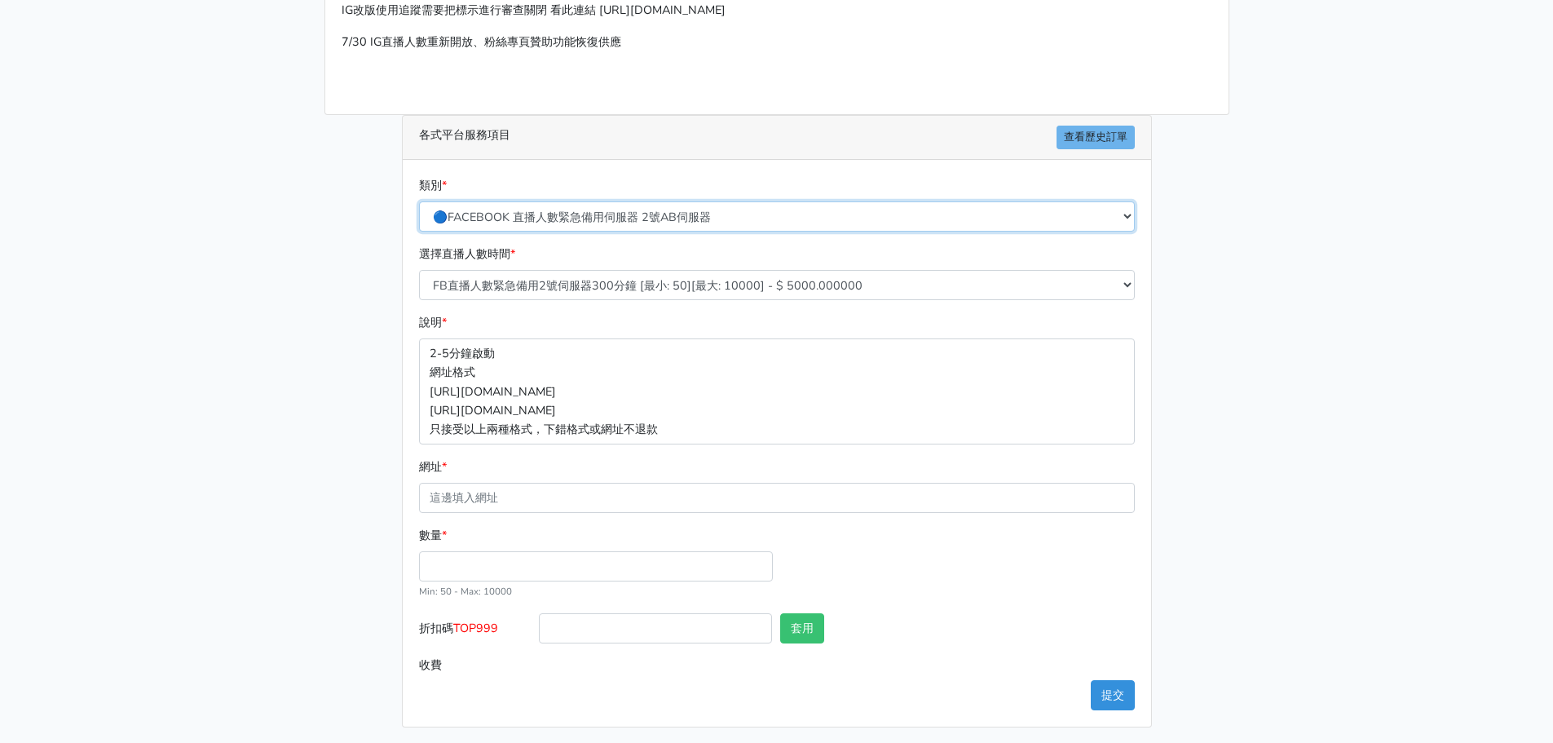
scroll to position [180, 0]
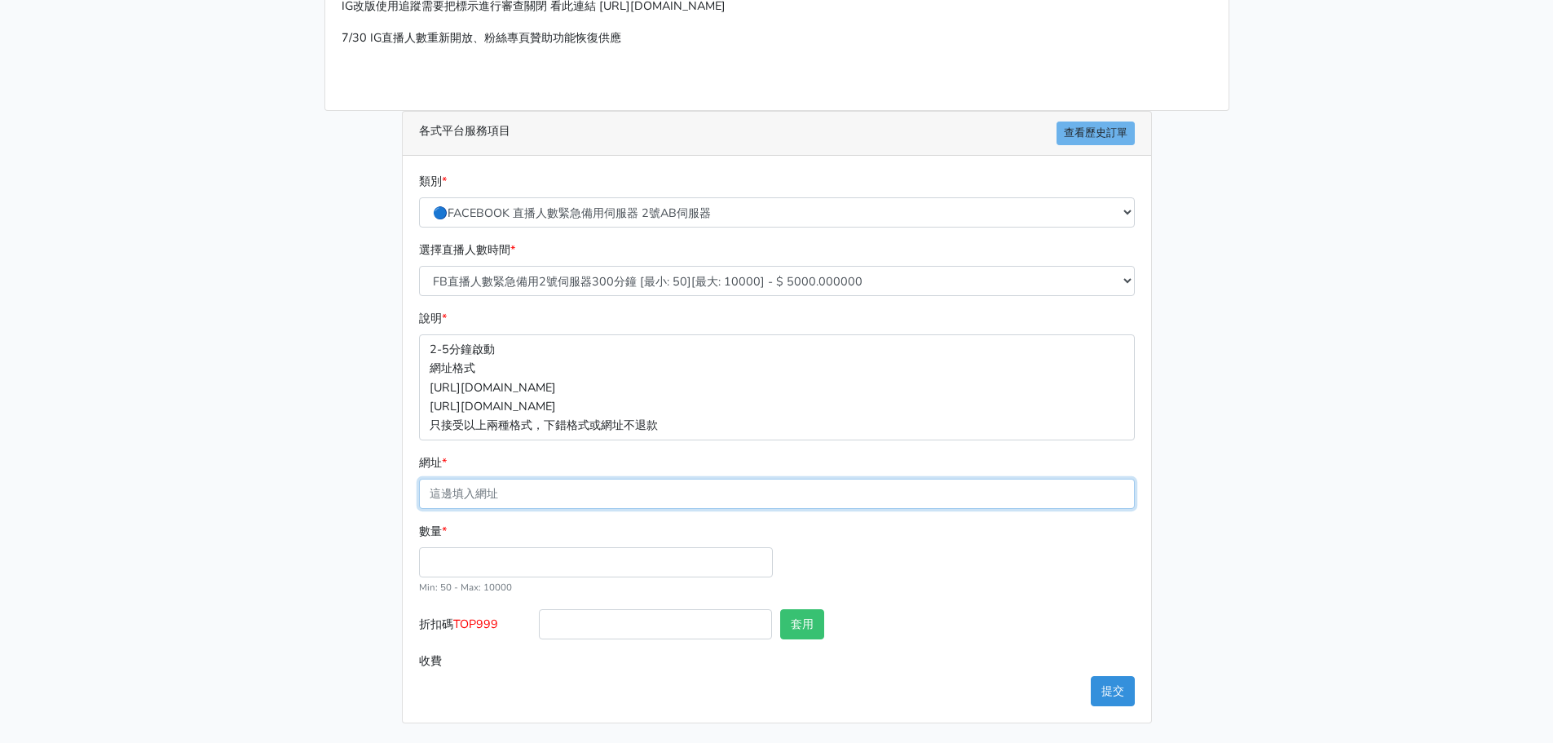
click at [559, 489] on input "網址 *" at bounding box center [777, 494] width 716 height 30
paste input "[URL][DOMAIN_NAME]"
type input "[URL][DOMAIN_NAME]"
click at [519, 552] on input "數量 *" at bounding box center [596, 562] width 354 height 30
type input "1"
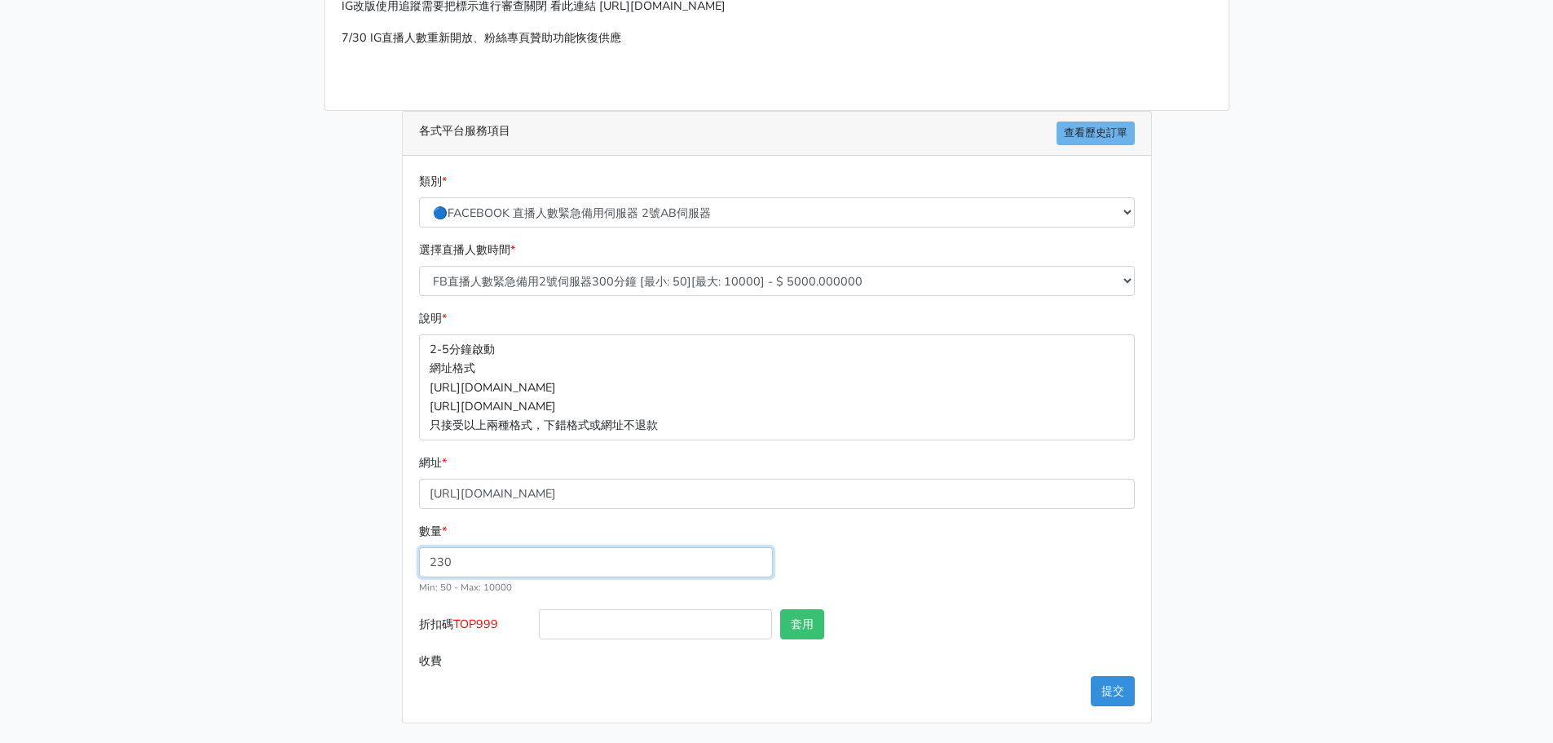
type input "230"
type input "1150.000"
drag, startPoint x: 459, startPoint y: 626, endPoint x: 499, endPoint y: 629, distance: 40.0
click at [498, 629] on span "TOP999" at bounding box center [475, 624] width 45 height 16
copy span "TOP999"
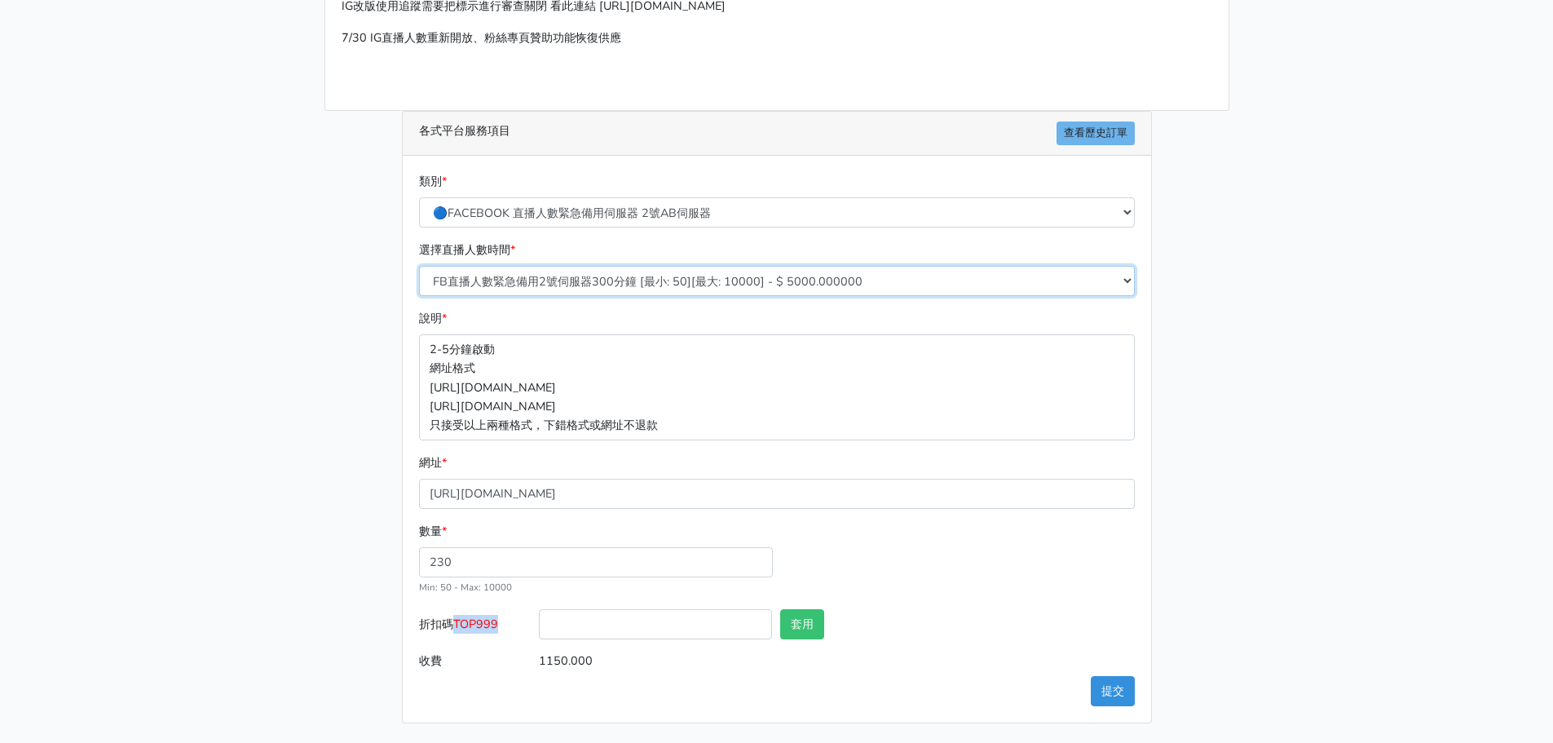
click at [673, 283] on select "FB直播人數緊急備用2號伺服器300分鐘 [最小: 50][最大: 10000] - $ 5000.000000 FB直播人數緊急備用2號伺服器60分鐘 [最…" at bounding box center [777, 281] width 716 height 30
select select "573"
click at [419, 266] on select "FB直播人數緊急備用2號伺服器300分鐘 [最小: 50][最大: 10000] - $ 5000.000000 FB直播人數緊急備用2號伺服器60分鐘 [最…" at bounding box center [777, 281] width 716 height 30
type input "230.000"
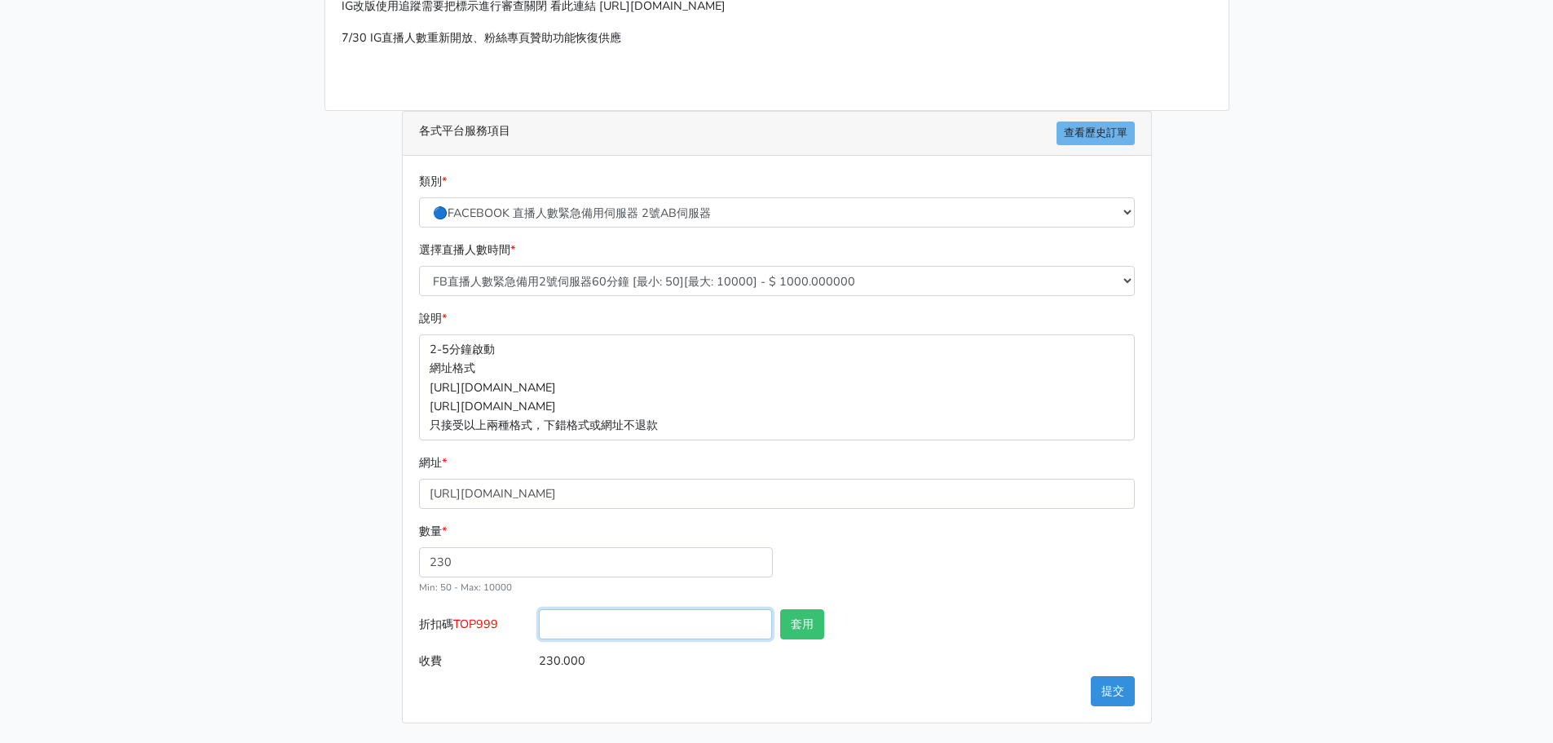
click at [612, 620] on input "折扣碼 TOP999" at bounding box center [655, 624] width 233 height 30
paste input "TOP999"
type input "TOP999"
click at [788, 618] on button "套用" at bounding box center [802, 624] width 44 height 30
type input "套用失敗"
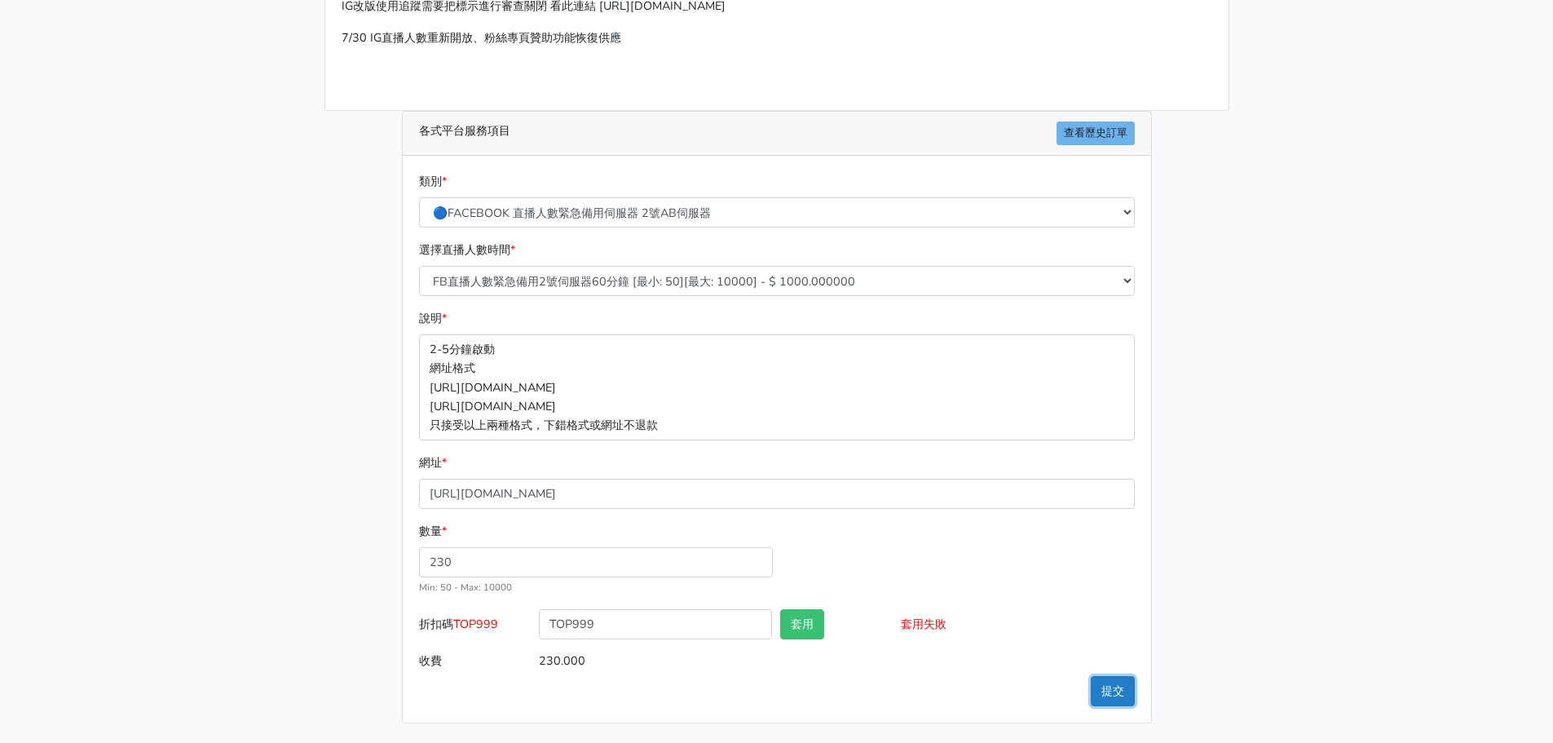
click at [1107, 680] on button "提交" at bounding box center [1113, 691] width 44 height 30
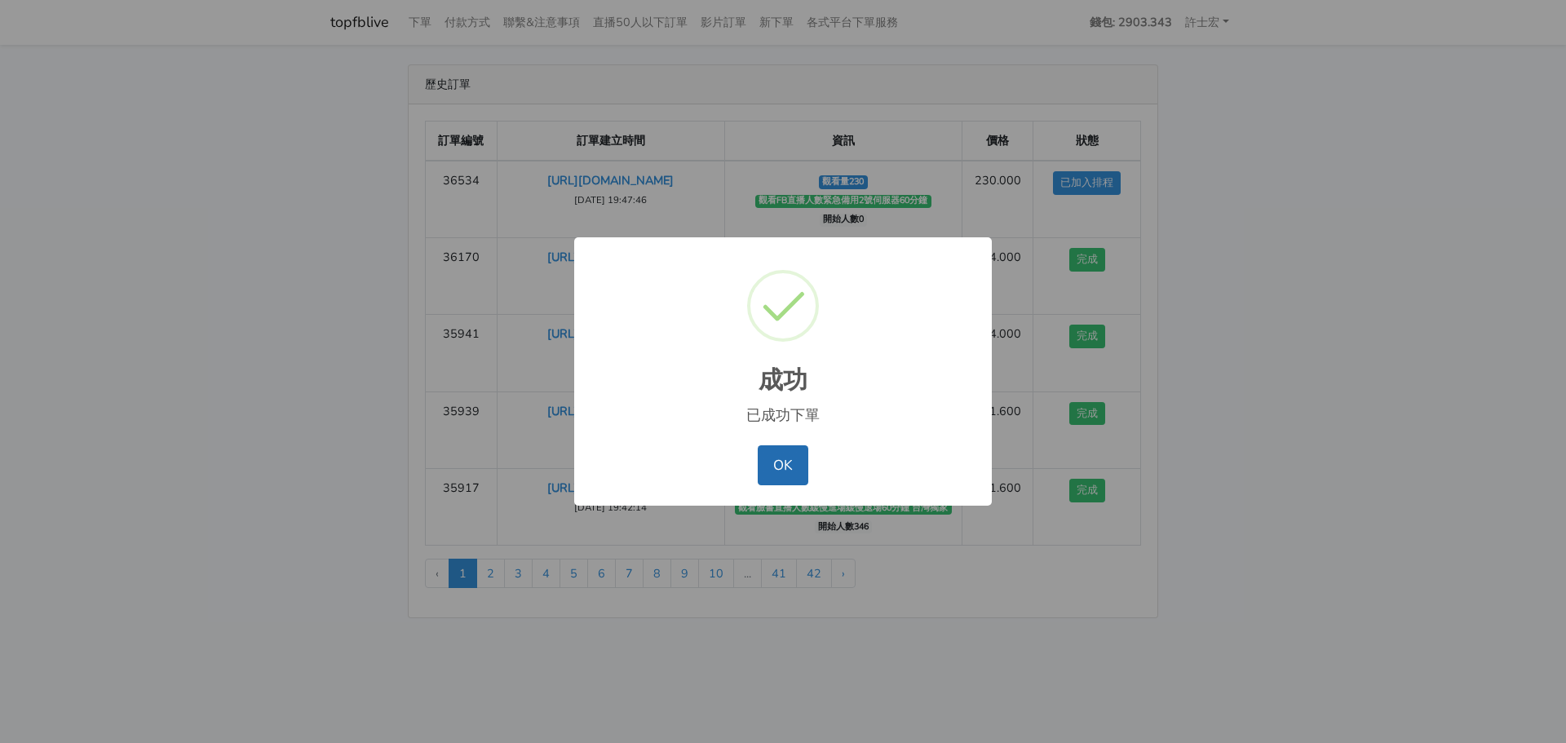
click at [787, 464] on button "OK" at bounding box center [783, 464] width 50 height 39
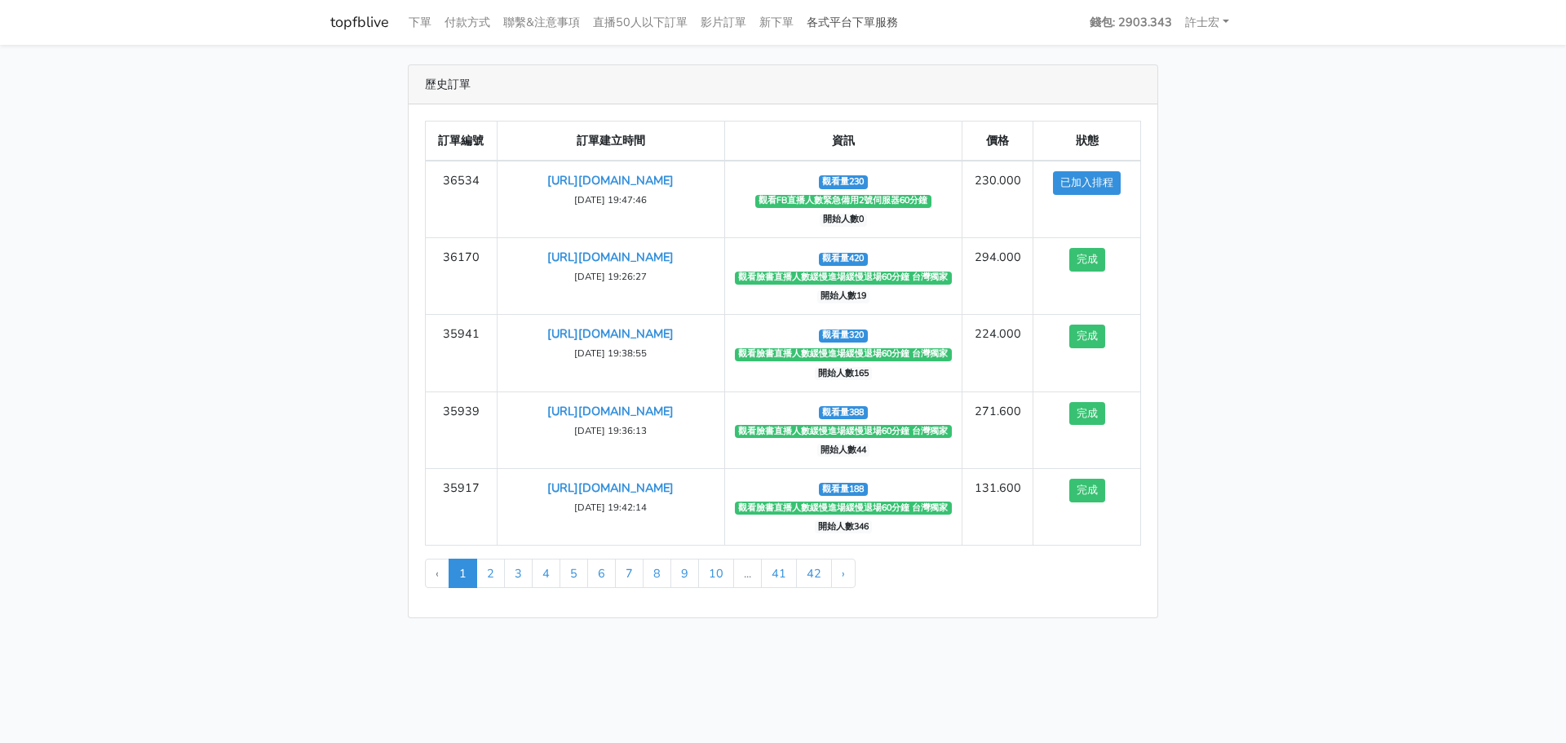
click at [875, 15] on link "各式平台下單服務" at bounding box center [852, 23] width 104 height 32
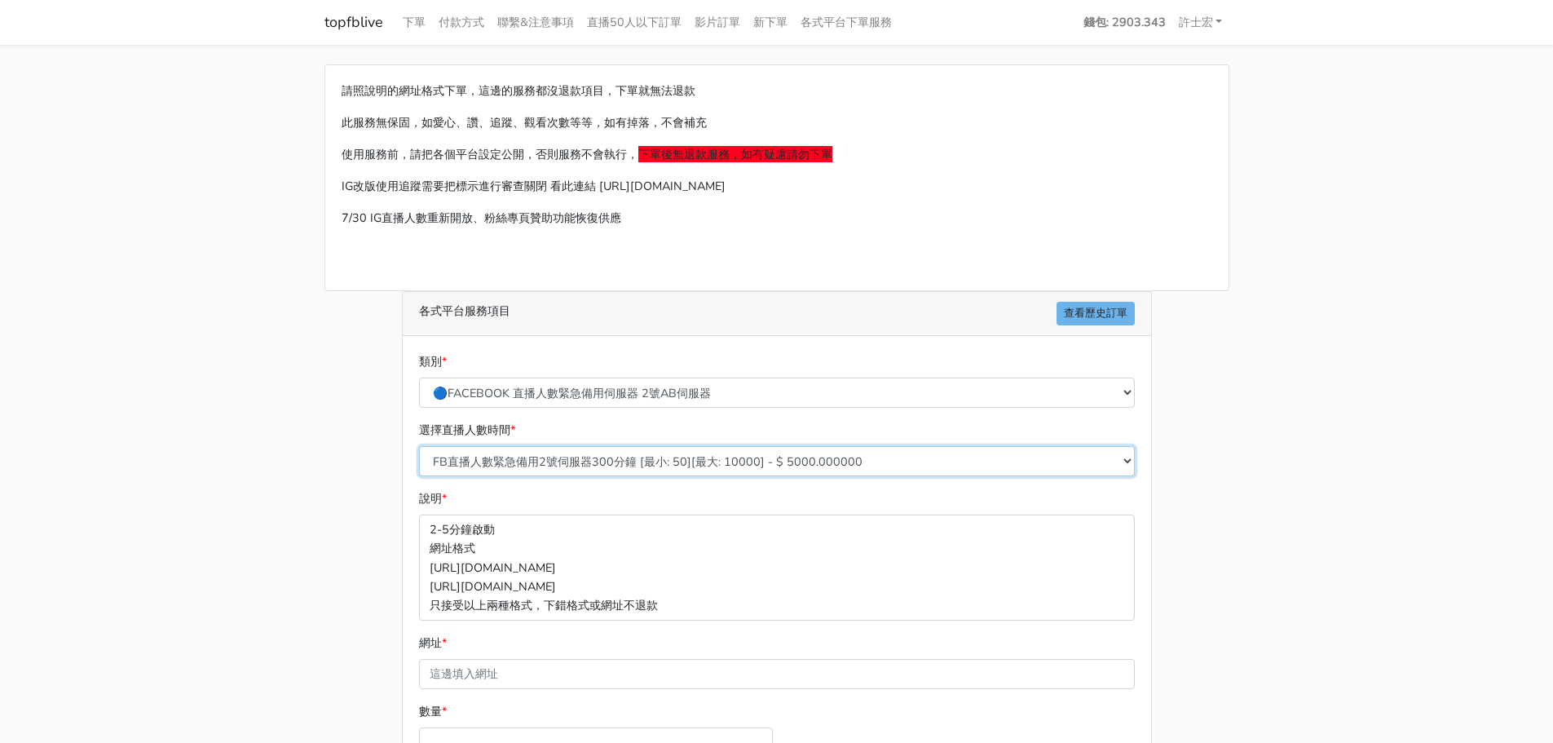
click at [696, 468] on select "FB直播人數緊急備用2號伺服器300分鐘 [最小: 50][最大: 10000] - $ 5000.000000 FB直播人數緊急備用2號伺服器60分鐘 [最…" at bounding box center [777, 461] width 716 height 30
select select "573"
click at [419, 446] on select "FB直播人數緊急備用2號伺服器300分鐘 [最小: 50][最大: 10000] - $ 5000.000000 FB直播人數緊急備用2號伺服器60分鐘 [最…" at bounding box center [777, 461] width 716 height 30
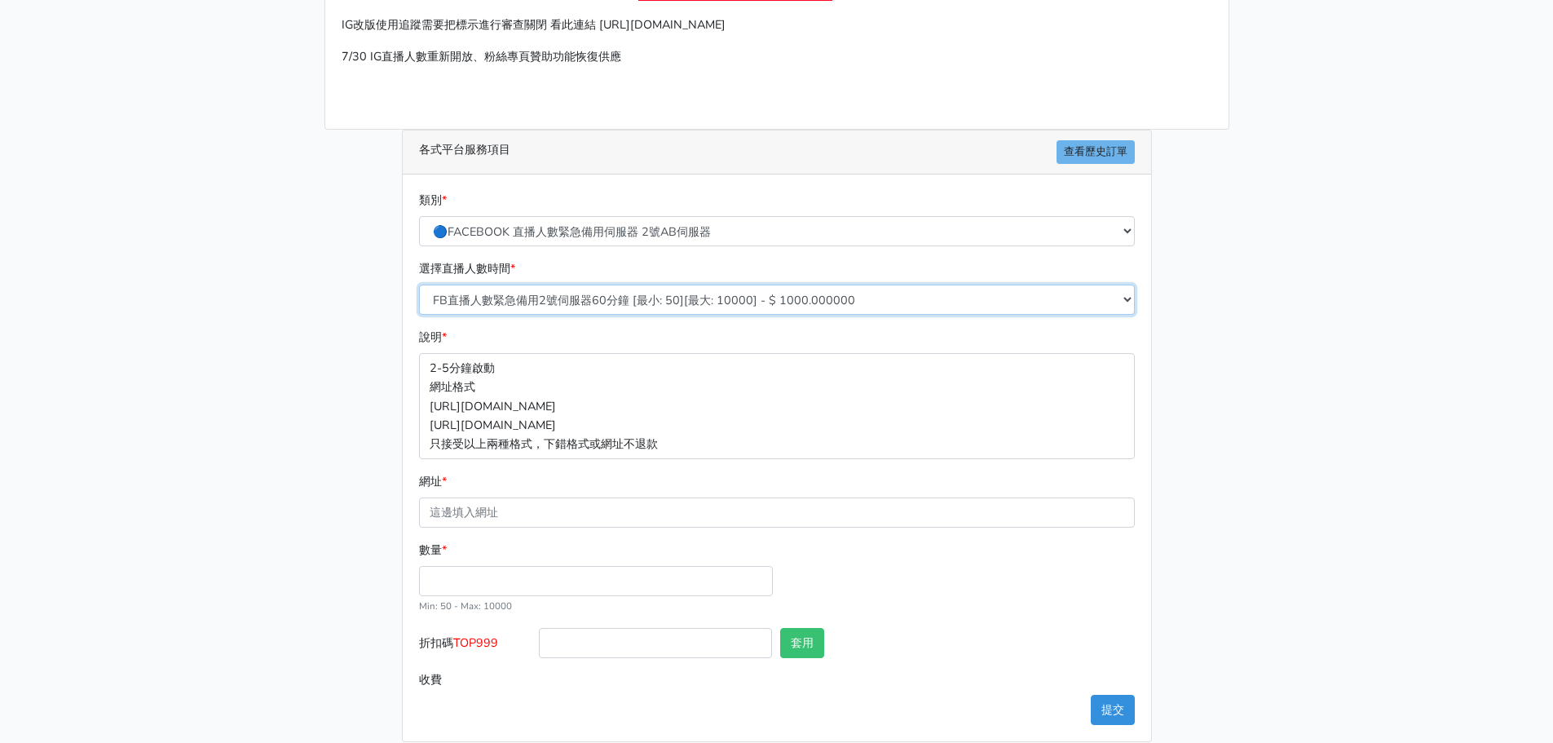
scroll to position [163, 0]
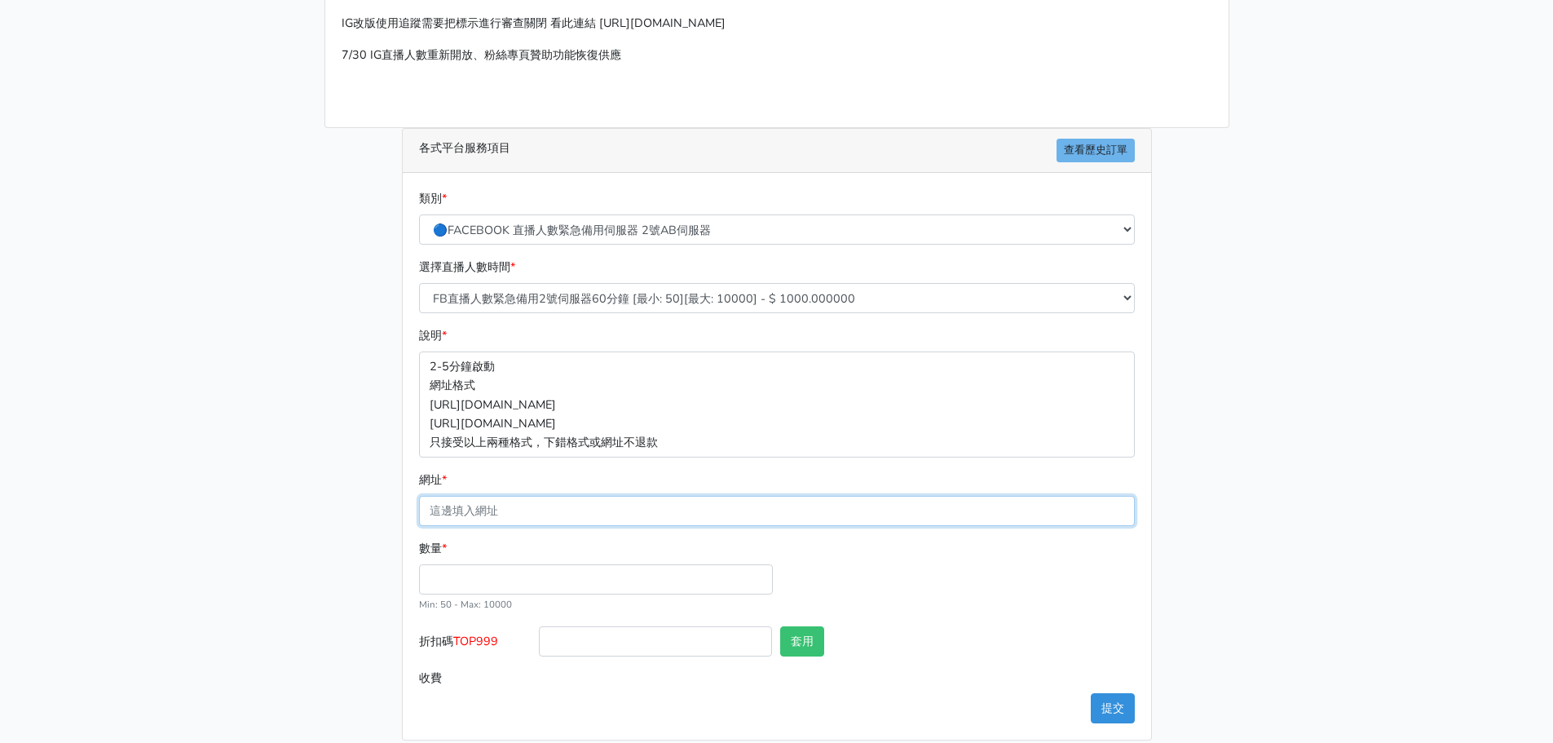
click at [547, 508] on input "網址 *" at bounding box center [777, 511] width 716 height 30
paste input "https://www.facebook.com/share/v/1BG7xC74cP/"
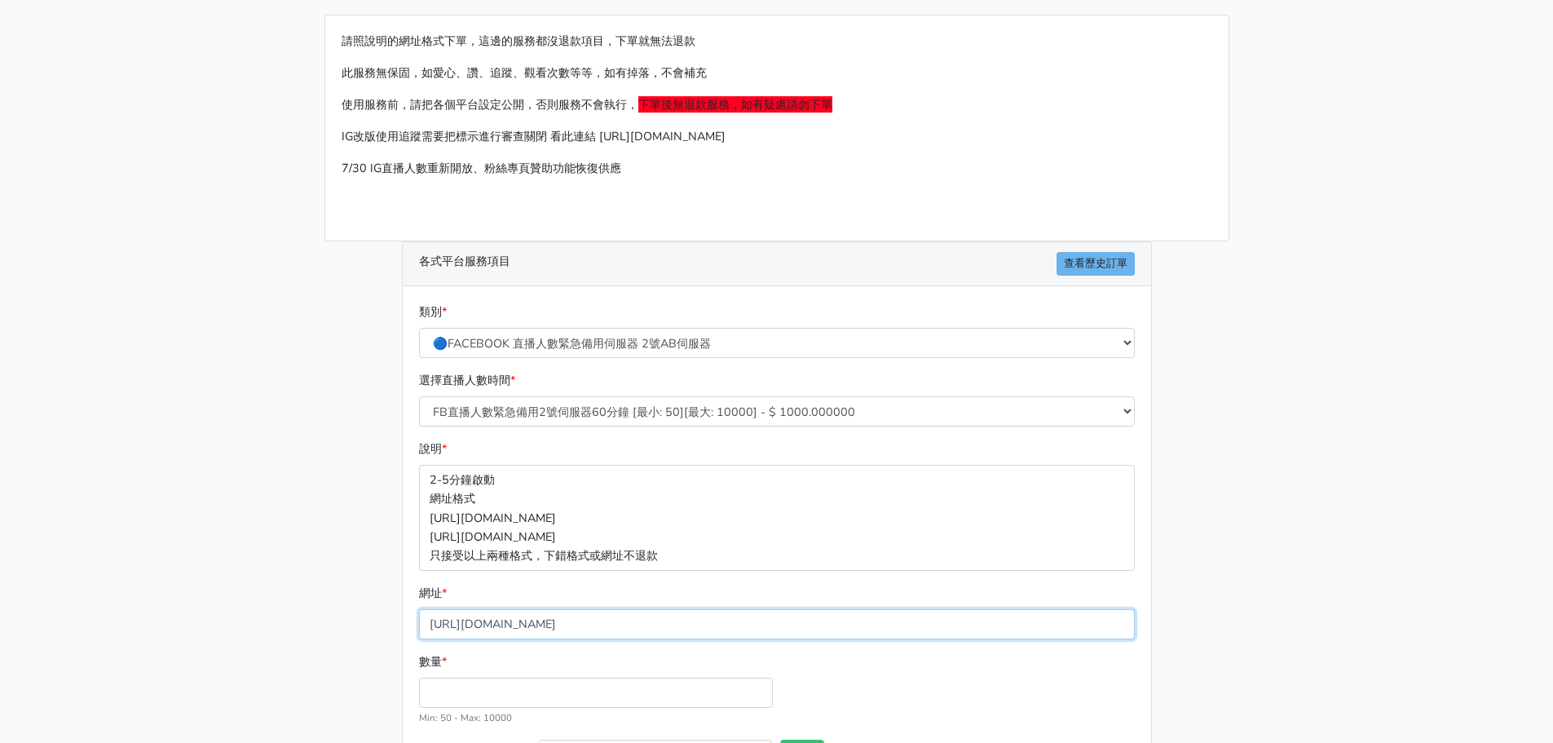
scroll to position [0, 0]
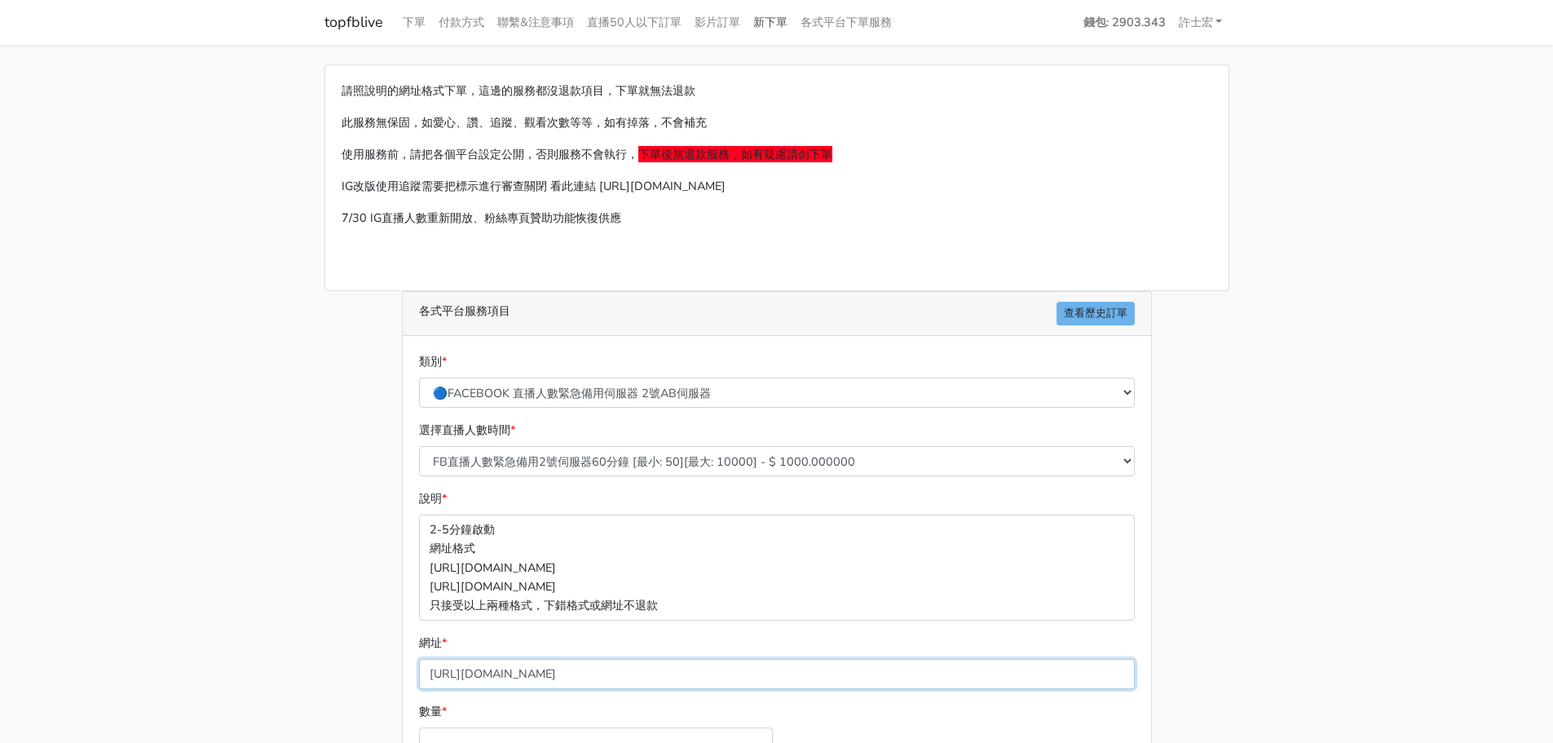
type input "https://www.facebook.com/share/v/1BG7xC74cP/"
click at [787, 23] on link "新下單" at bounding box center [770, 23] width 47 height 32
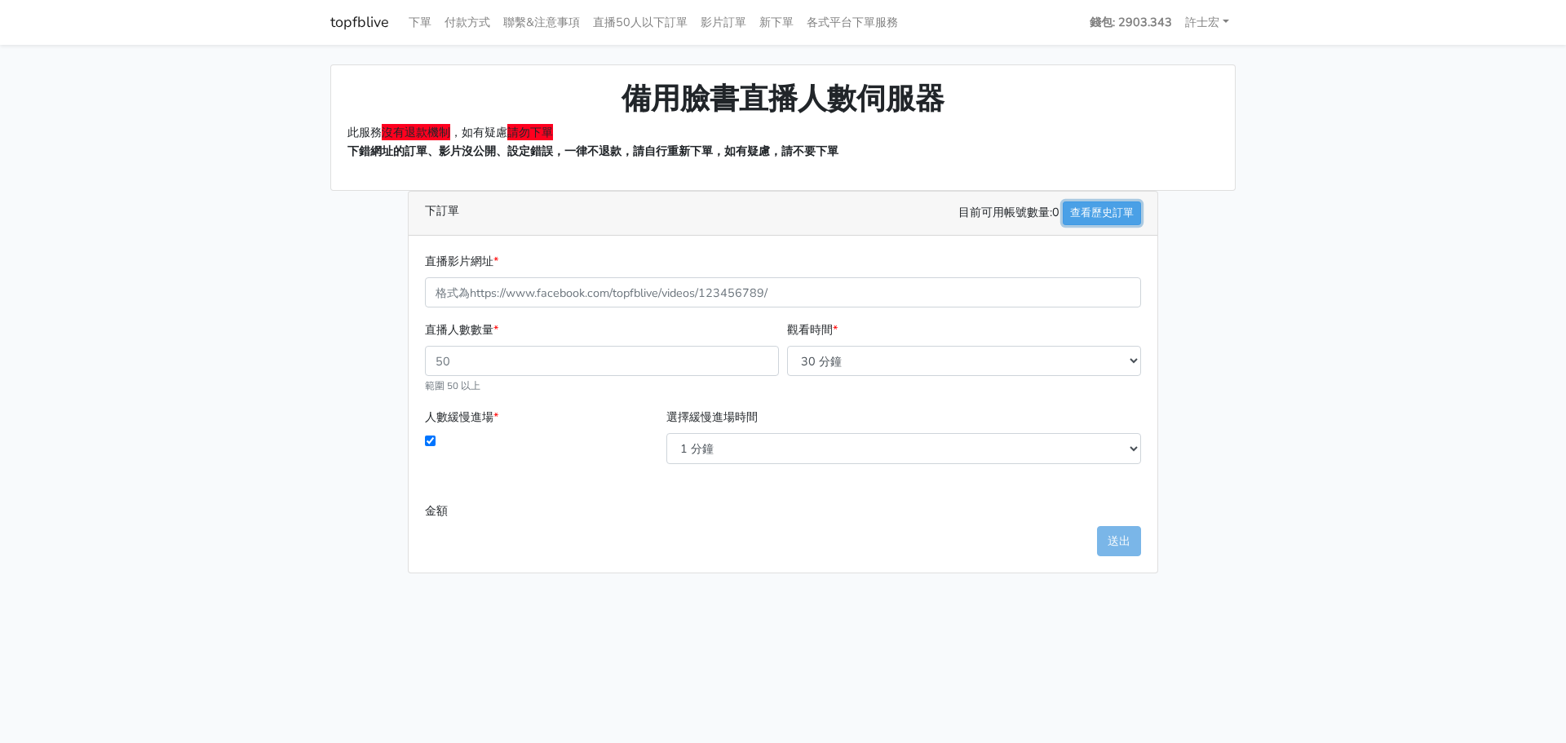
click at [1114, 212] on link "查看歷史訂單" at bounding box center [1101, 213] width 78 height 24
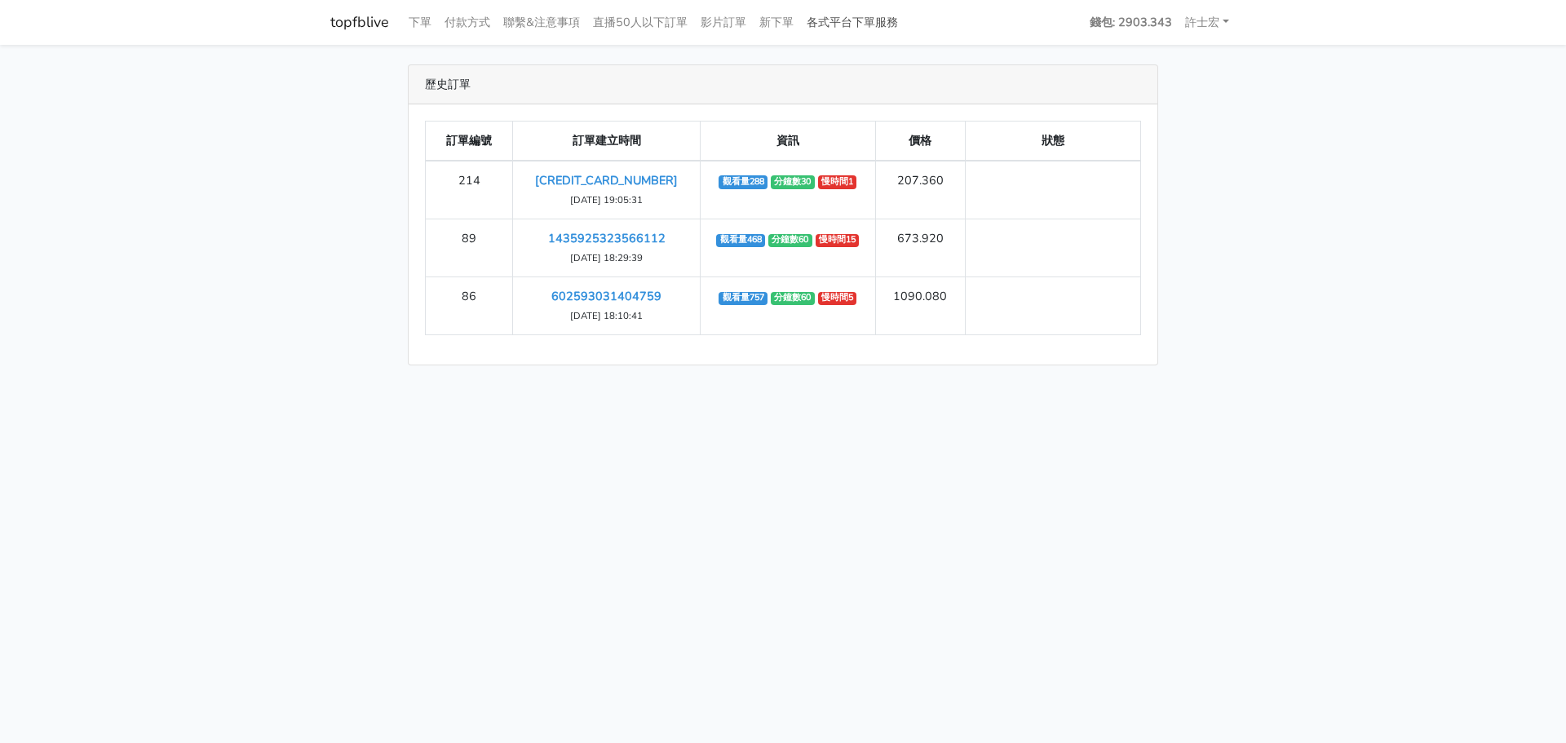
click at [847, 22] on link "各式平台下單服務" at bounding box center [852, 23] width 104 height 32
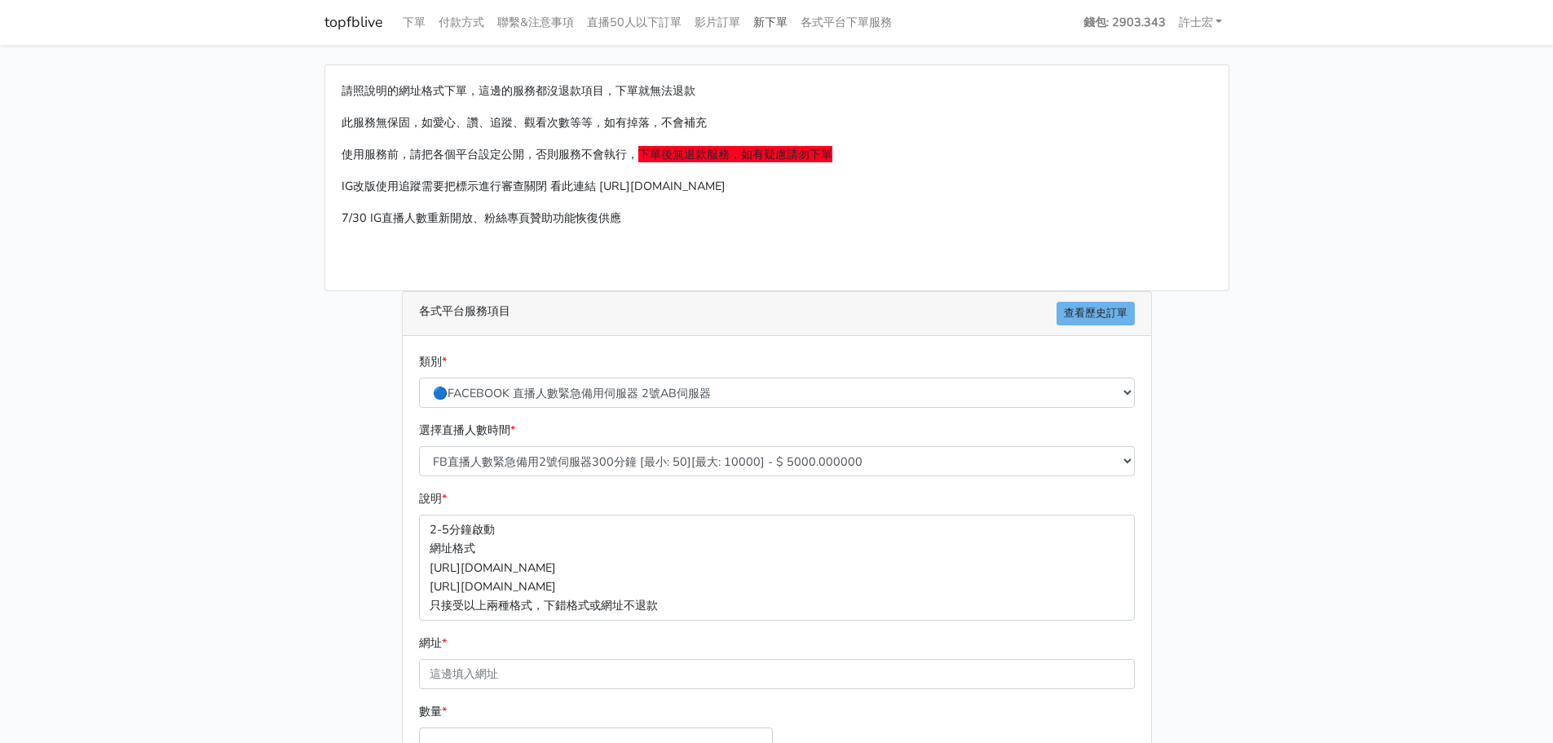
click at [788, 22] on link "新下單" at bounding box center [770, 23] width 47 height 32
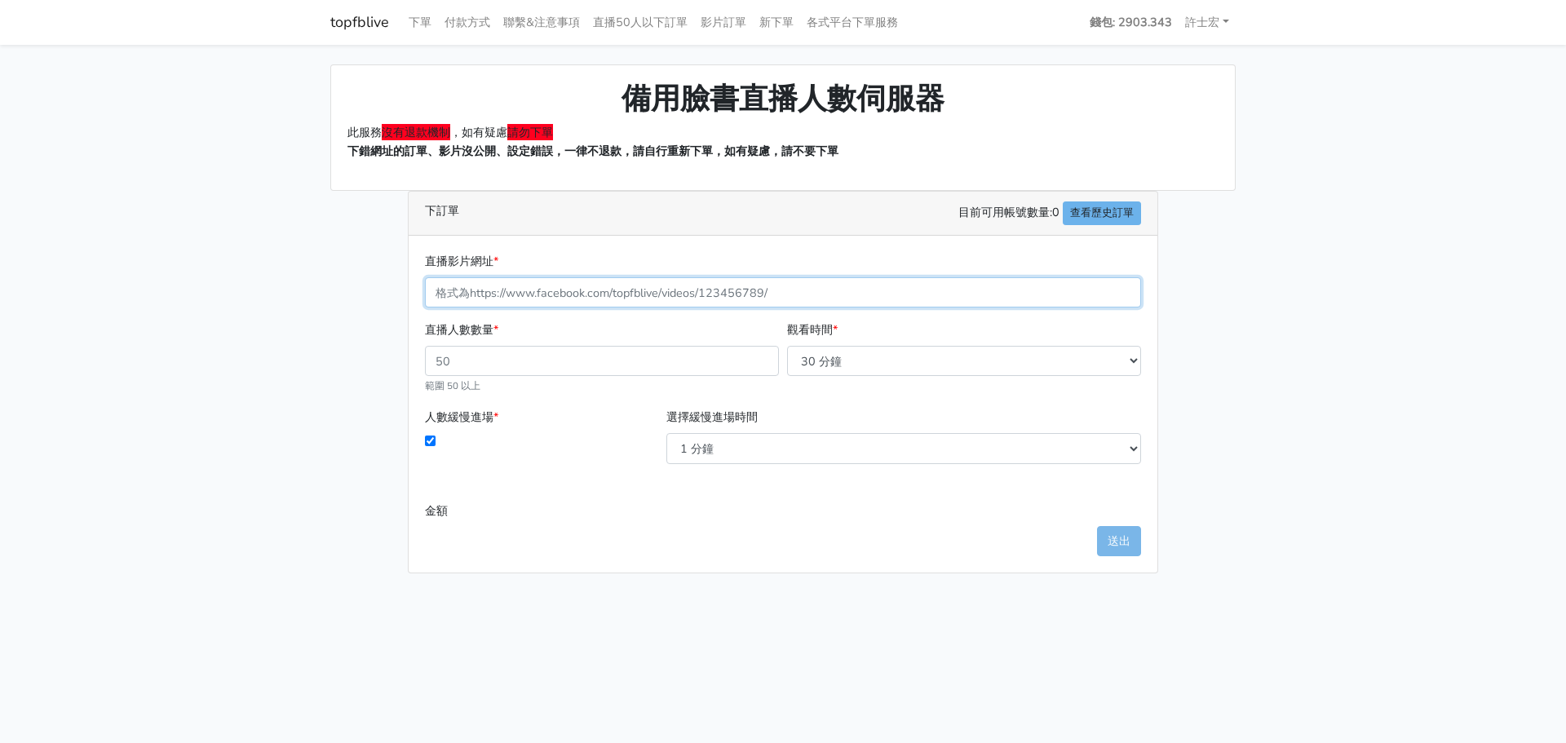
click at [585, 290] on input "直播影片網址 *" at bounding box center [783, 292] width 716 height 30
paste input "[URL][DOMAIN_NAME]"
type input "[URL][DOMAIN_NAME]"
click at [767, 443] on select "1 分鐘 3 分鐘 5 分鐘 10 分鐘 15 分鐘 20 分鐘" at bounding box center [903, 448] width 475 height 30
select select "3"
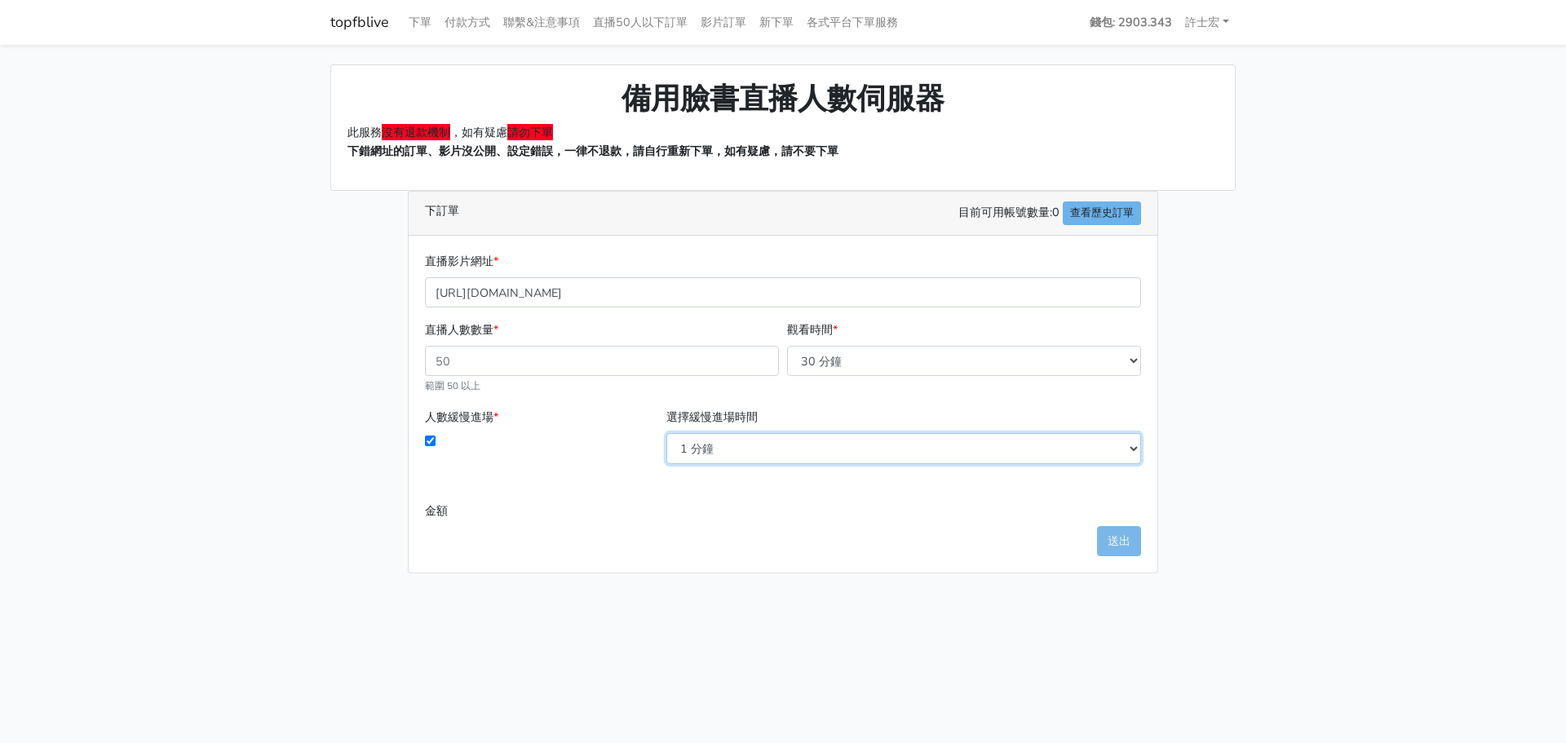
click at [666, 433] on select "1 分鐘 3 分鐘 5 分鐘 10 分鐘 15 分鐘 20 分鐘" at bounding box center [903, 448] width 475 height 30
click at [702, 367] on input "直播人數數量 *" at bounding box center [602, 361] width 354 height 30
click at [761, 357] on input "169" at bounding box center [602, 361] width 354 height 30
type input "145"
click at [764, 368] on input "145" at bounding box center [602, 361] width 354 height 30
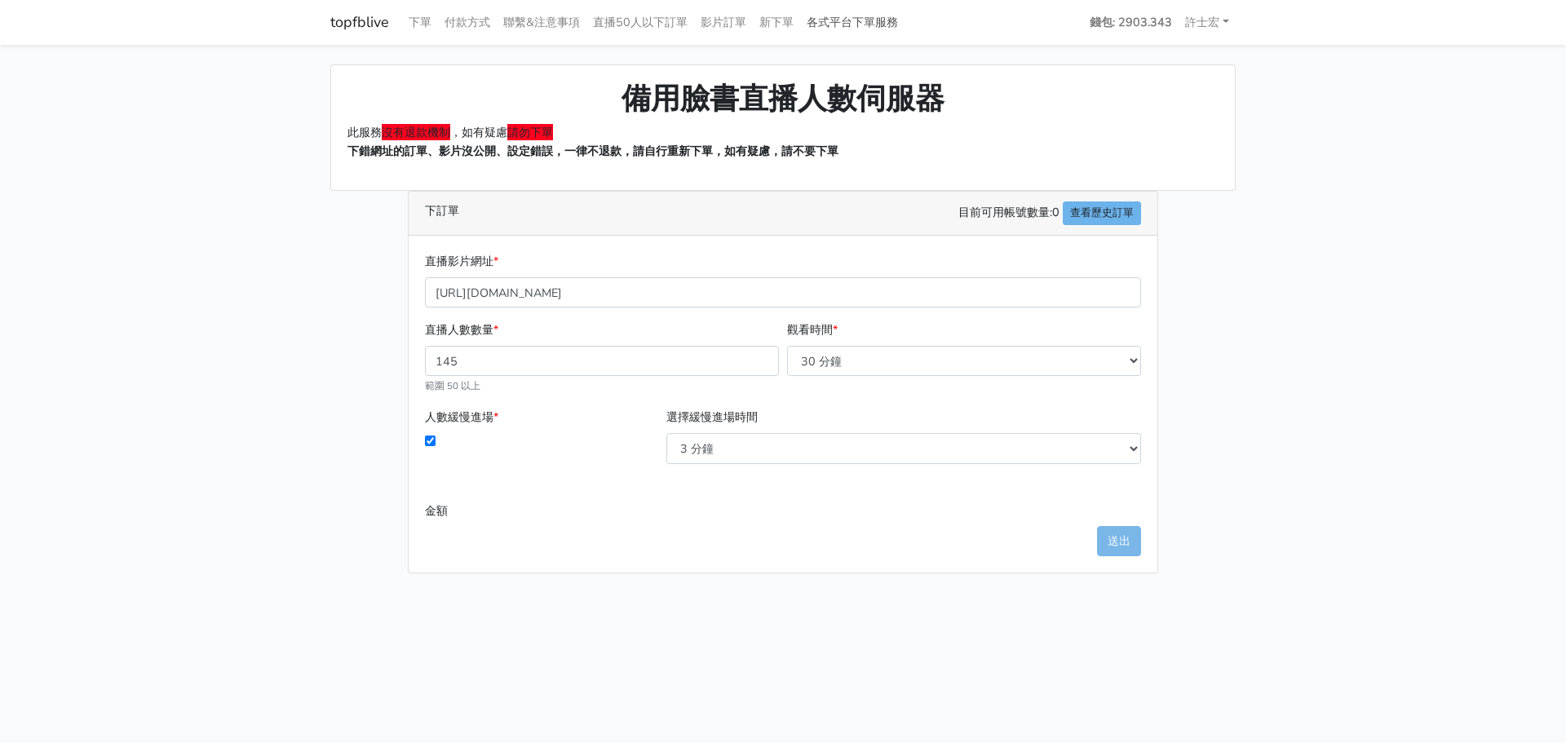
click at [847, 15] on link "各式平台下單服務" at bounding box center [852, 23] width 104 height 32
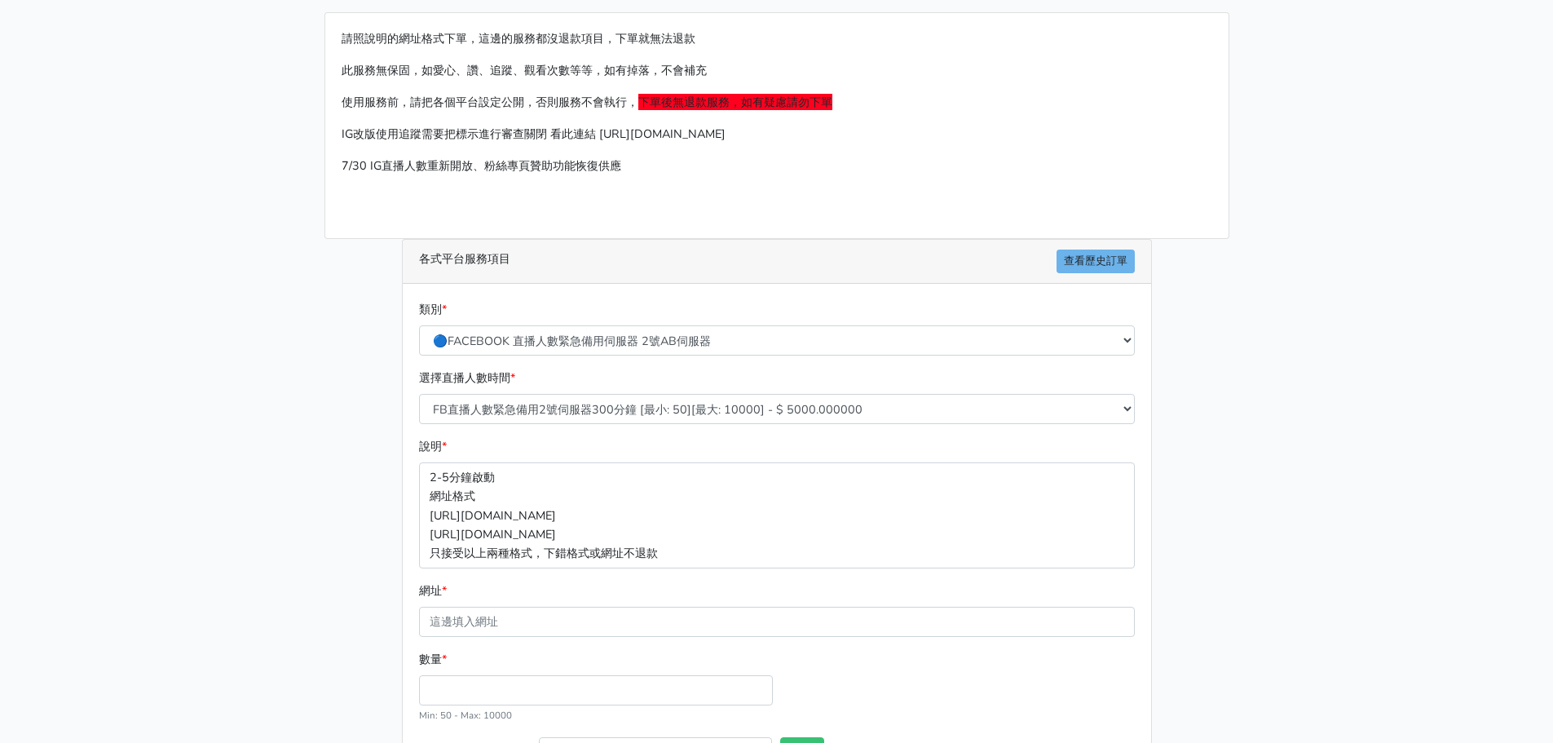
scroll to position [82, 0]
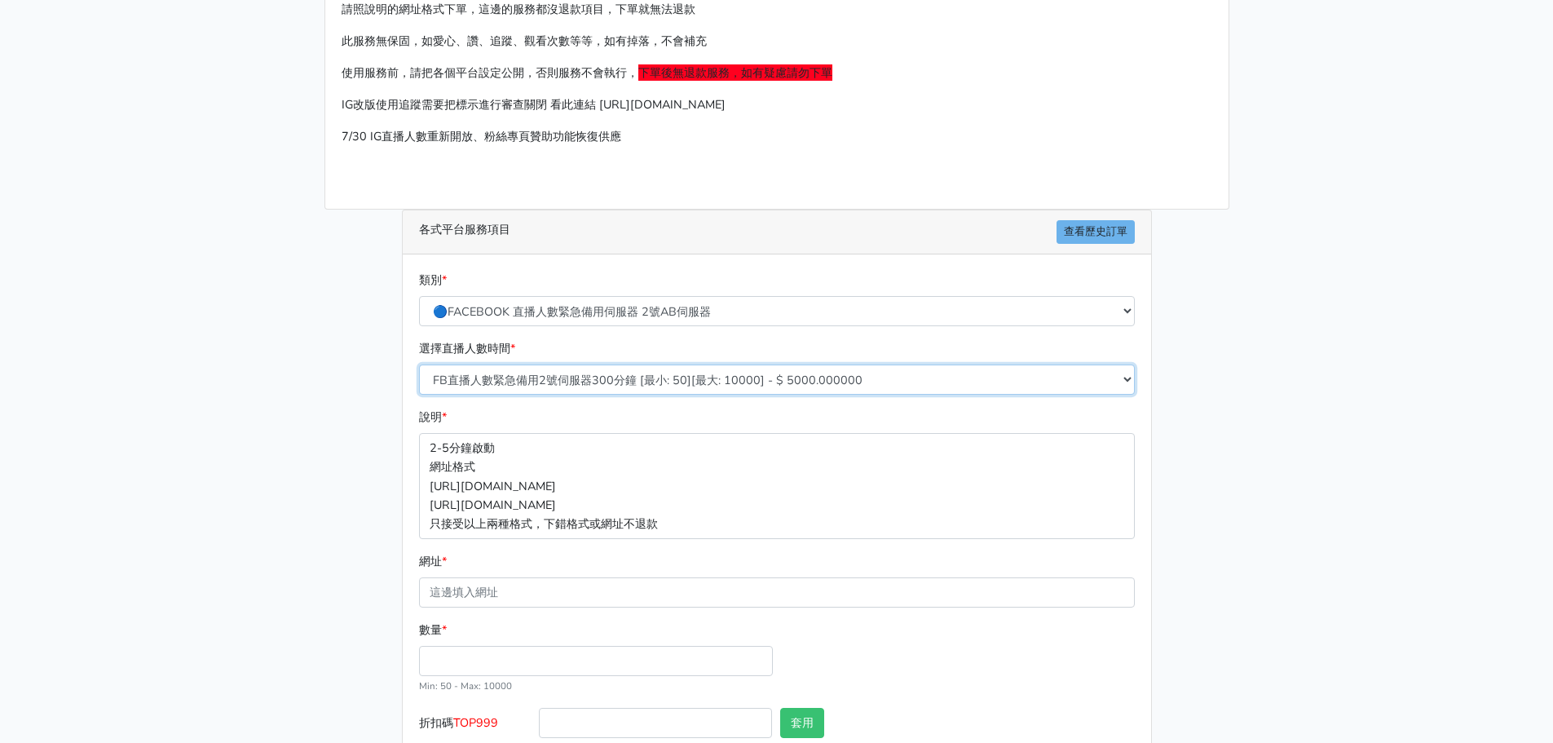
click at [726, 384] on select "FB直播人數緊急備用2號伺服器300分鐘 [最小: 50][最大: 10000] - $ 5000.000000 FB直播人數緊急備用2號伺服器60分鐘 [最…" at bounding box center [777, 379] width 716 height 30
select select "573"
click at [419, 364] on select "FB直播人數緊急備用2號伺服器300分鐘 [最小: 50][最大: 10000] - $ 5000.000000 FB直播人數緊急備用2號伺服器60分鐘 [最…" at bounding box center [777, 379] width 716 height 30
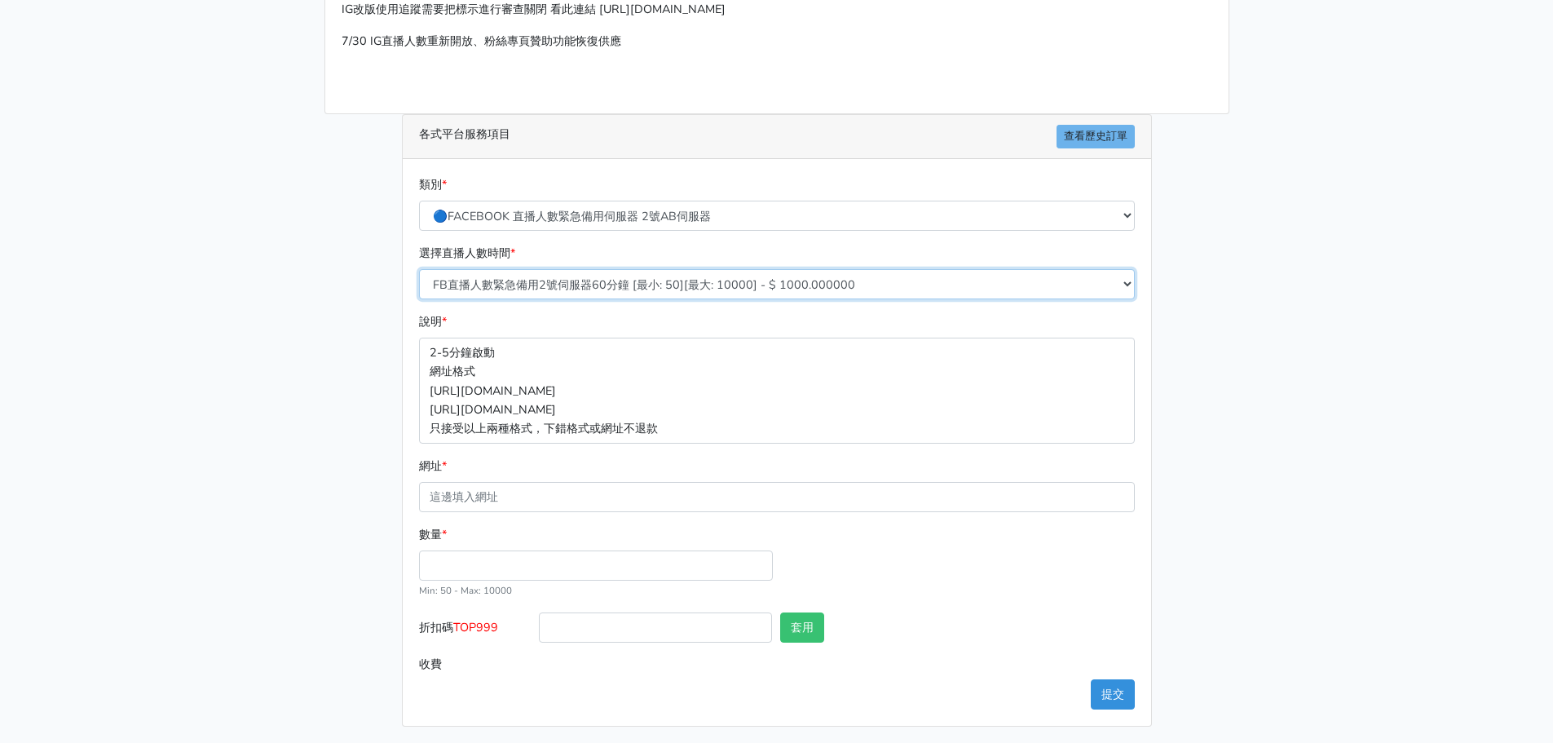
scroll to position [180, 0]
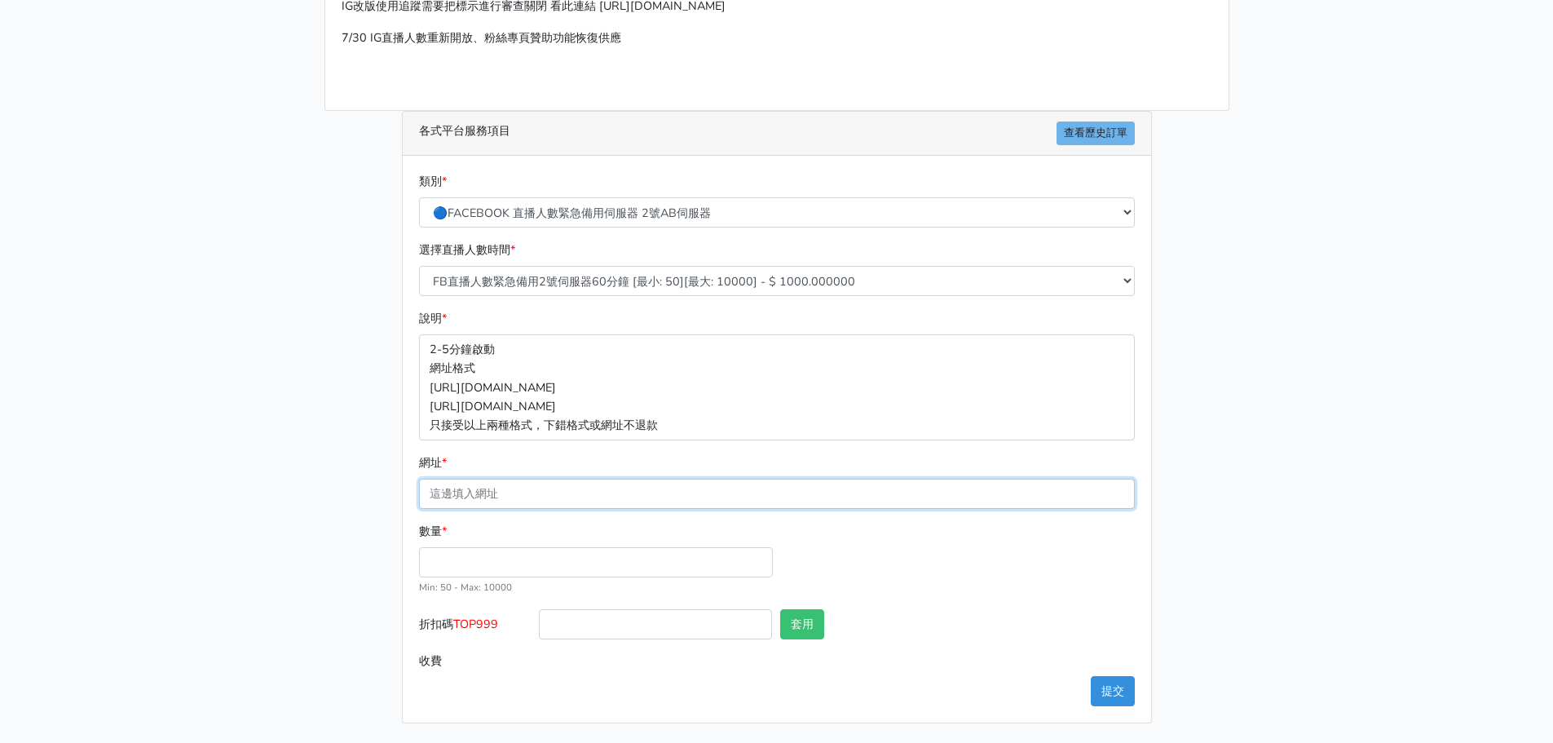
click at [544, 492] on input "網址 *" at bounding box center [777, 494] width 716 height 30
paste input "[URL][DOMAIN_NAME]"
type input "[URL][DOMAIN_NAME]"
click at [506, 559] on input "數量 *" at bounding box center [596, 562] width 354 height 30
type input "159"
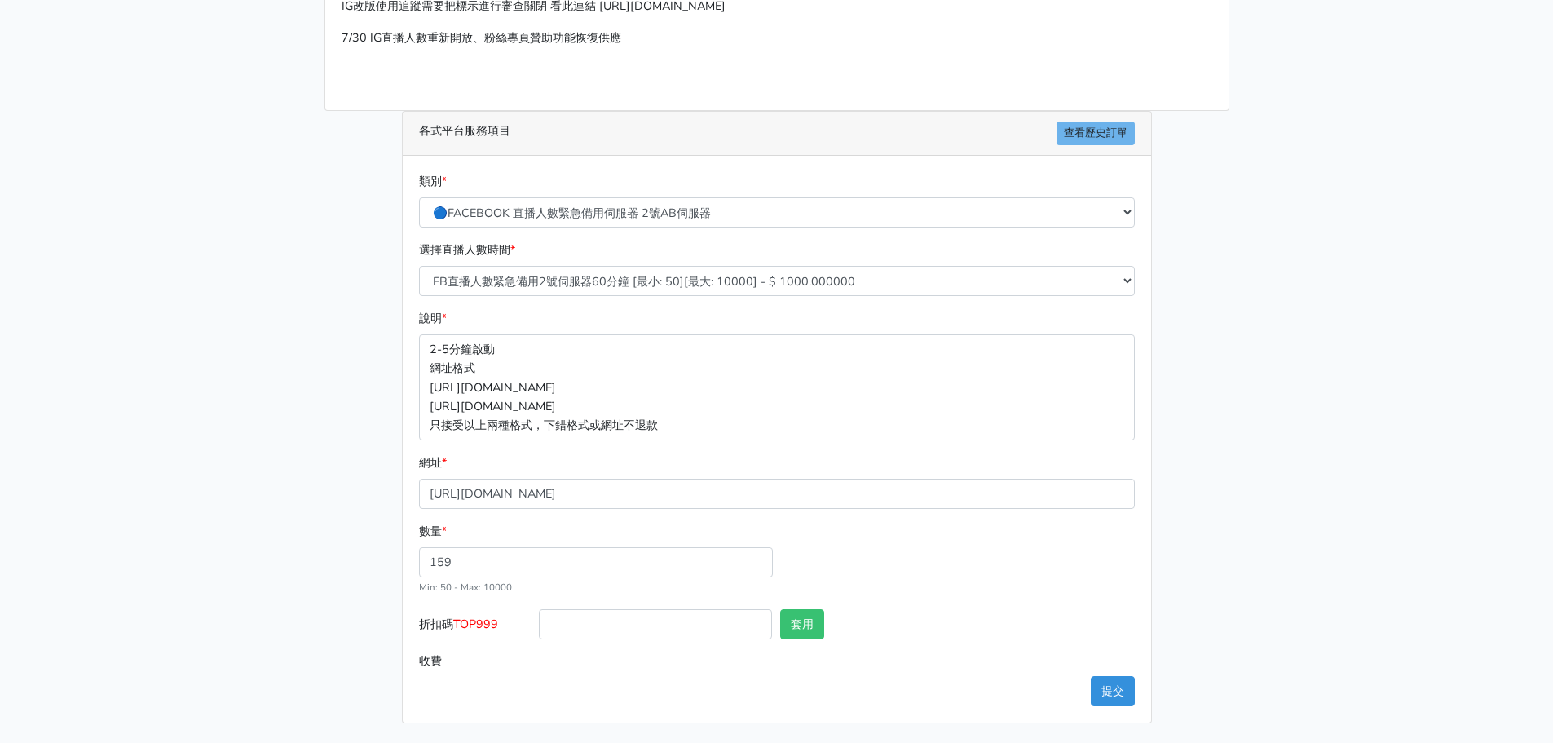
type input "159.000"
click at [890, 549] on div "數量 * 159 Min: 50 - [PERSON_NAME]: 10000" at bounding box center [777, 565] width 724 height 87
drag, startPoint x: 462, startPoint y: 626, endPoint x: 499, endPoint y: 628, distance: 37.5
click at [498, 628] on span "TOP999" at bounding box center [475, 624] width 45 height 16
copy span "TOP999"
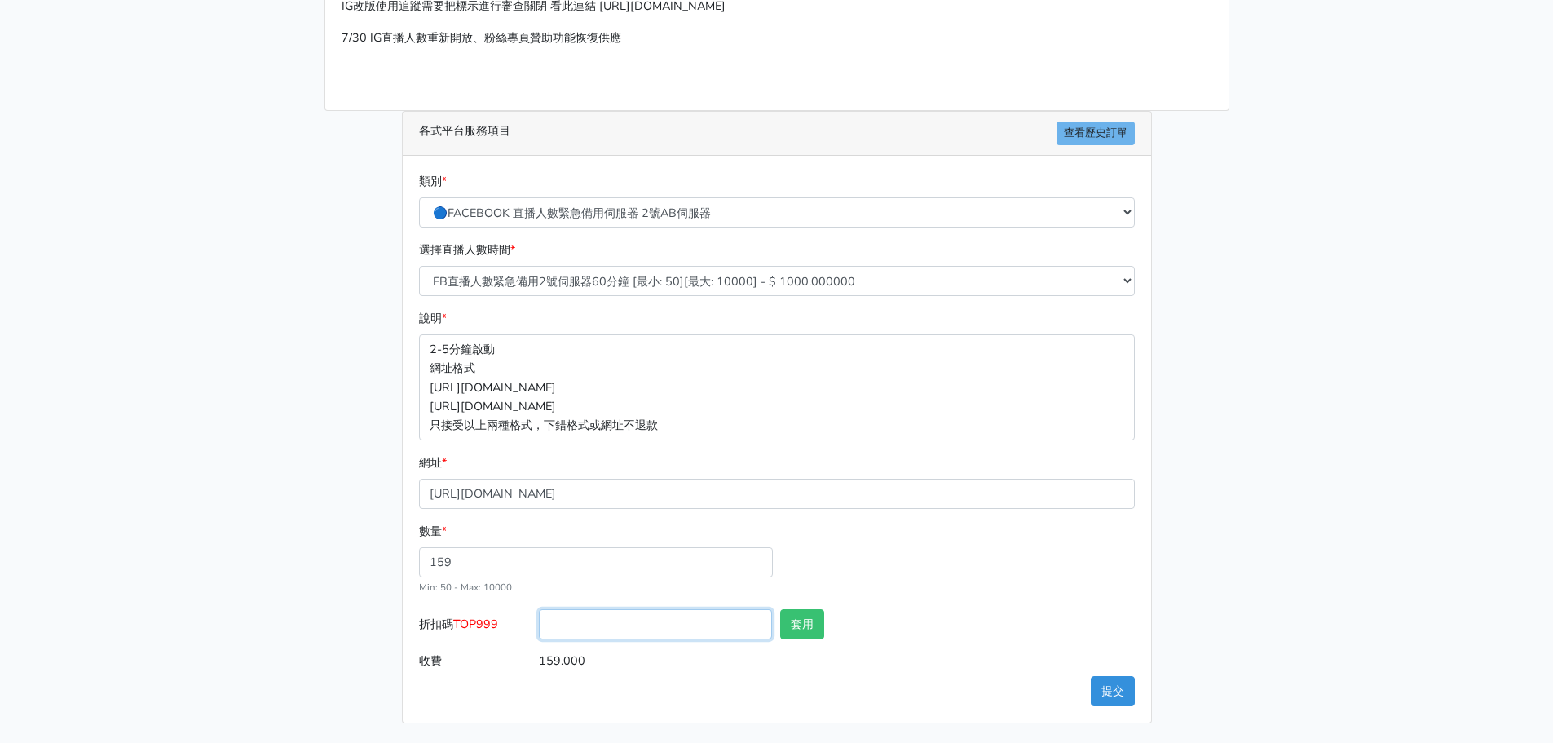
click at [581, 624] on input "折扣碼 TOP999" at bounding box center [655, 624] width 233 height 30
paste input "TOP999"
type input "TOP999"
click at [796, 624] on button "套用" at bounding box center [802, 624] width 44 height 30
click at [861, 568] on div "數量 * 159 Min: 50 - [PERSON_NAME]: 10000" at bounding box center [777, 565] width 724 height 87
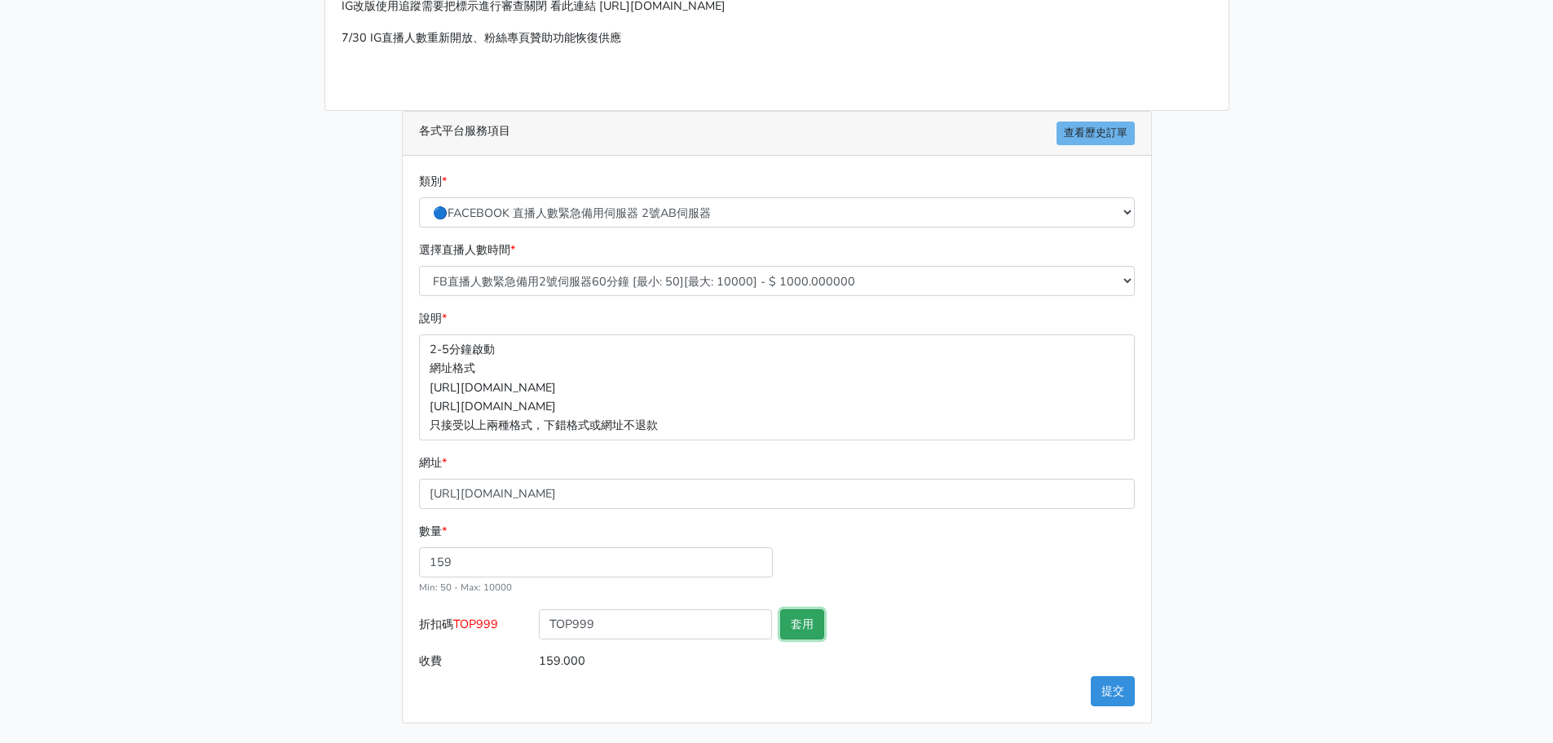
click at [800, 622] on button "套用" at bounding box center [802, 624] width 44 height 30
click at [1107, 694] on button "提交" at bounding box center [1113, 691] width 44 height 30
type input "套用失敗"
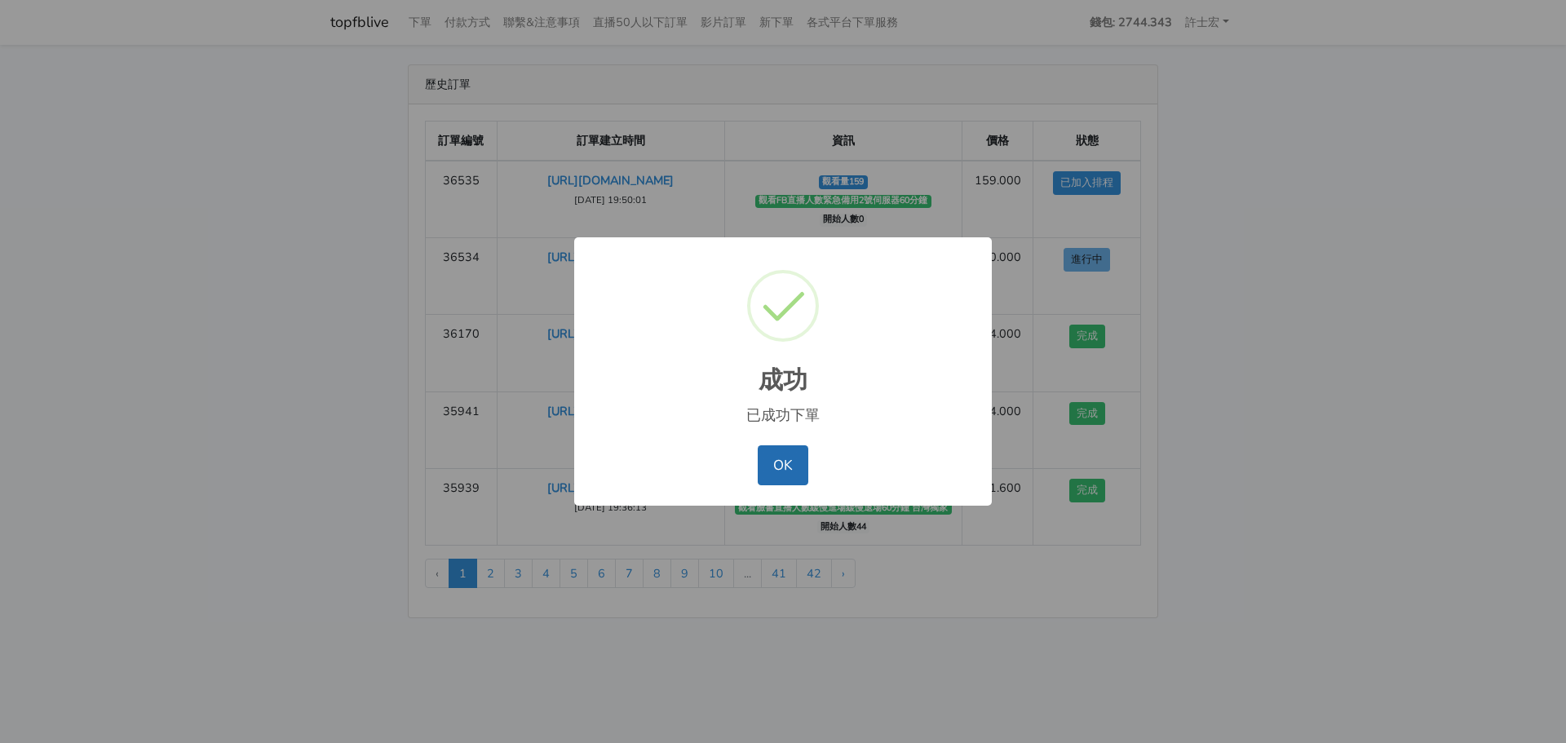
click at [779, 480] on button "OK" at bounding box center [783, 464] width 50 height 39
